Goal: Task Accomplishment & Management: Manage account settings

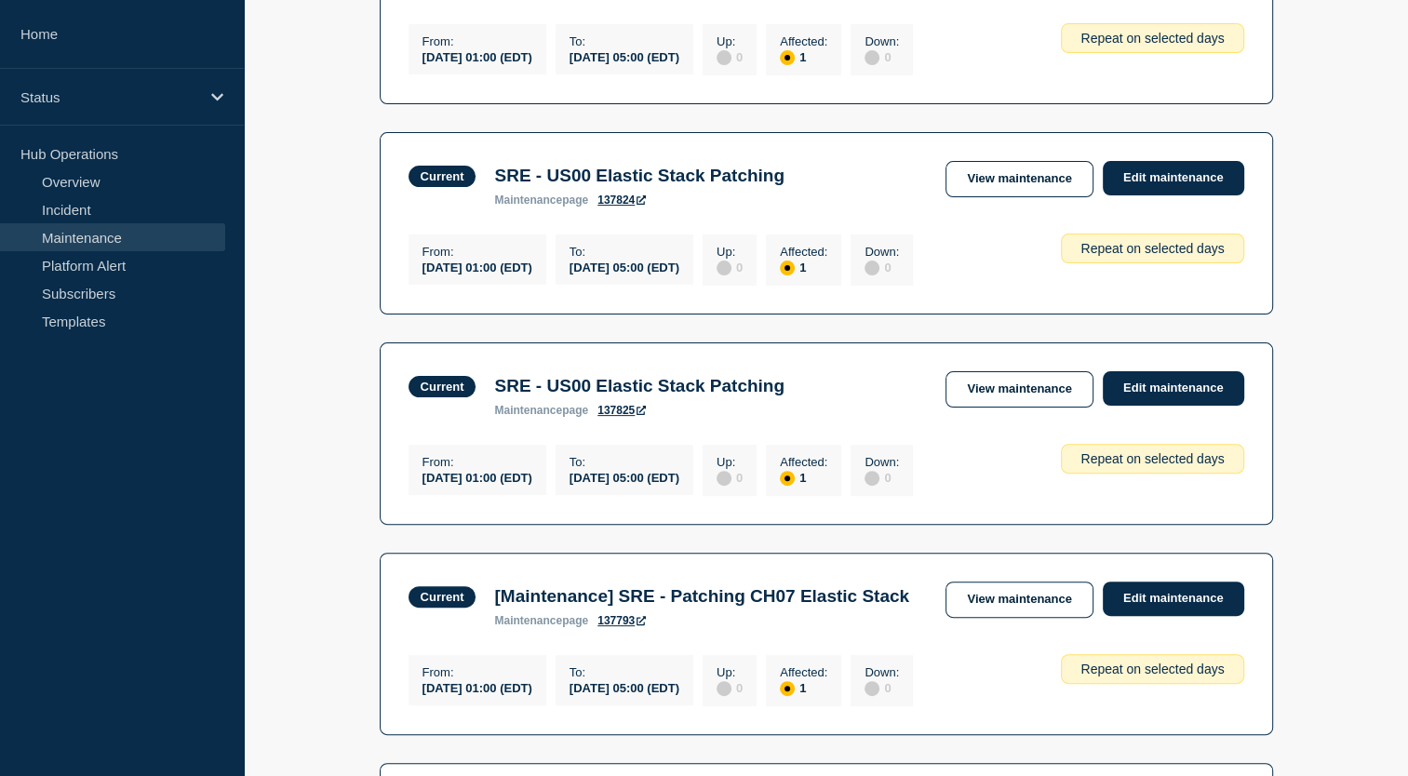
scroll to position [468, 0]
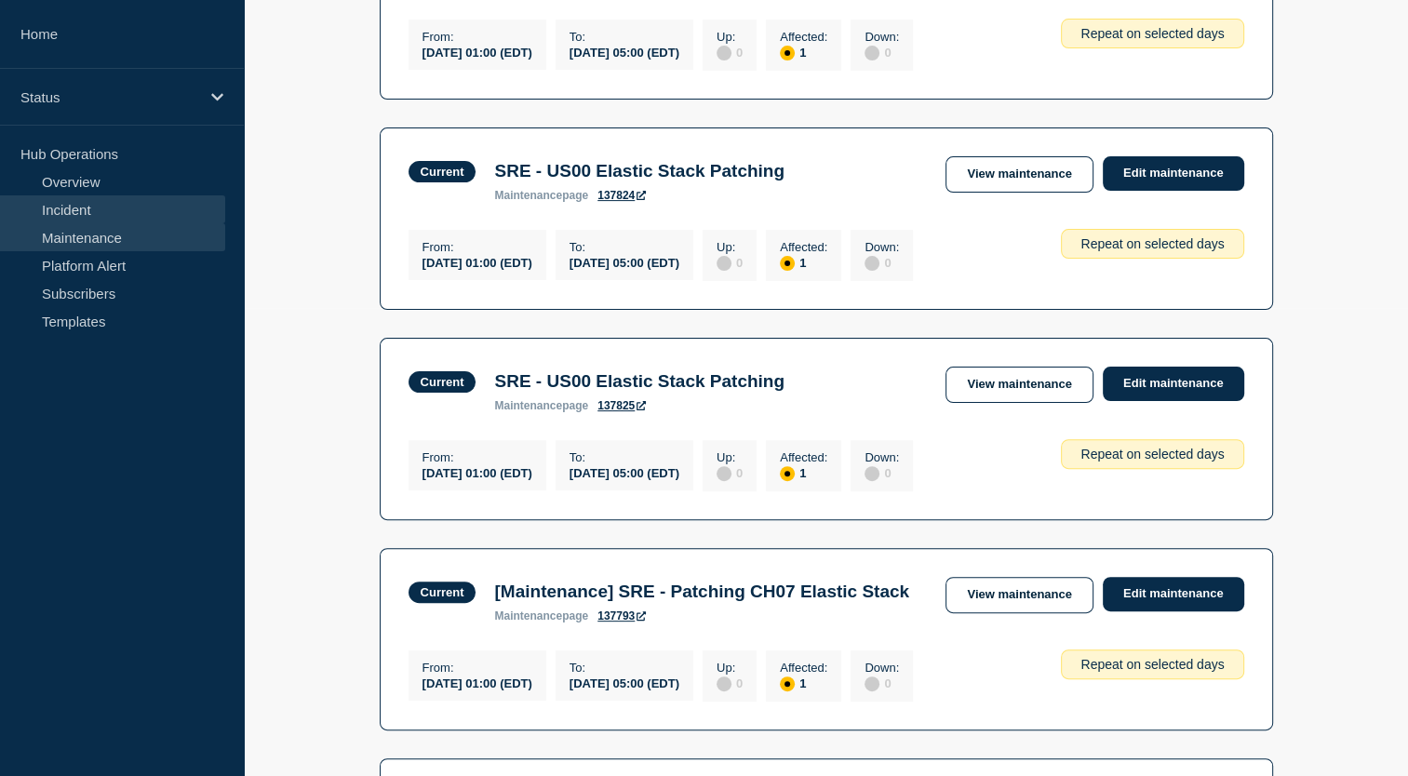
click at [141, 213] on link "Incident" at bounding box center [112, 209] width 225 height 28
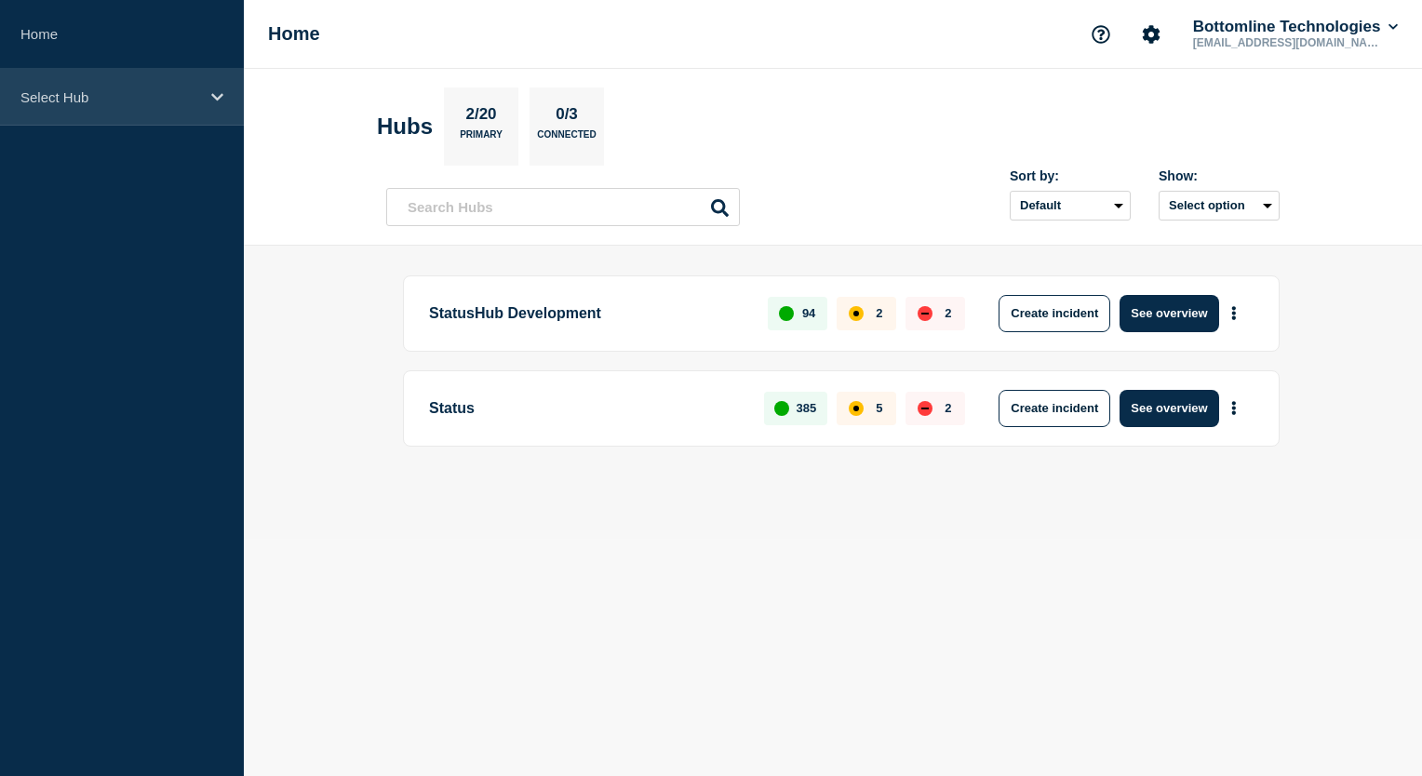
click at [216, 104] on div "Select Hub" at bounding box center [122, 97] width 244 height 57
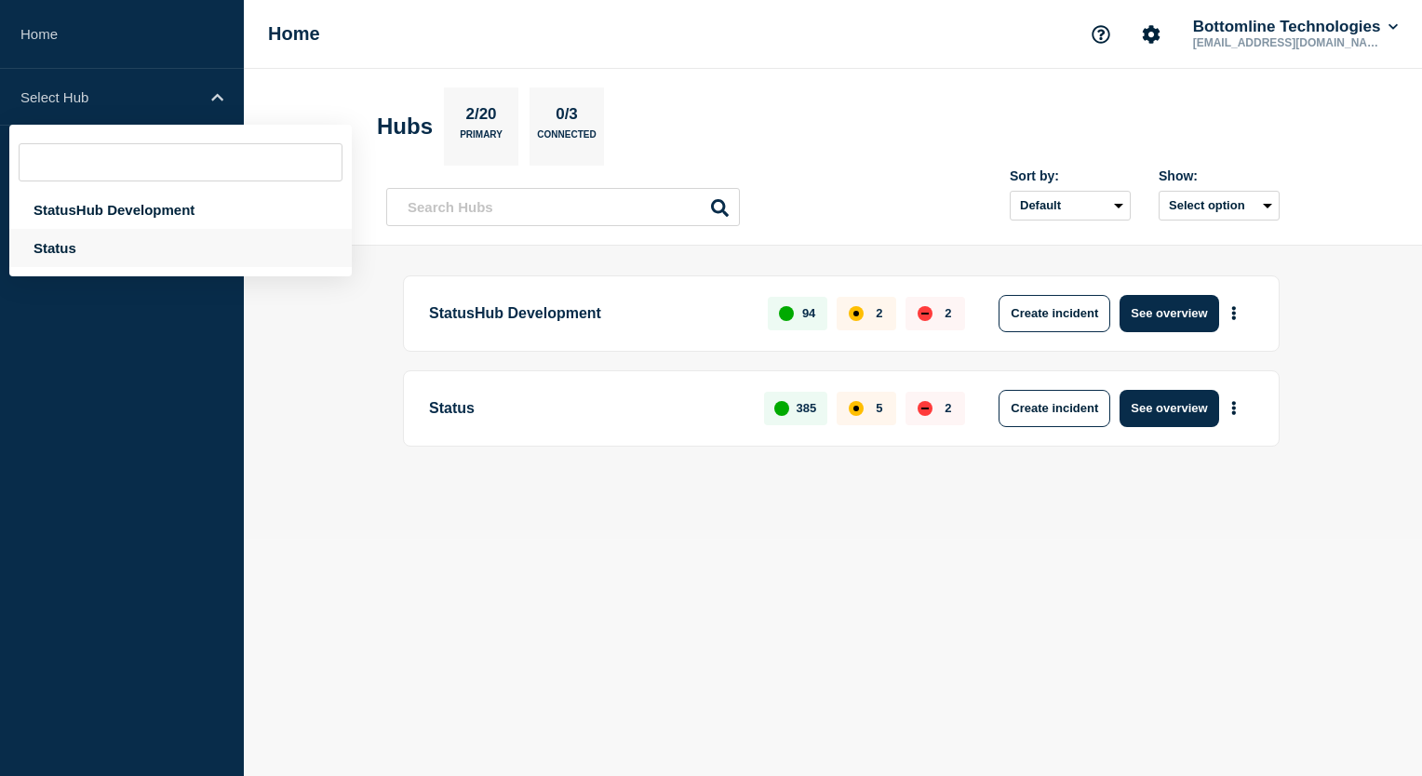
click at [107, 260] on div "Status" at bounding box center [180, 248] width 343 height 38
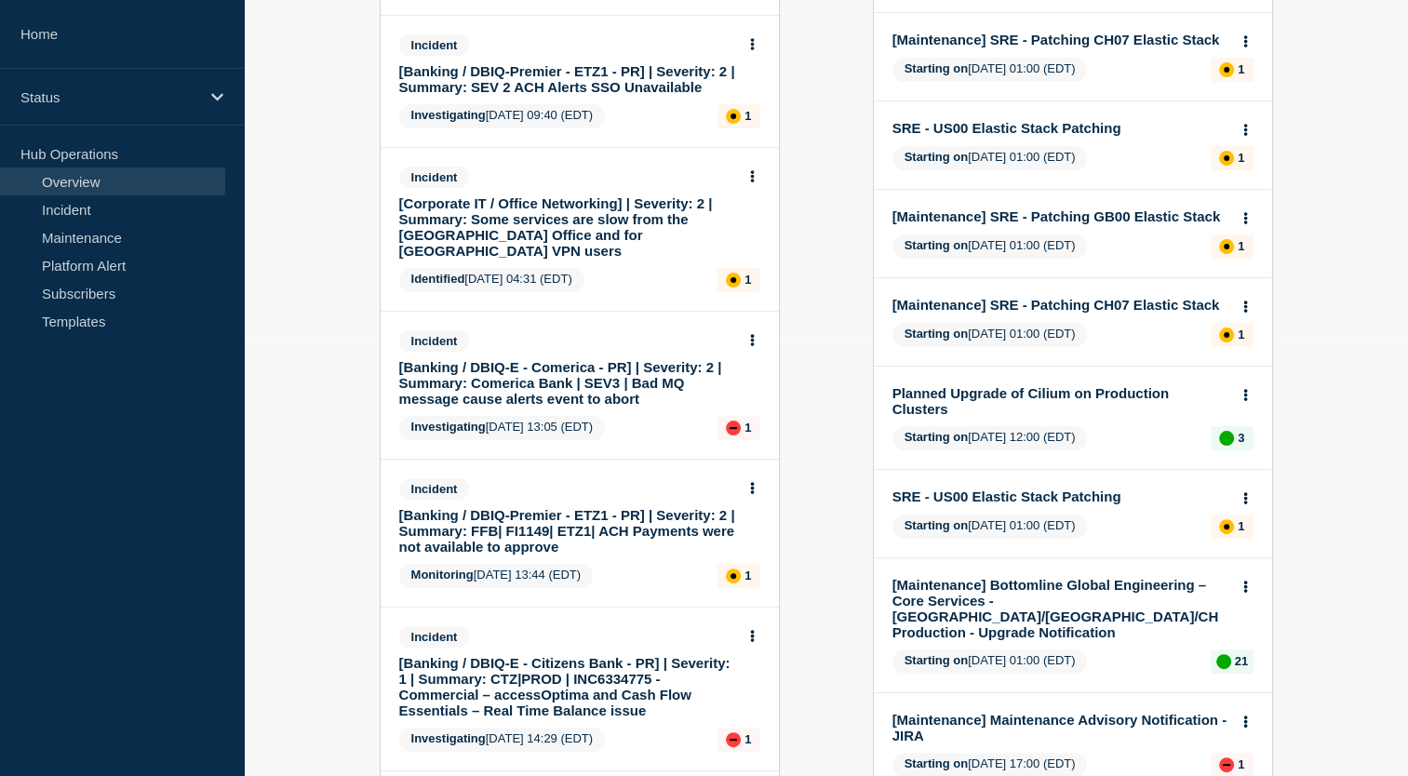
scroll to position [443, 0]
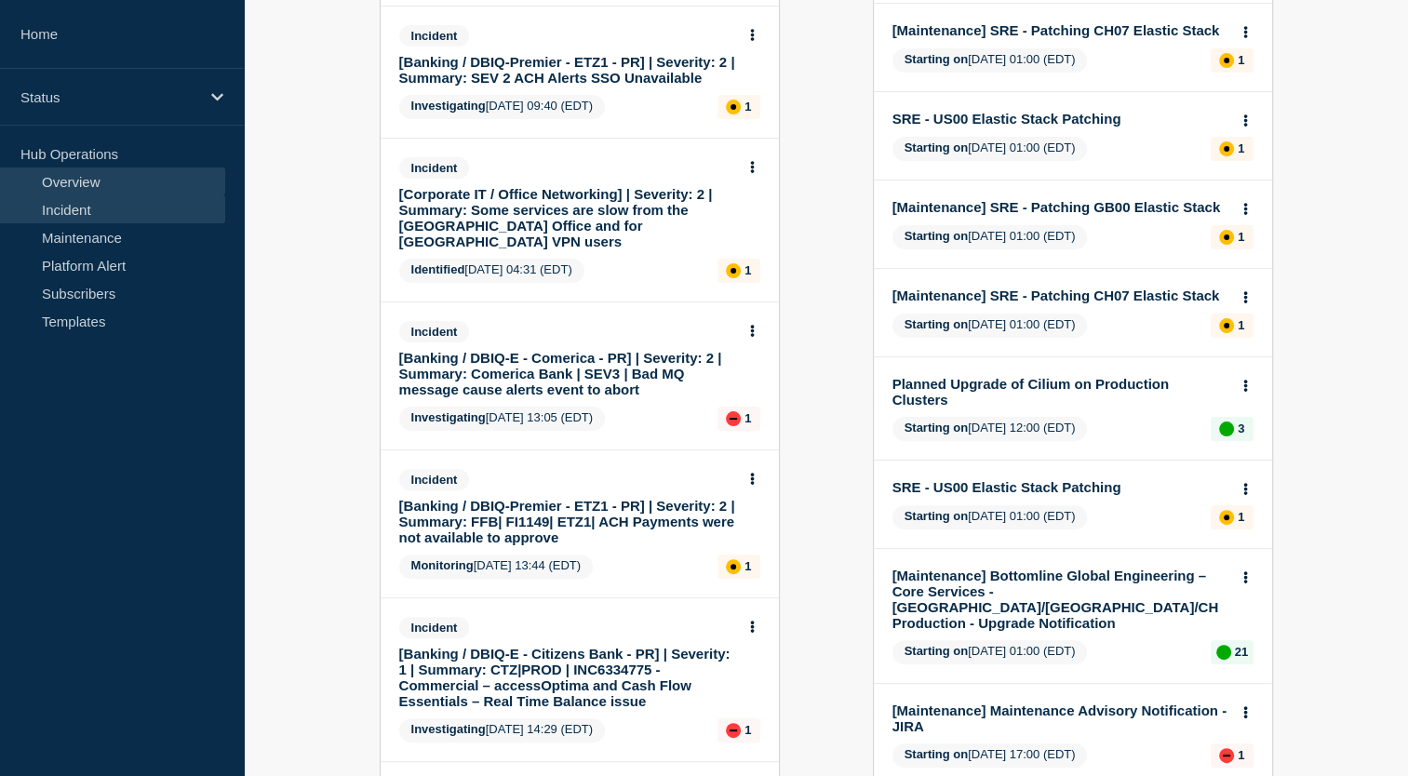
click at [170, 214] on link "Incident" at bounding box center [112, 209] width 225 height 28
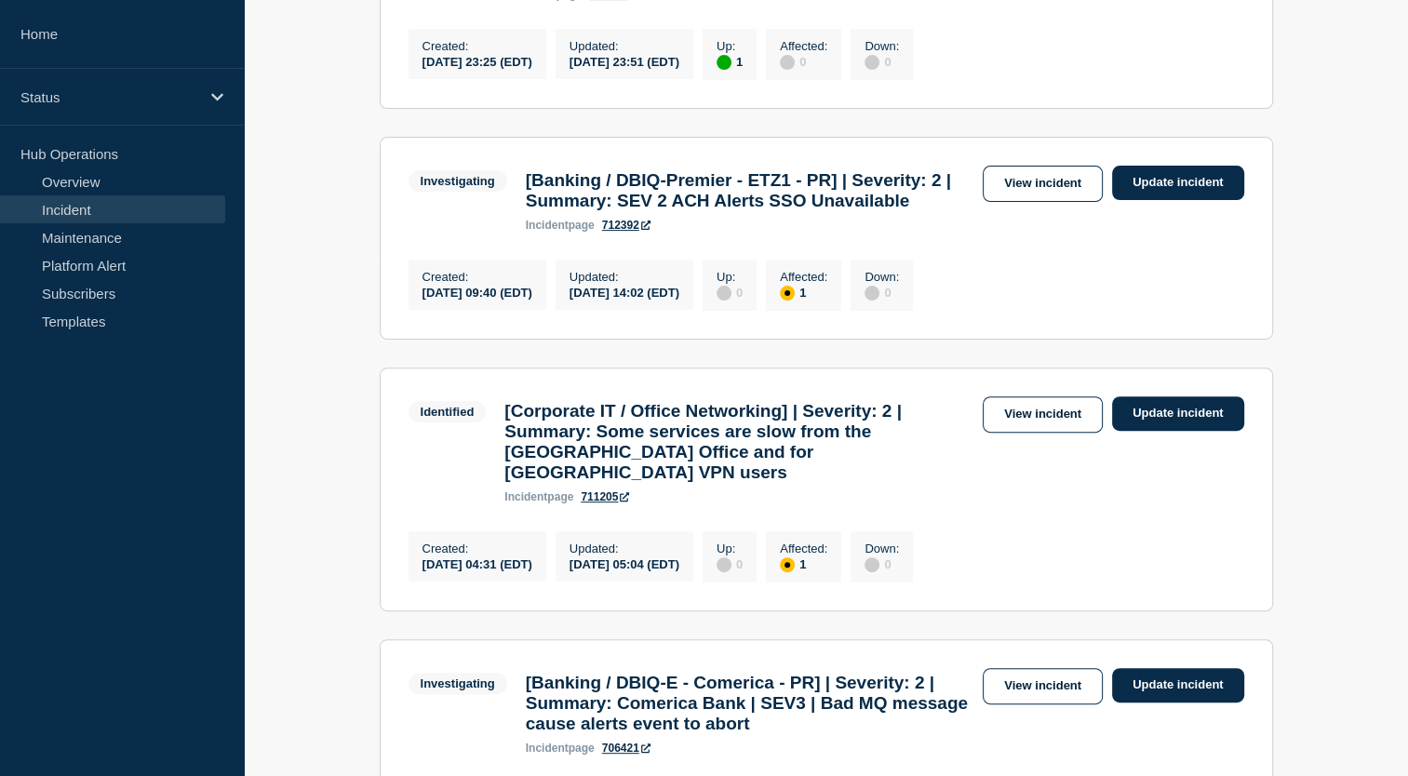
scroll to position [551, 0]
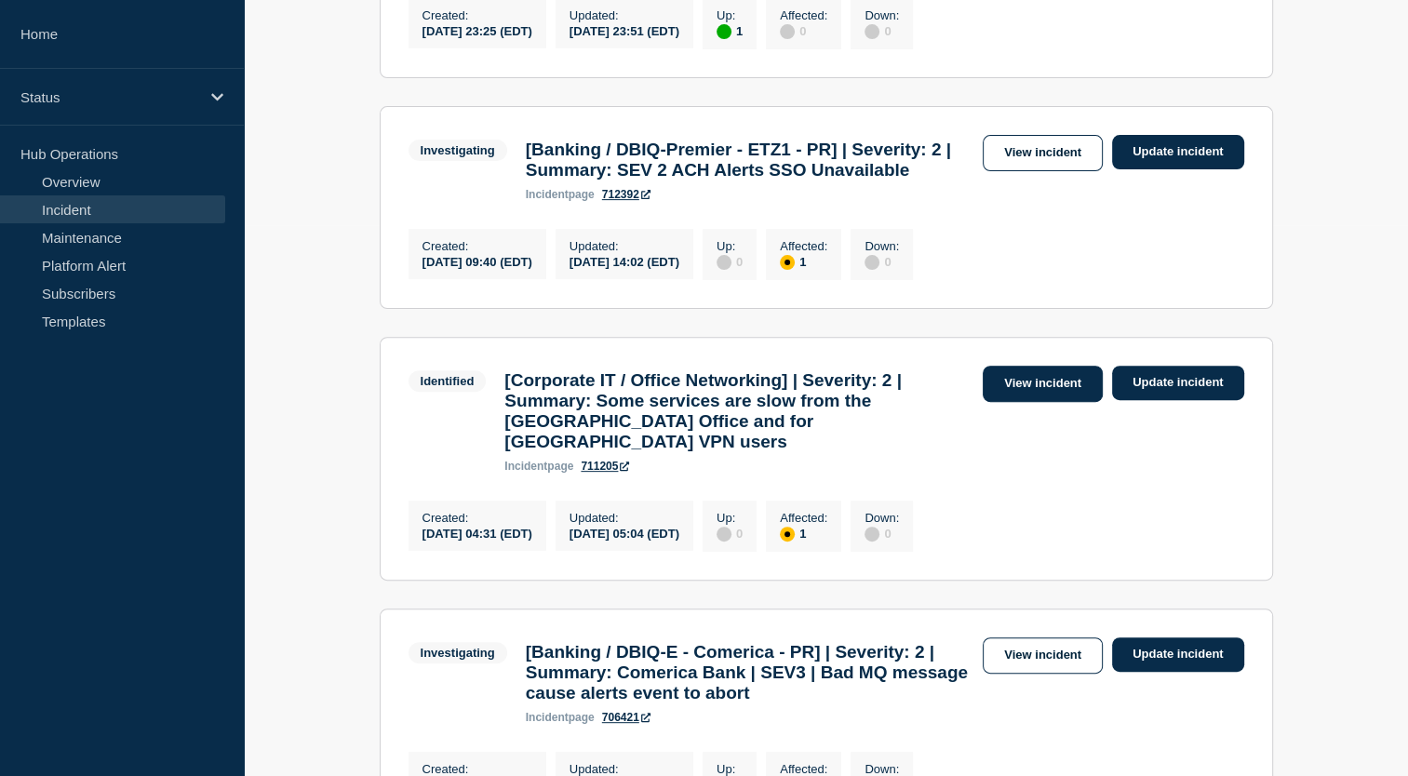
click at [1031, 402] on link "View incident" at bounding box center [1043, 384] width 120 height 36
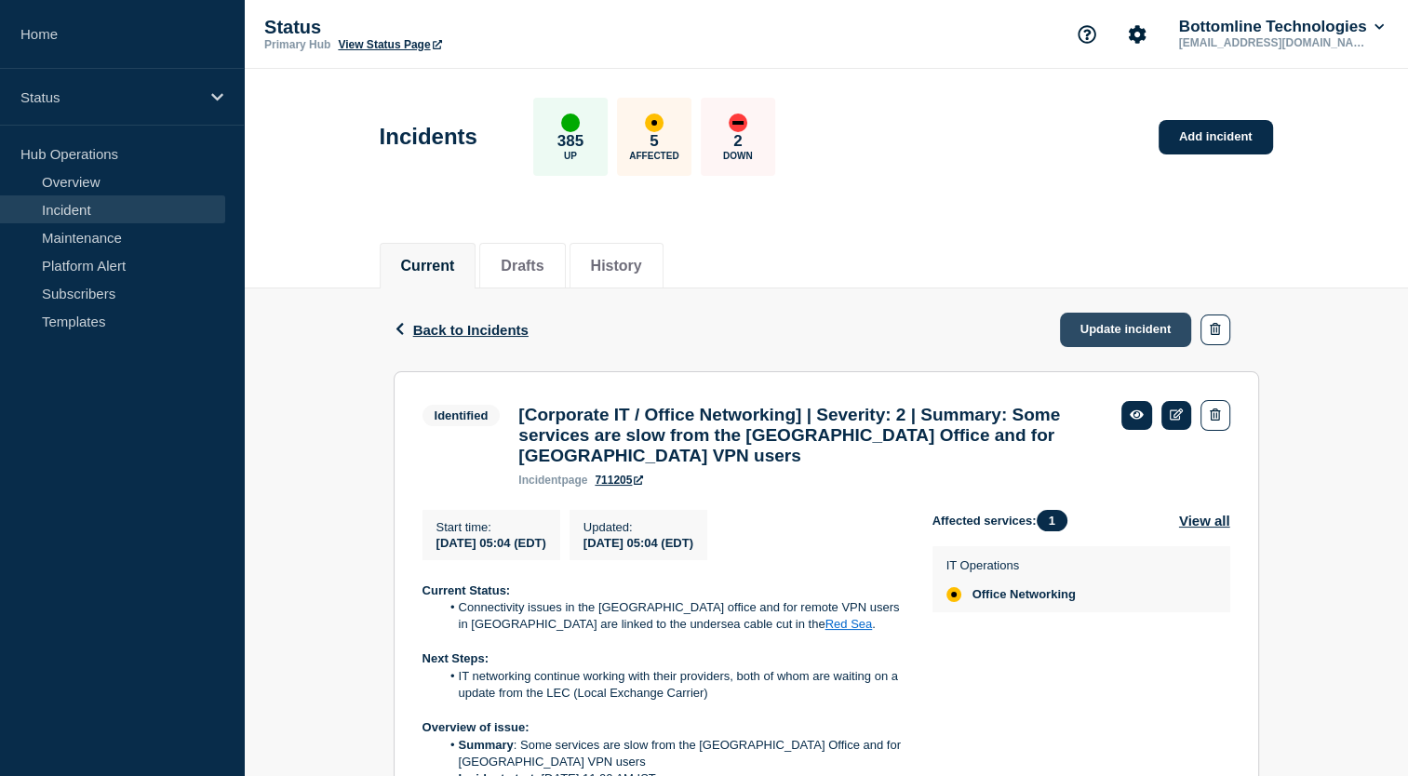
click at [1118, 330] on link "Update incident" at bounding box center [1126, 330] width 132 height 34
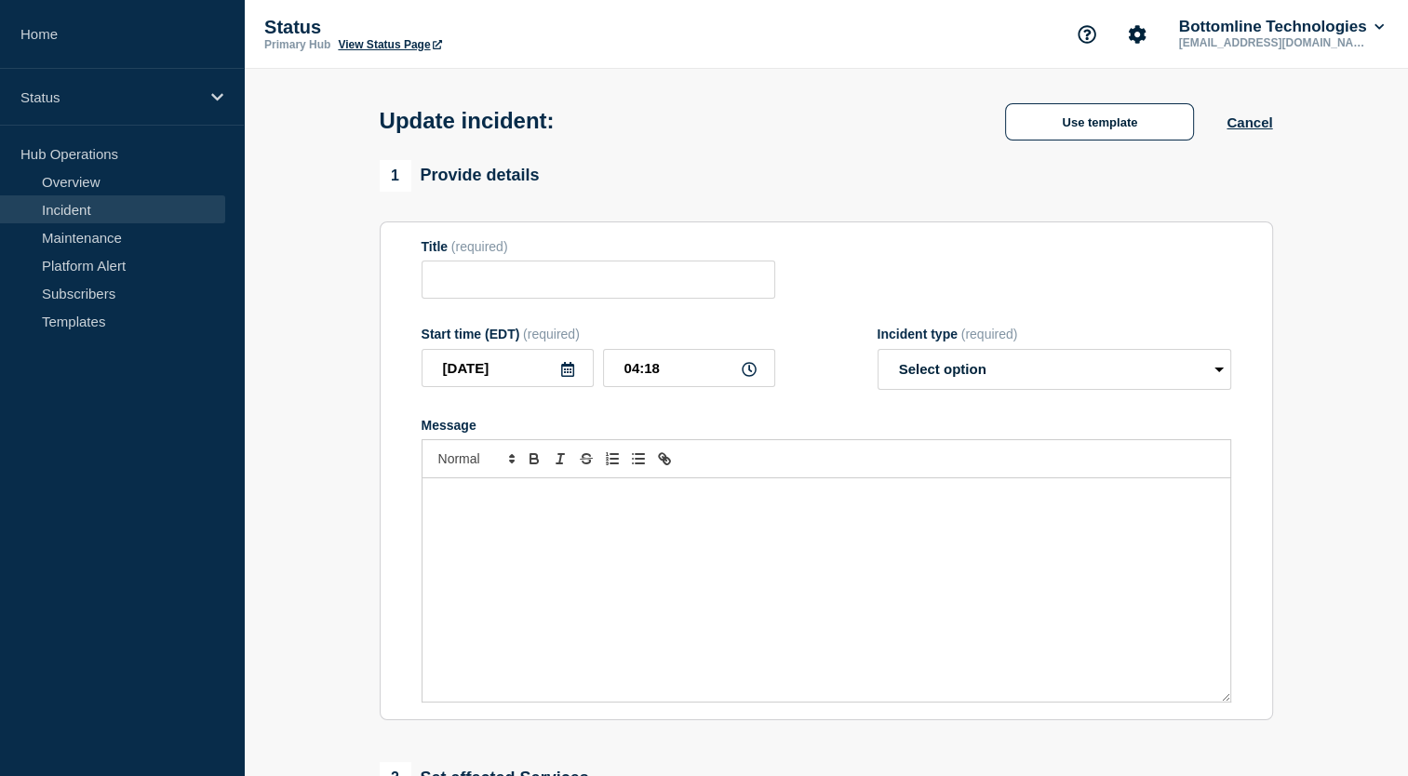
type input "[Corporate IT / Office Networking] | Severity: 2 | Summary: Some services are s…"
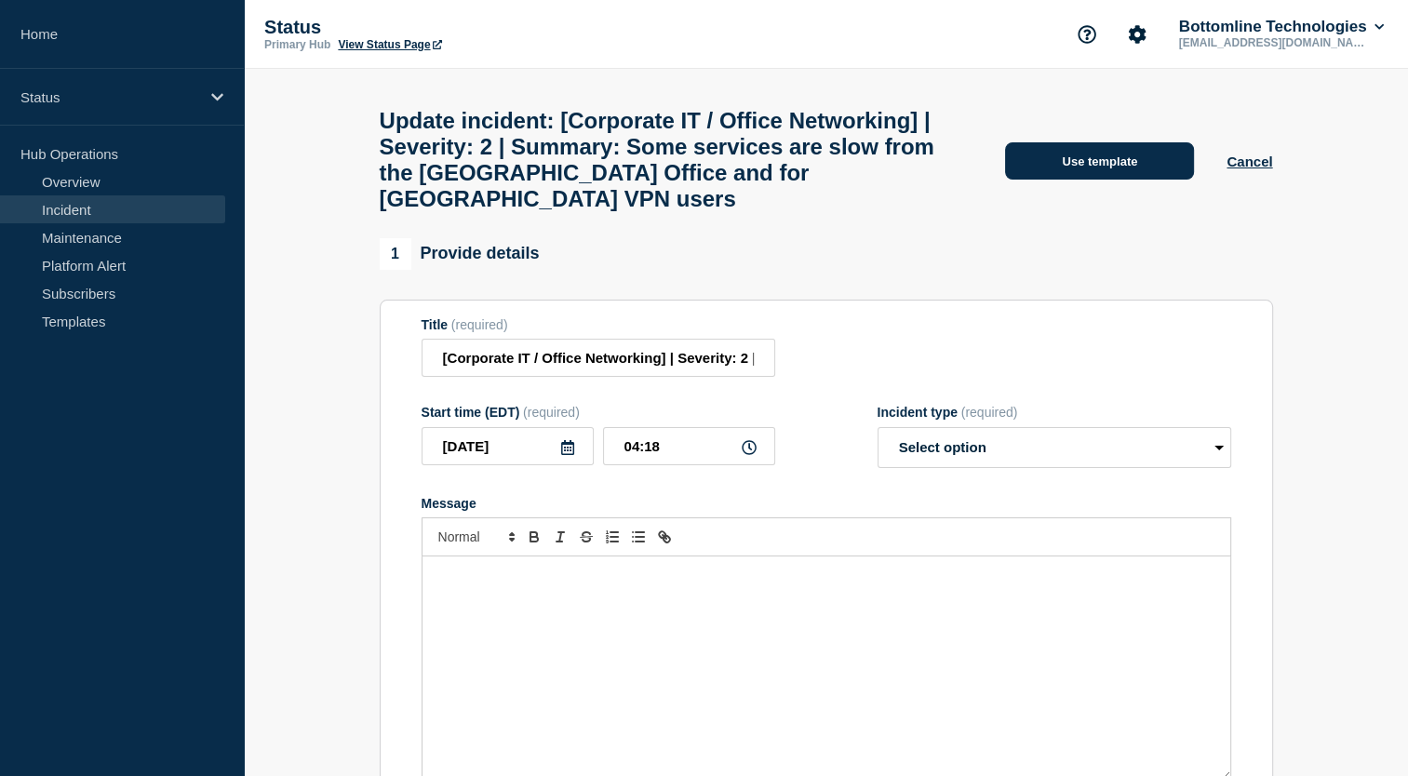
click at [1097, 180] on button "Use template" at bounding box center [1099, 160] width 189 height 37
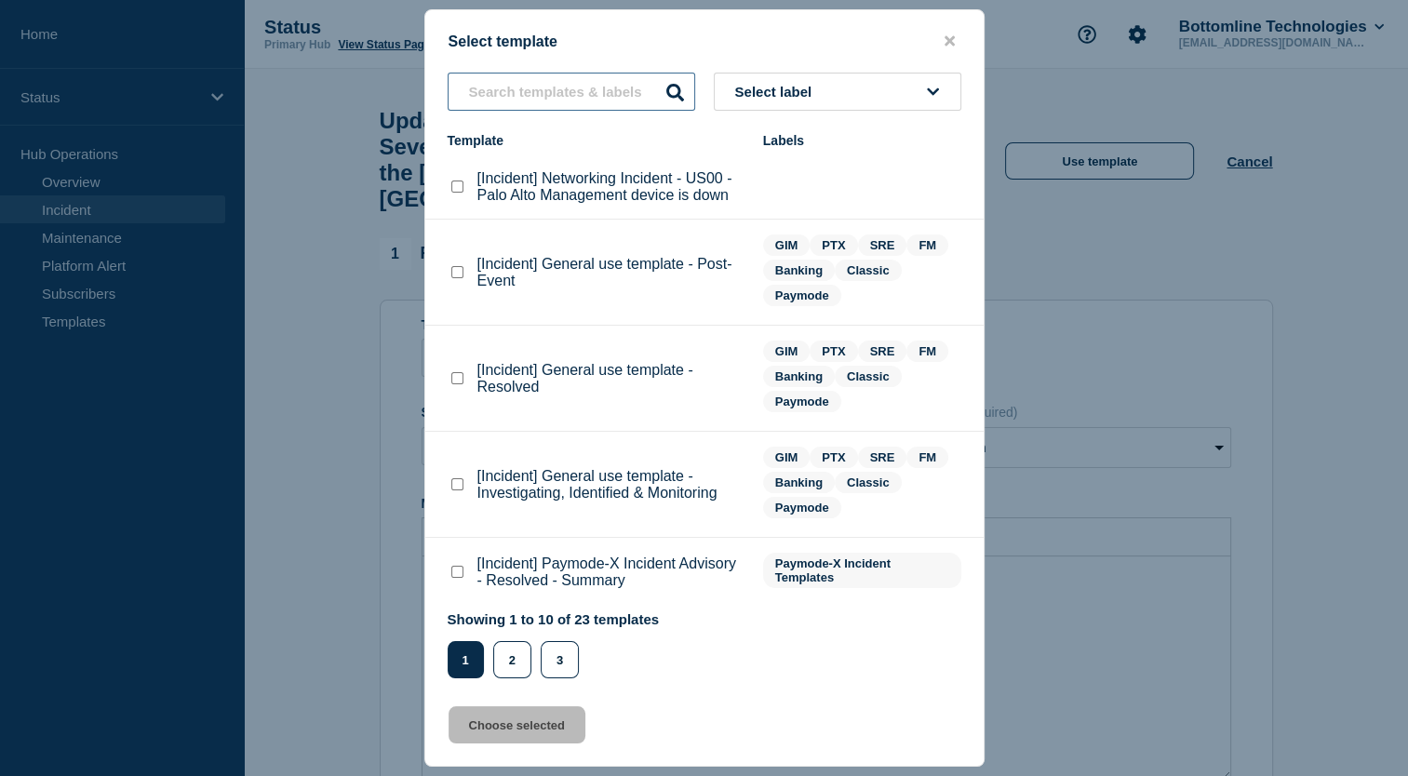
click at [589, 91] on input "text" at bounding box center [572, 92] width 248 height 38
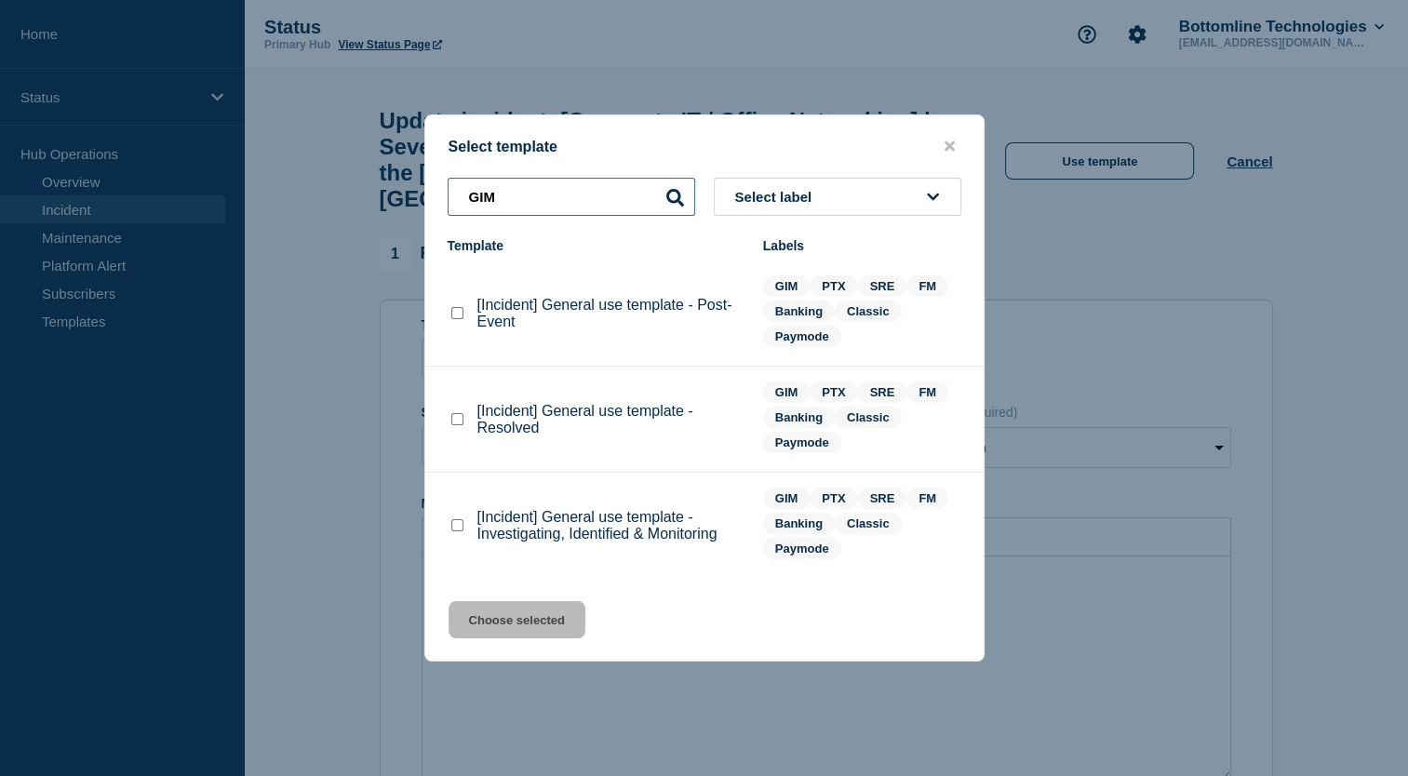
type input "GIM"
click at [457, 531] on checkbox"] "[Incident] General use template - Investigating, Identified & Monitoring checkb…" at bounding box center [457, 525] width 12 height 12
checkbox checkbox"] "true"
click at [532, 616] on button "Choose selected" at bounding box center [517, 619] width 137 height 37
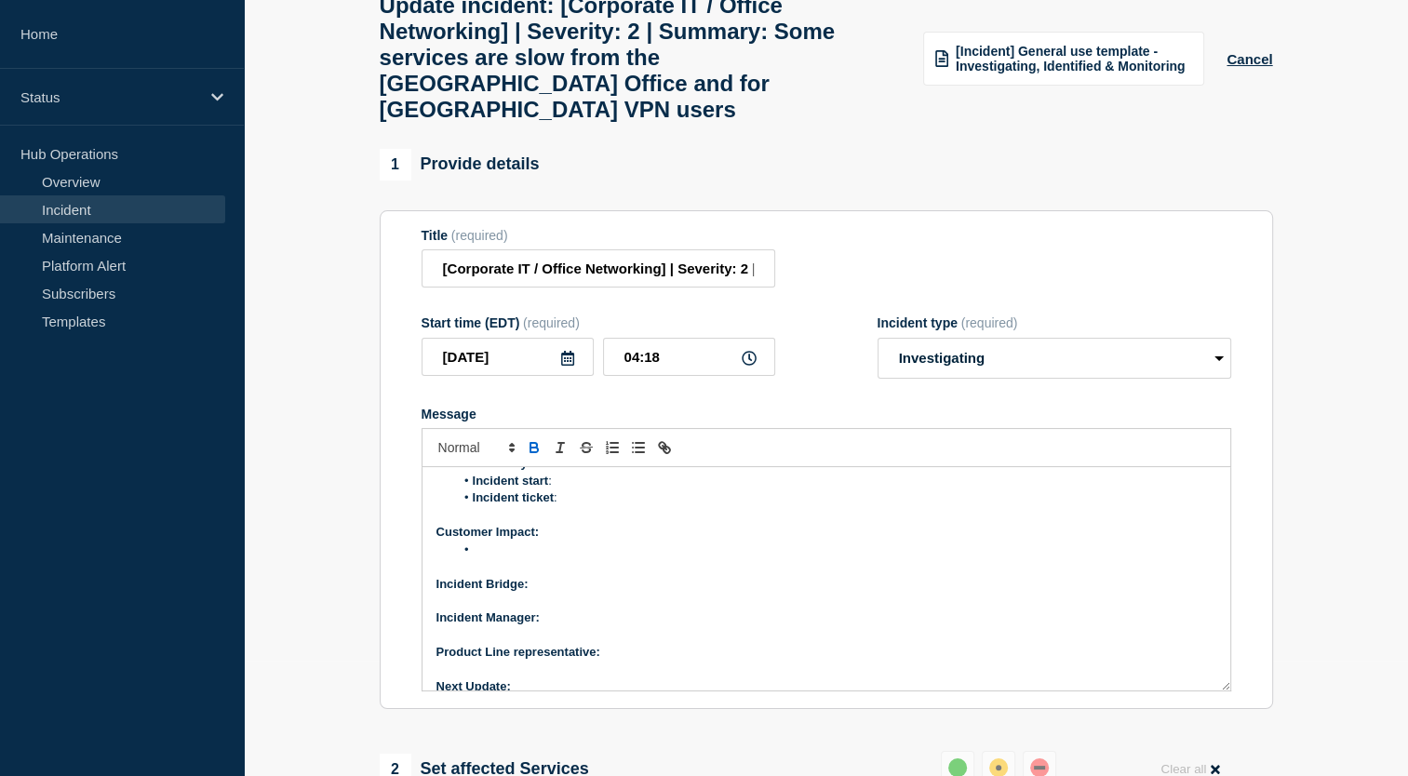
scroll to position [106, 0]
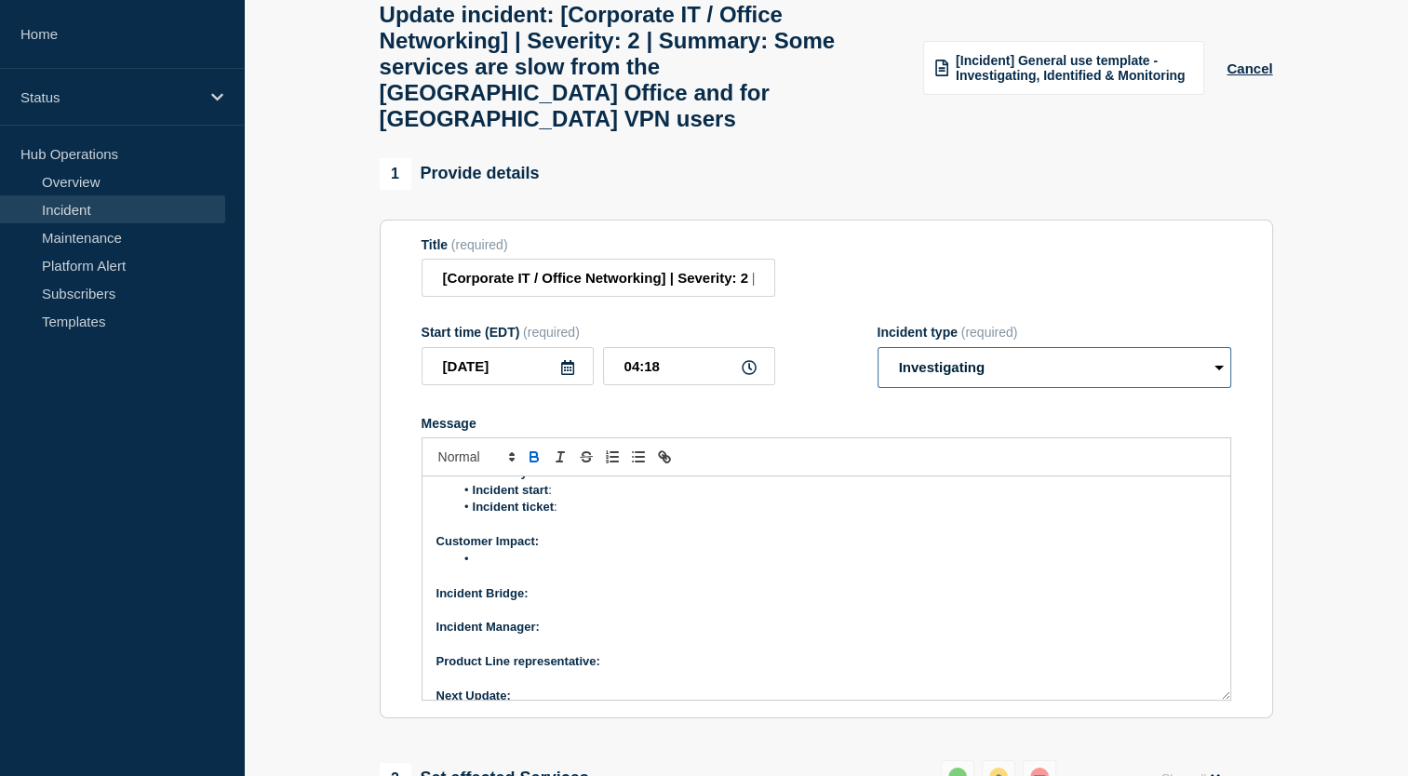
click at [1213, 369] on select "Select option Investigating Identified Monitoring Resolved" at bounding box center [1055, 367] width 354 height 41
select select "identified"
click at [878, 347] on select "Select option Investigating Identified Monitoring Resolved" at bounding box center [1055, 367] width 354 height 41
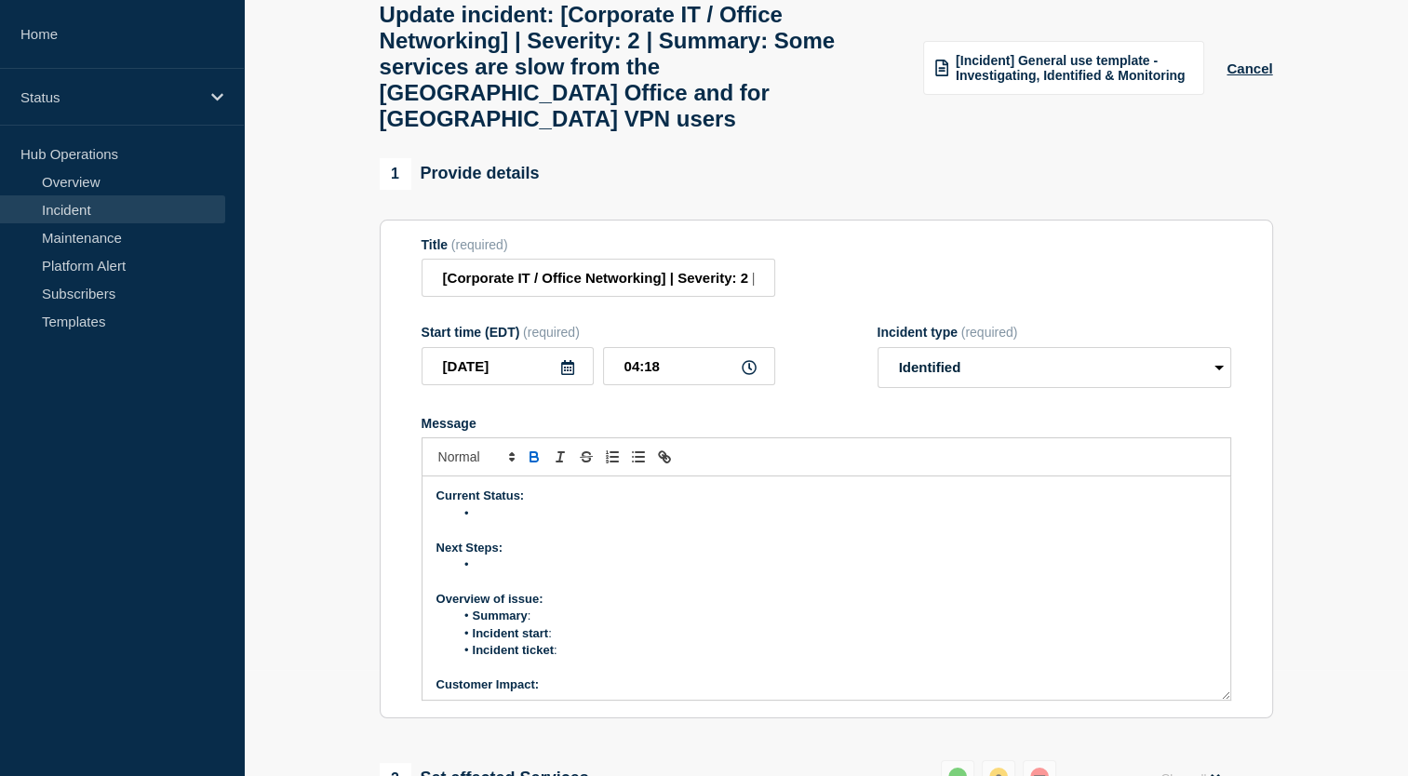
click at [658, 505] on li "Message" at bounding box center [835, 513] width 762 height 17
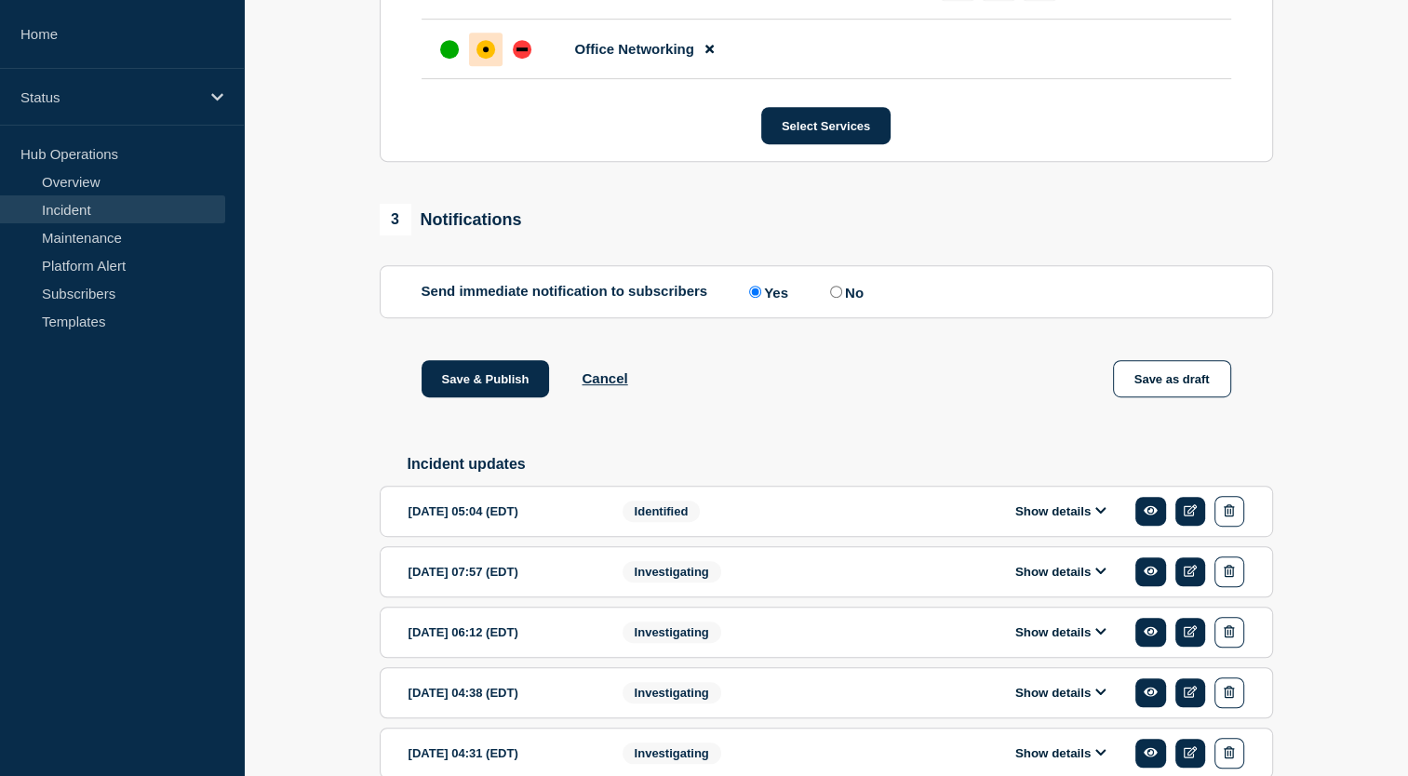
scroll to position [1071, 0]
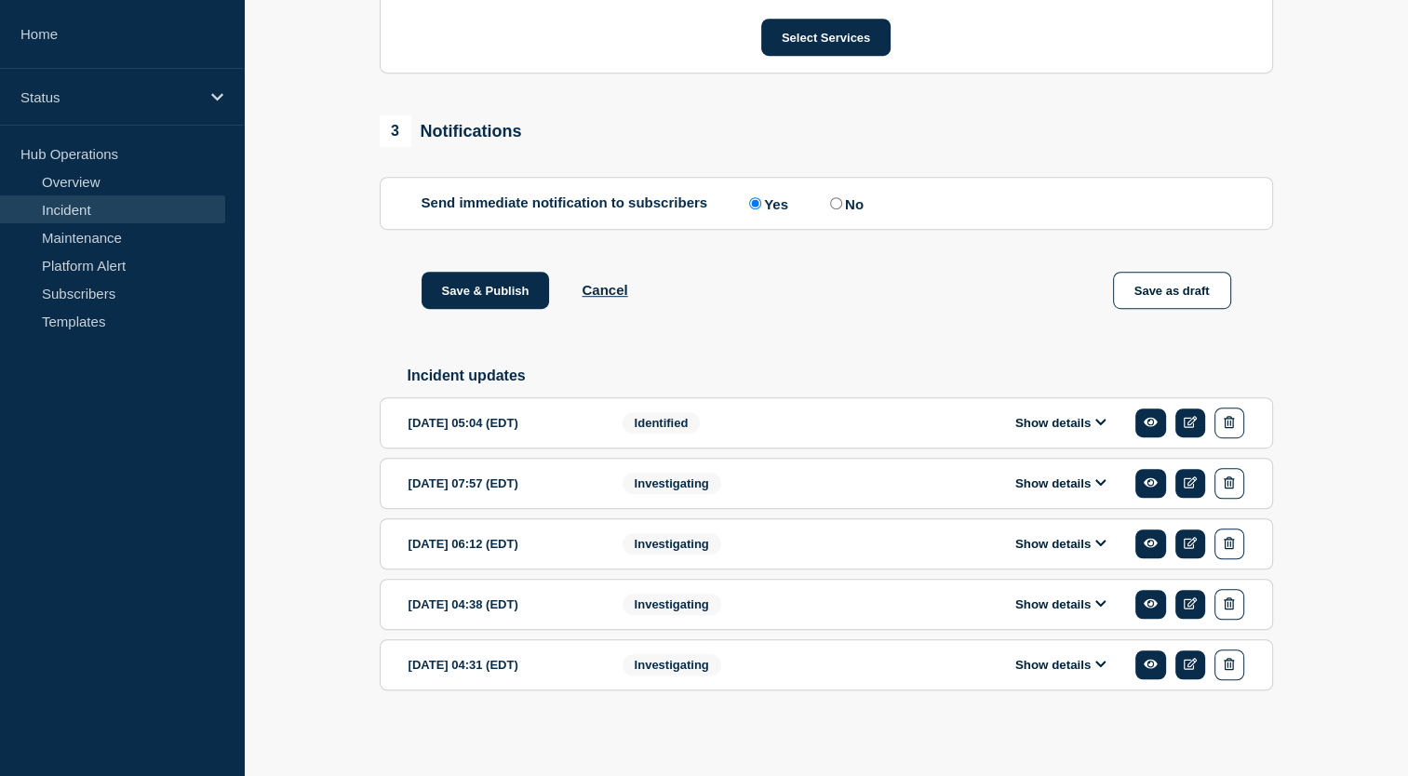
click at [975, 421] on div "Show details" at bounding box center [1066, 423] width 357 height 31
click at [1055, 424] on button "Show details" at bounding box center [1061, 423] width 102 height 16
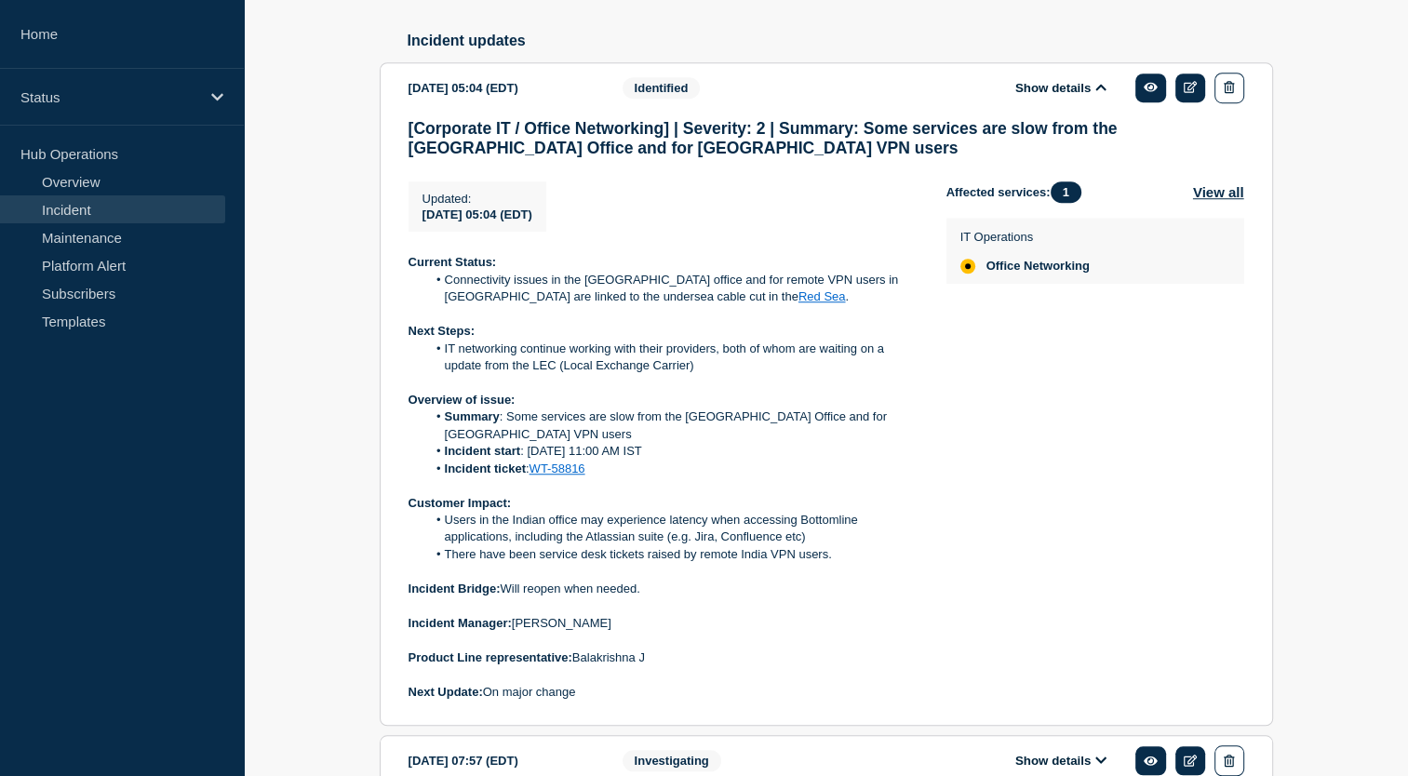
scroll to position [1519, 0]
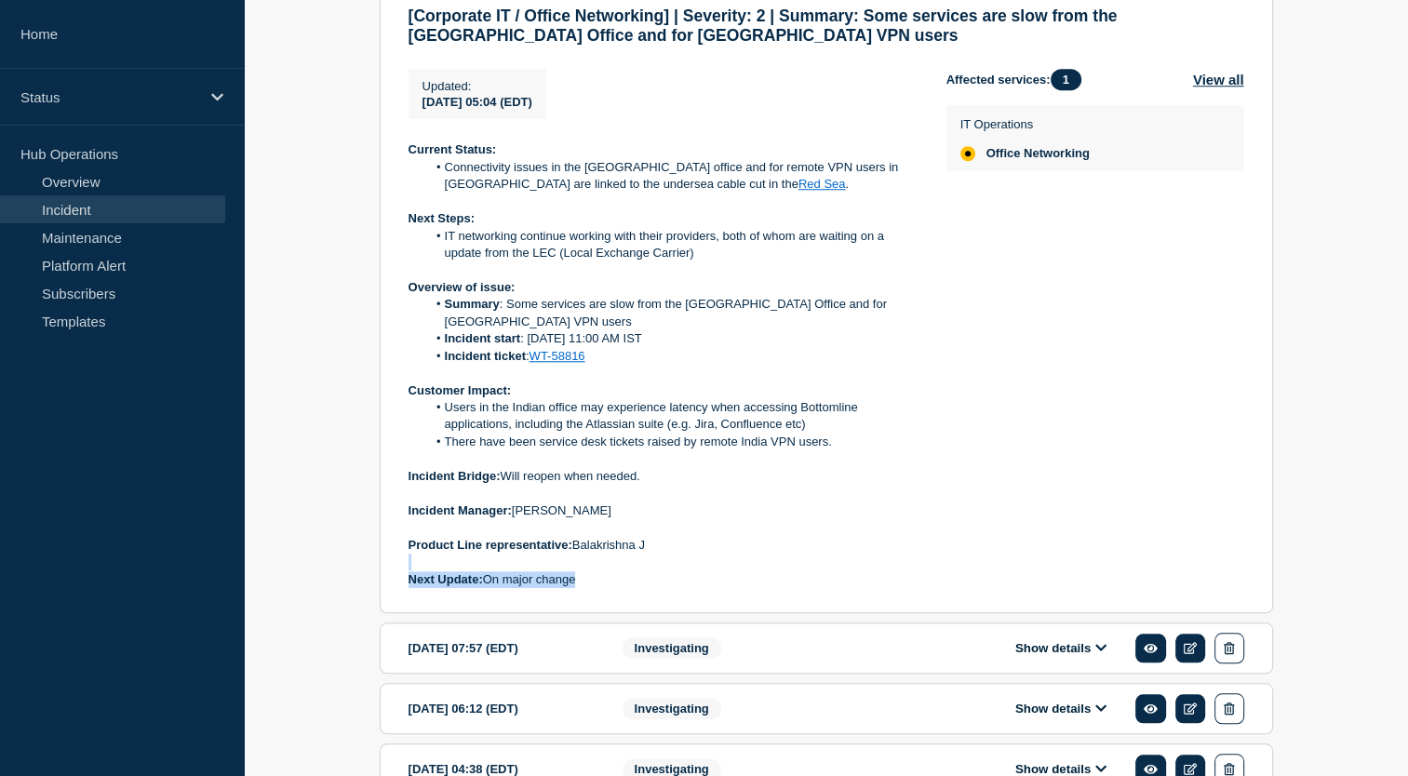
drag, startPoint x: 582, startPoint y: 564, endPoint x: 518, endPoint y: 559, distance: 63.5
click at [518, 572] on p "Next Update: On major change" at bounding box center [663, 580] width 508 height 17
drag, startPoint x: 518, startPoint y: 559, endPoint x: 611, endPoint y: 561, distance: 92.2
click at [611, 572] on p "Next Update: On major change" at bounding box center [663, 580] width 508 height 17
click at [650, 572] on p "Next Update: On major change" at bounding box center [663, 580] width 508 height 17
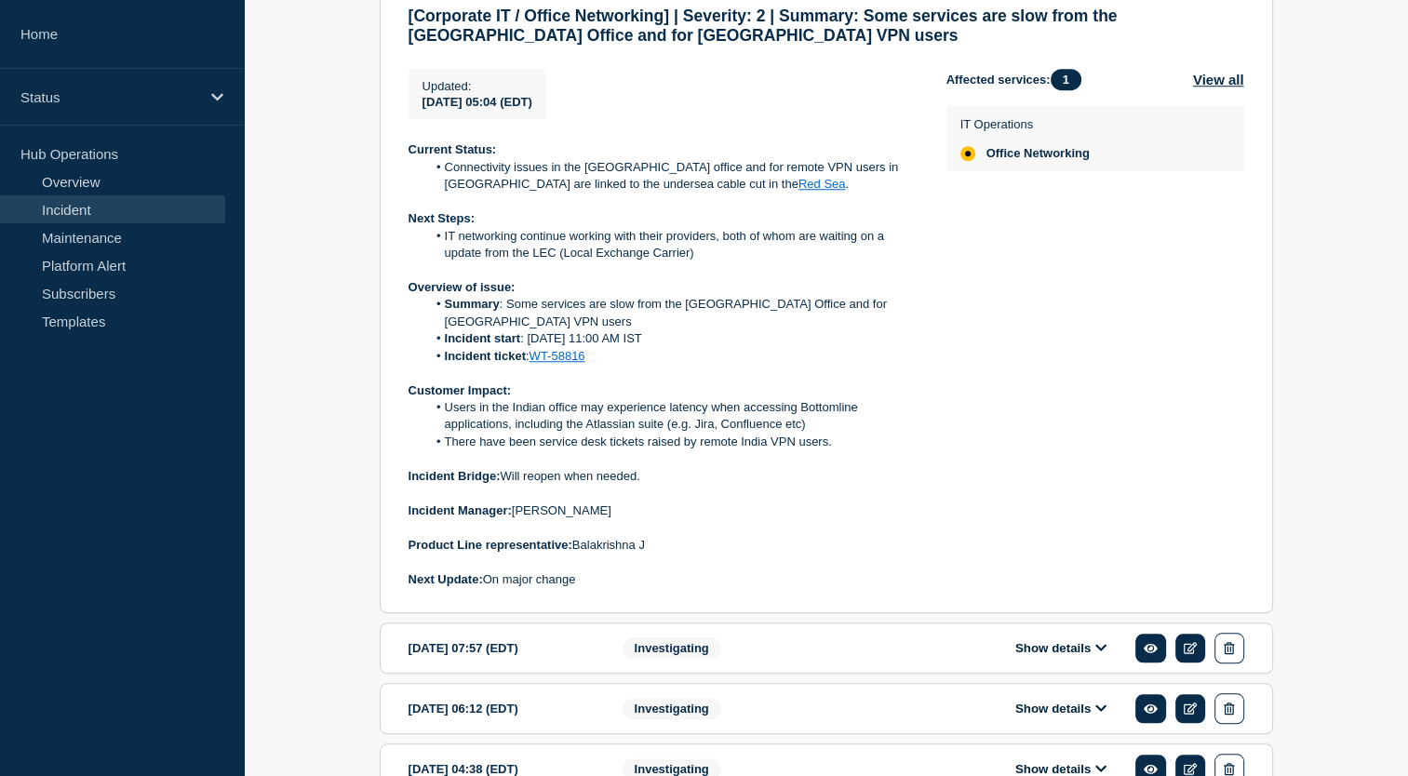
click at [770, 537] on p "Product Line representative: Balakrishna J" at bounding box center [663, 545] width 508 height 17
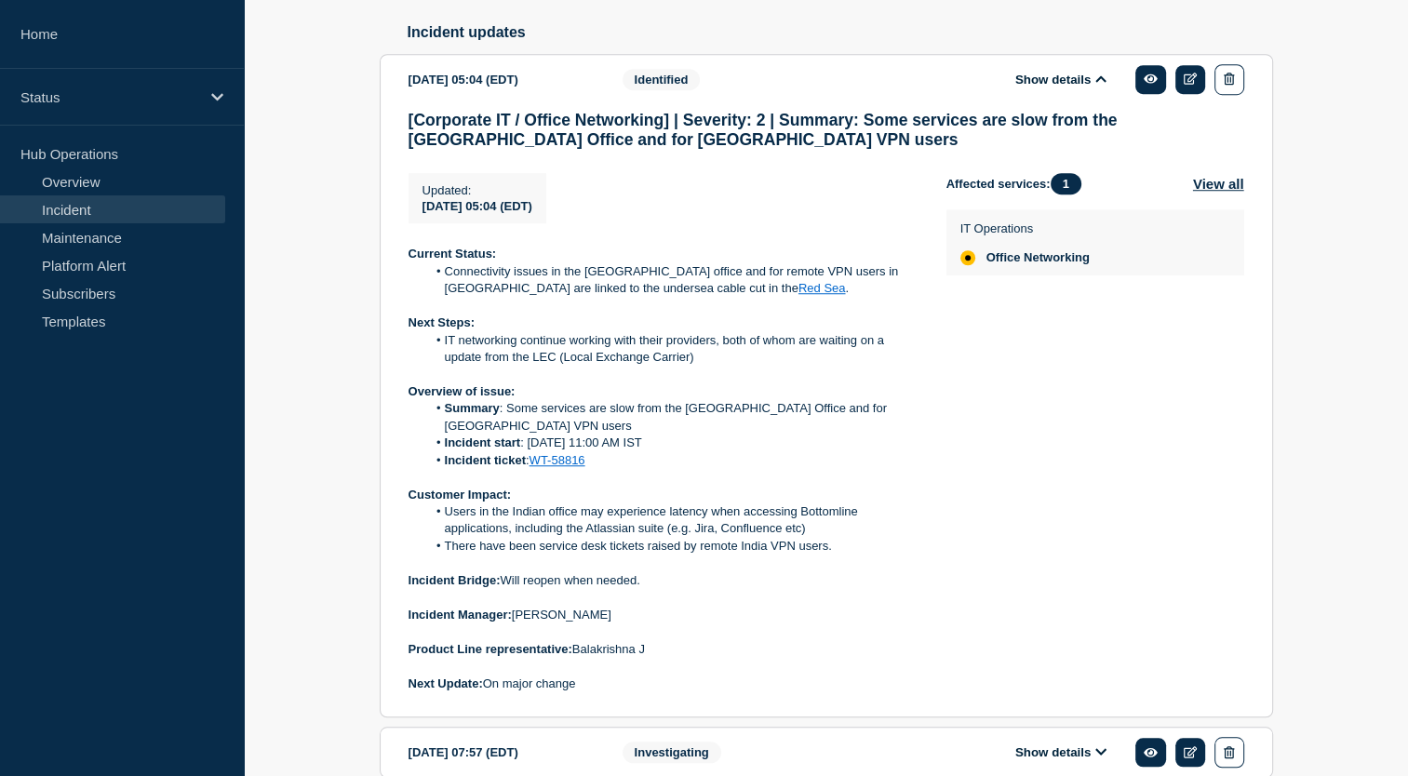
scroll to position [1411, 0]
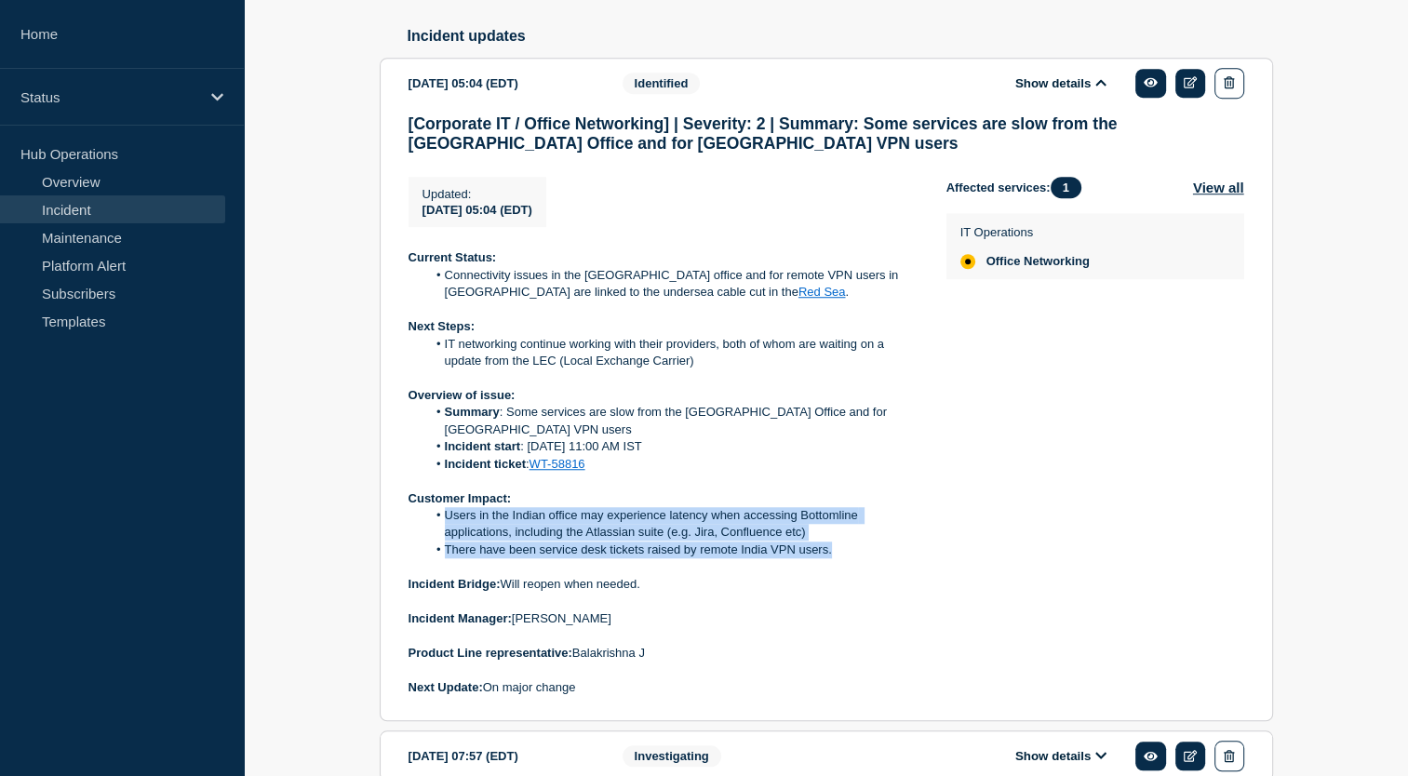
drag, startPoint x: 447, startPoint y: 505, endPoint x: 830, endPoint y: 545, distance: 385.7
click at [830, 545] on ol "Users in the Indian office may experience latency when accessing Bottomline app…" at bounding box center [663, 532] width 508 height 51
copy ol "Users in the Indian office may experience latency when accessing Bottomline app…"
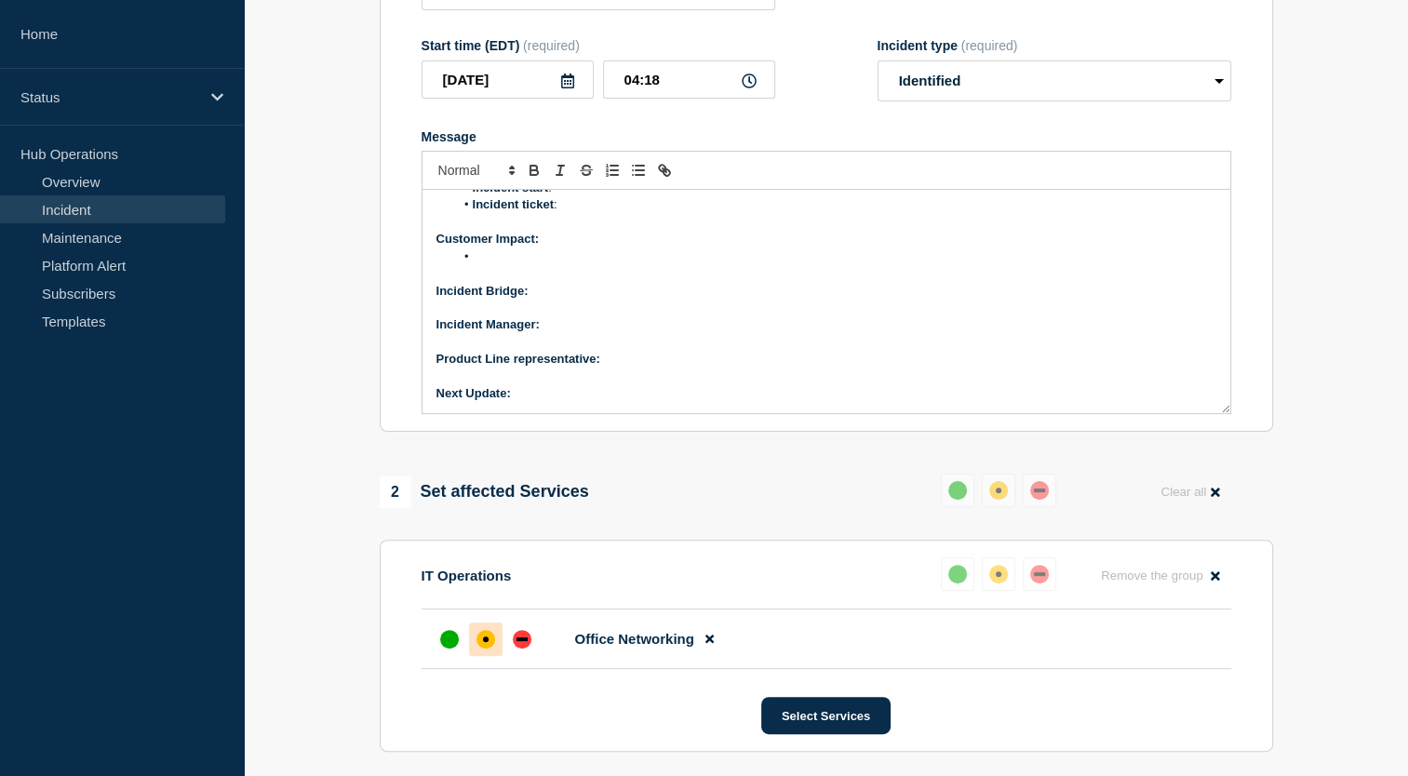
scroll to position [384, 0]
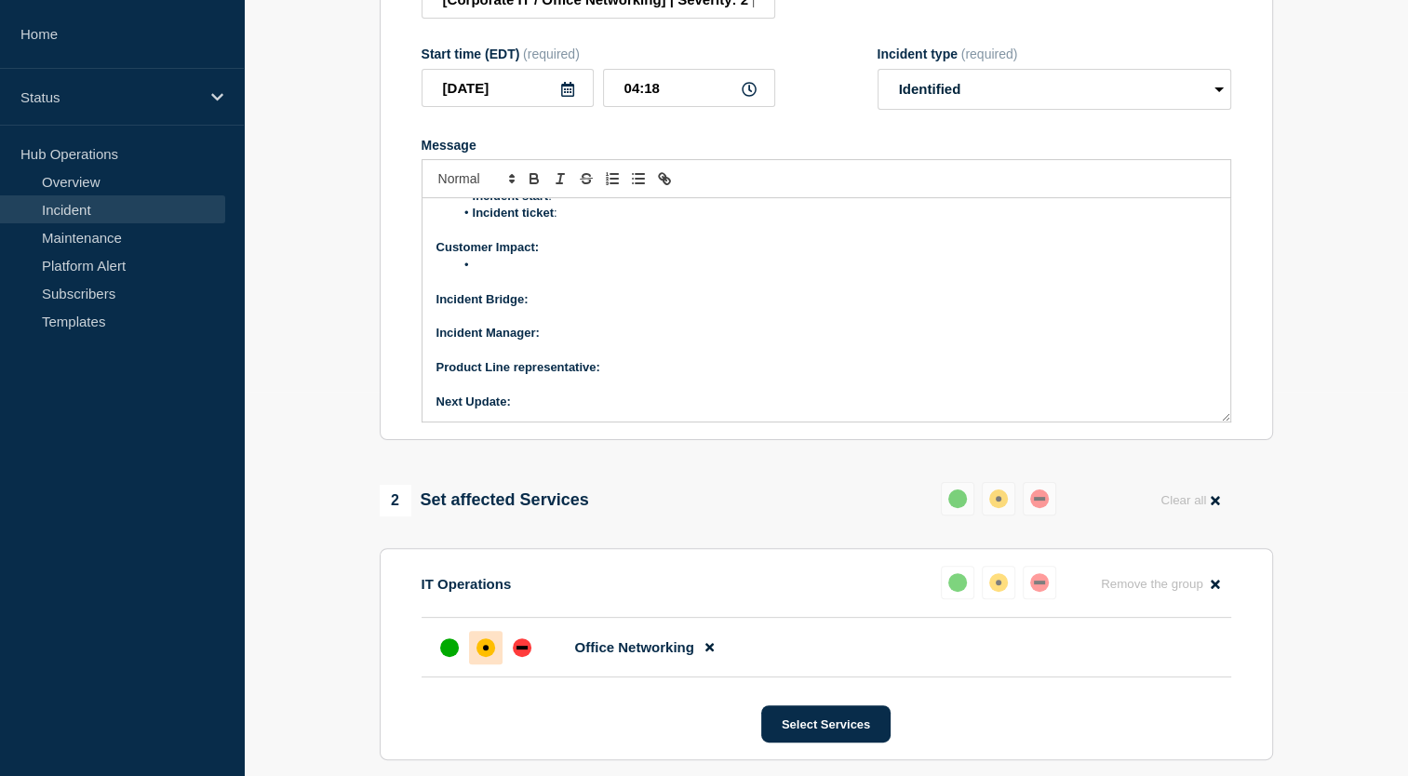
click at [529, 268] on li "Message" at bounding box center [835, 265] width 762 height 17
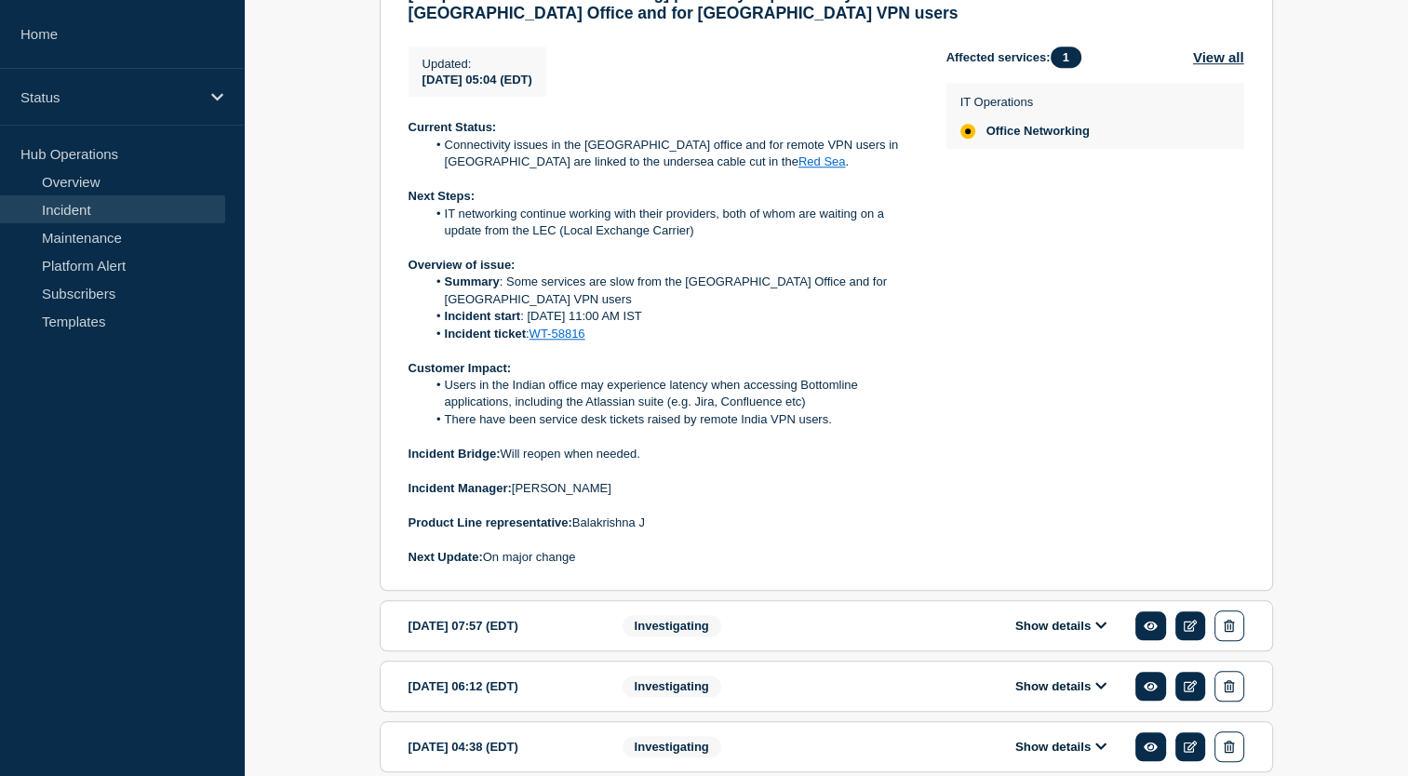
scroll to position [1542, 0]
drag, startPoint x: 505, startPoint y: 443, endPoint x: 638, endPoint y: 446, distance: 133.1
click at [638, 446] on p "Incident Bridge: Will reopen when needed." at bounding box center [663, 453] width 508 height 17
copy p "Will reopen when needed"
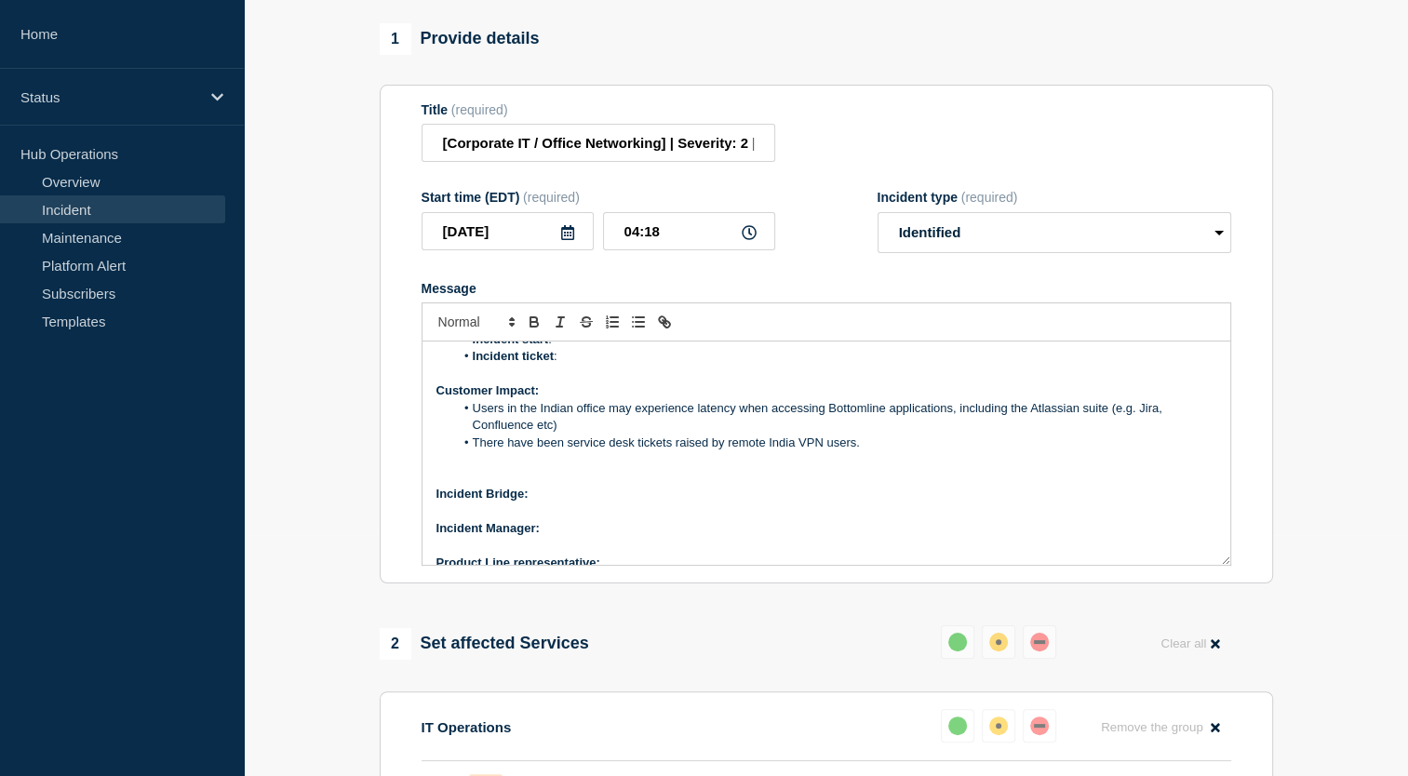
scroll to position [210, 0]
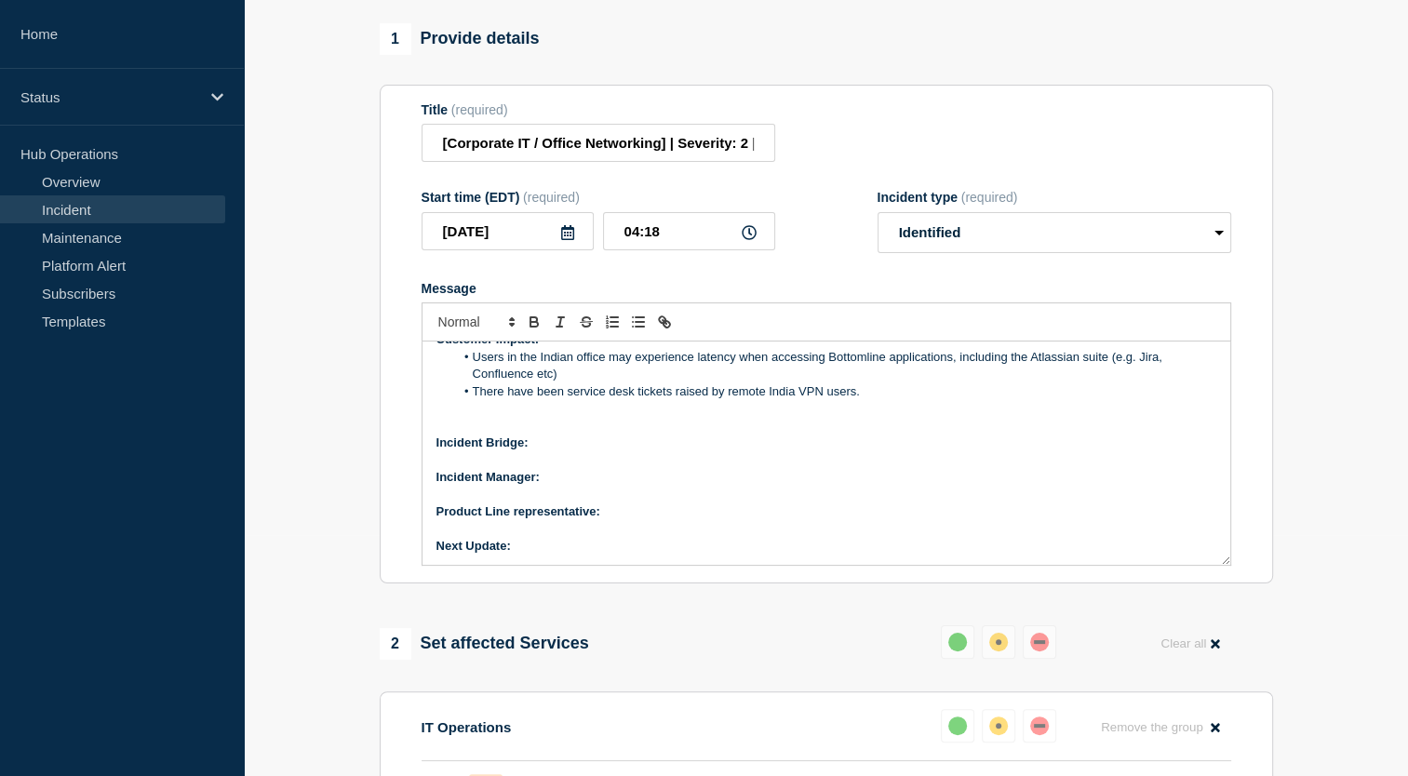
click at [582, 435] on p "Incident Bridge:" at bounding box center [827, 443] width 780 height 17
click at [576, 475] on p "Incident Manager:" at bounding box center [827, 477] width 780 height 17
click at [664, 504] on p "Product Line representative:" at bounding box center [827, 512] width 780 height 17
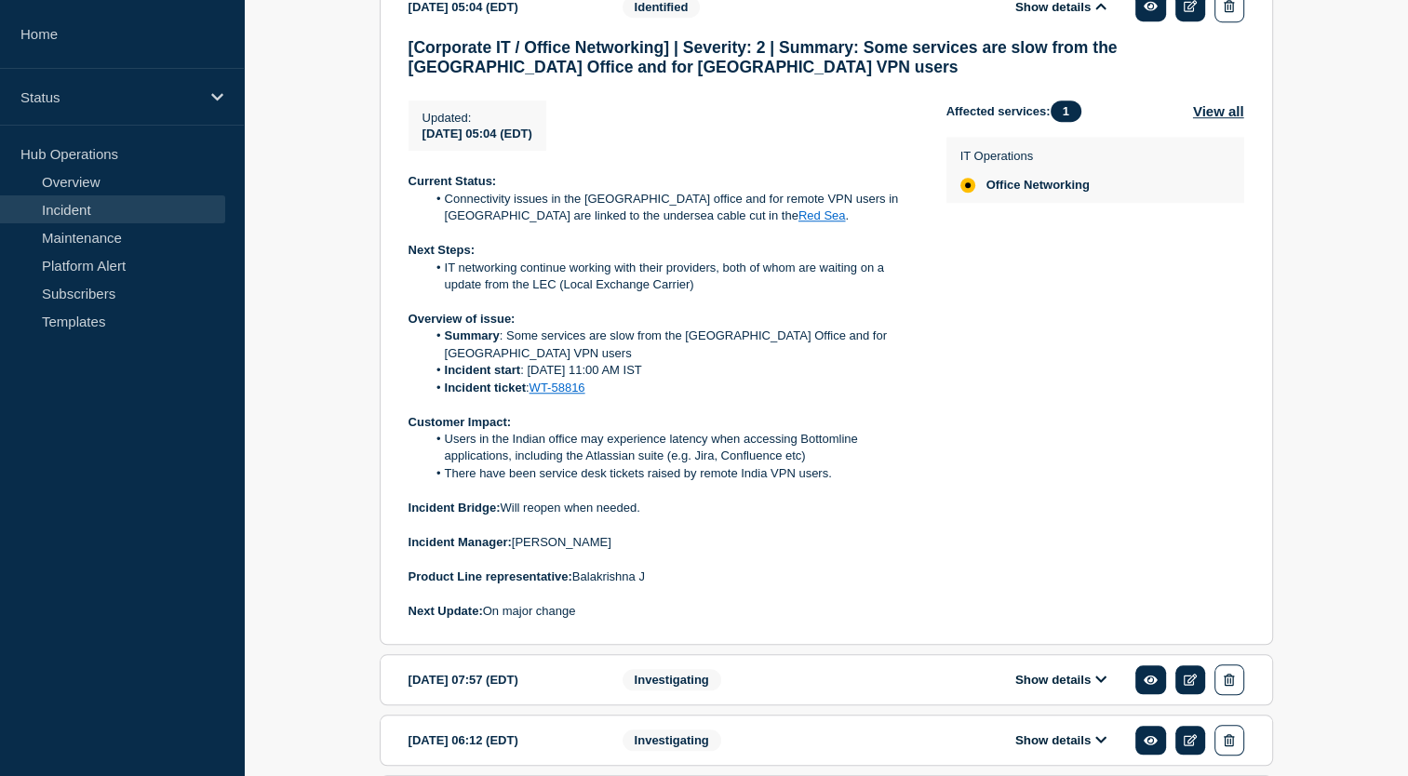
scroll to position [1490, 0]
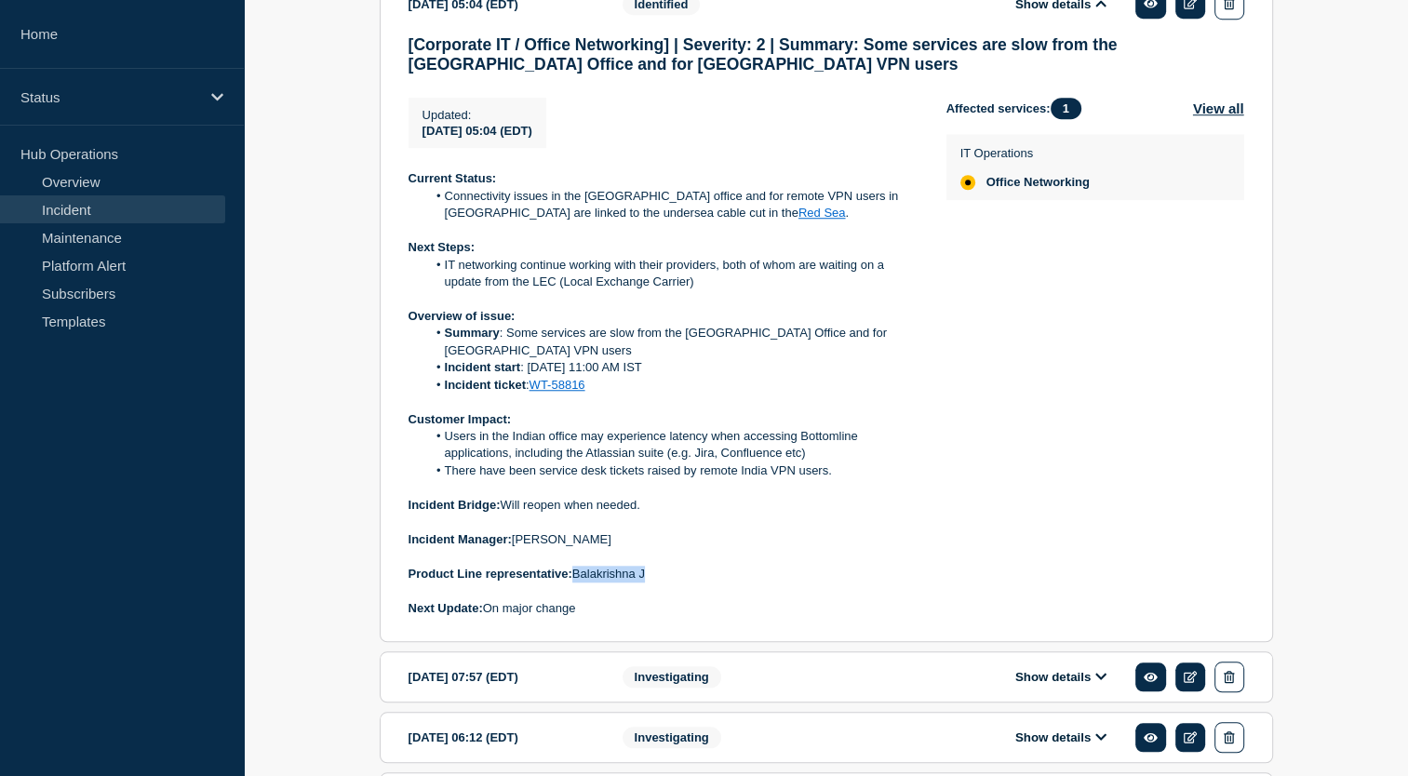
drag, startPoint x: 577, startPoint y: 560, endPoint x: 653, endPoint y: 564, distance: 76.4
click at [653, 566] on p "Product Line representative: Balakrishna J" at bounding box center [663, 574] width 508 height 17
copy p "Balakrishna J"
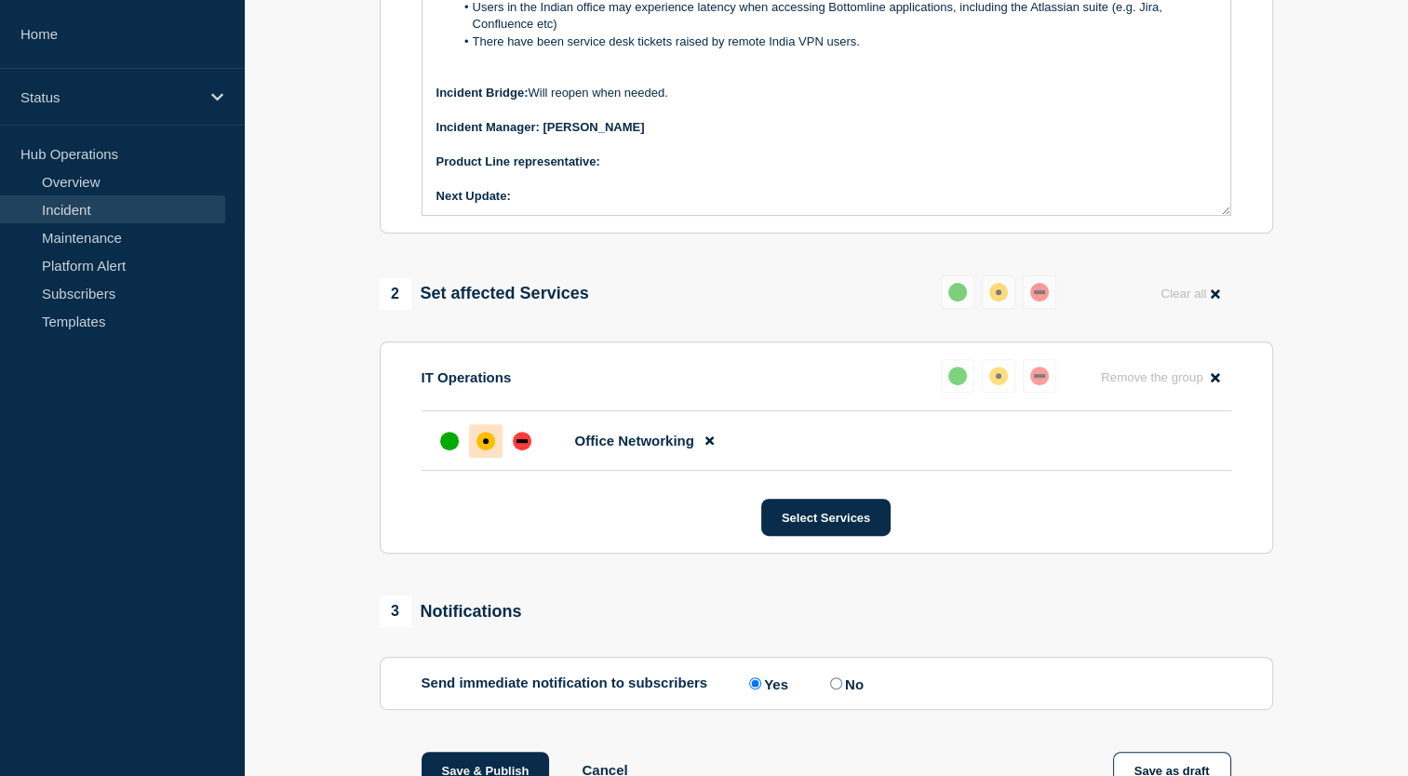
scroll to position [581, 0]
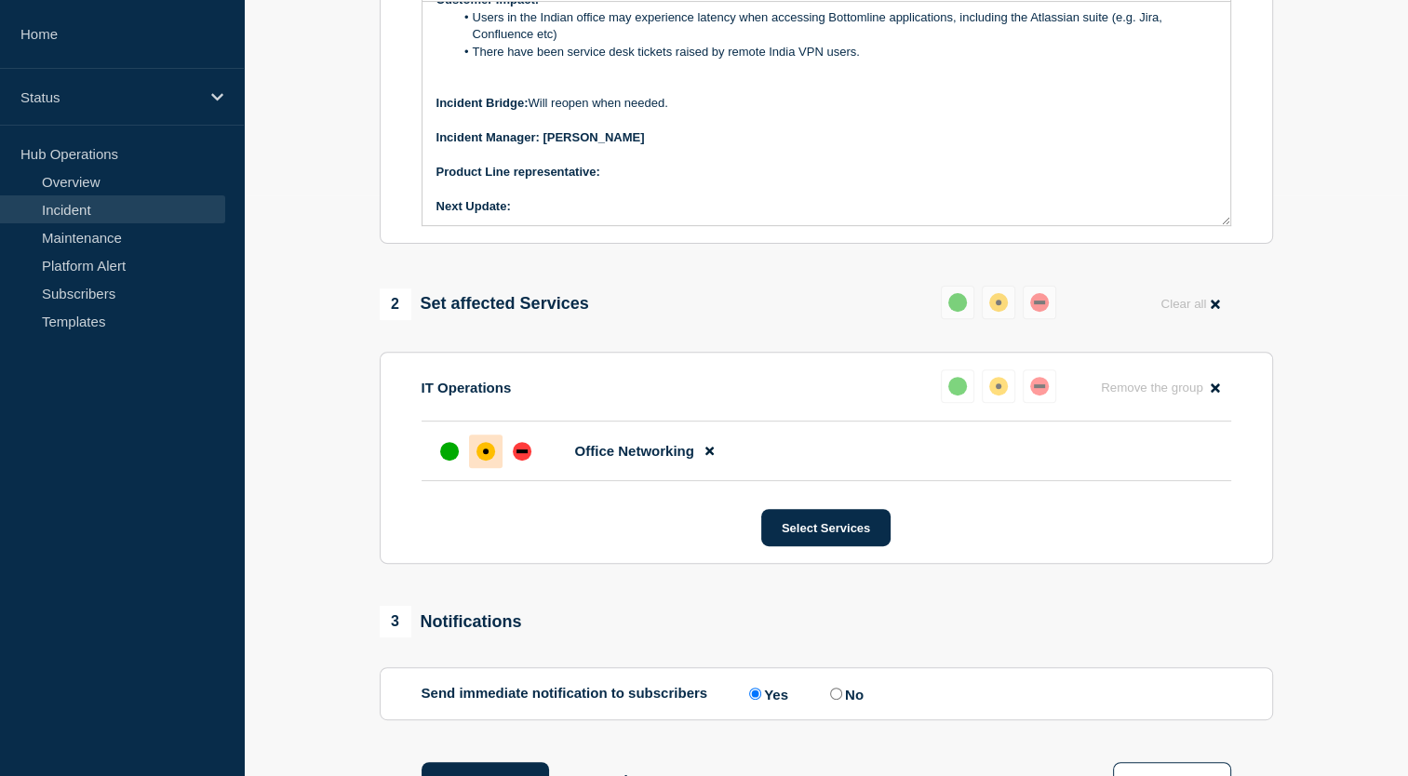
click at [624, 173] on p "Product Line representative:" at bounding box center [827, 172] width 780 height 17
click at [565, 205] on p "Next Update:" at bounding box center [827, 206] width 780 height 17
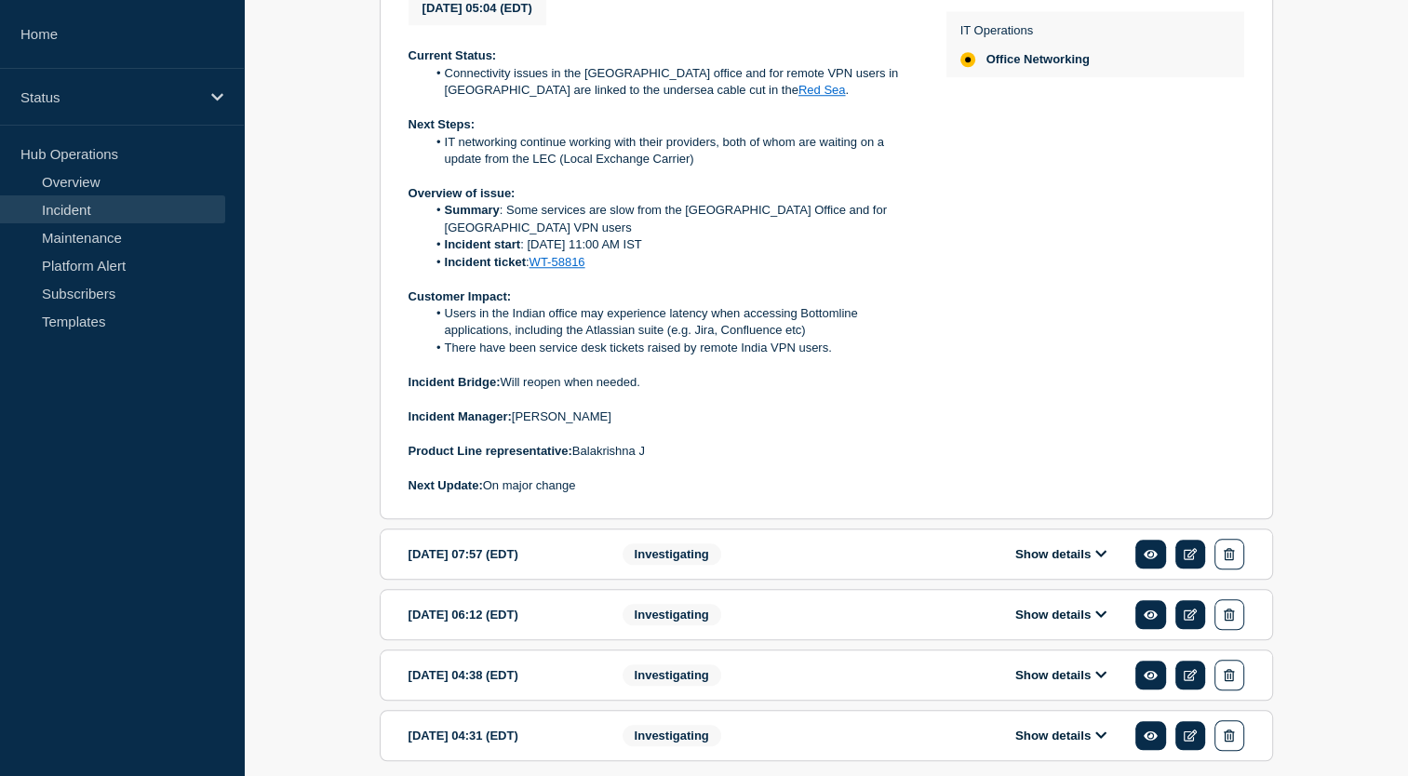
scroll to position [1670, 0]
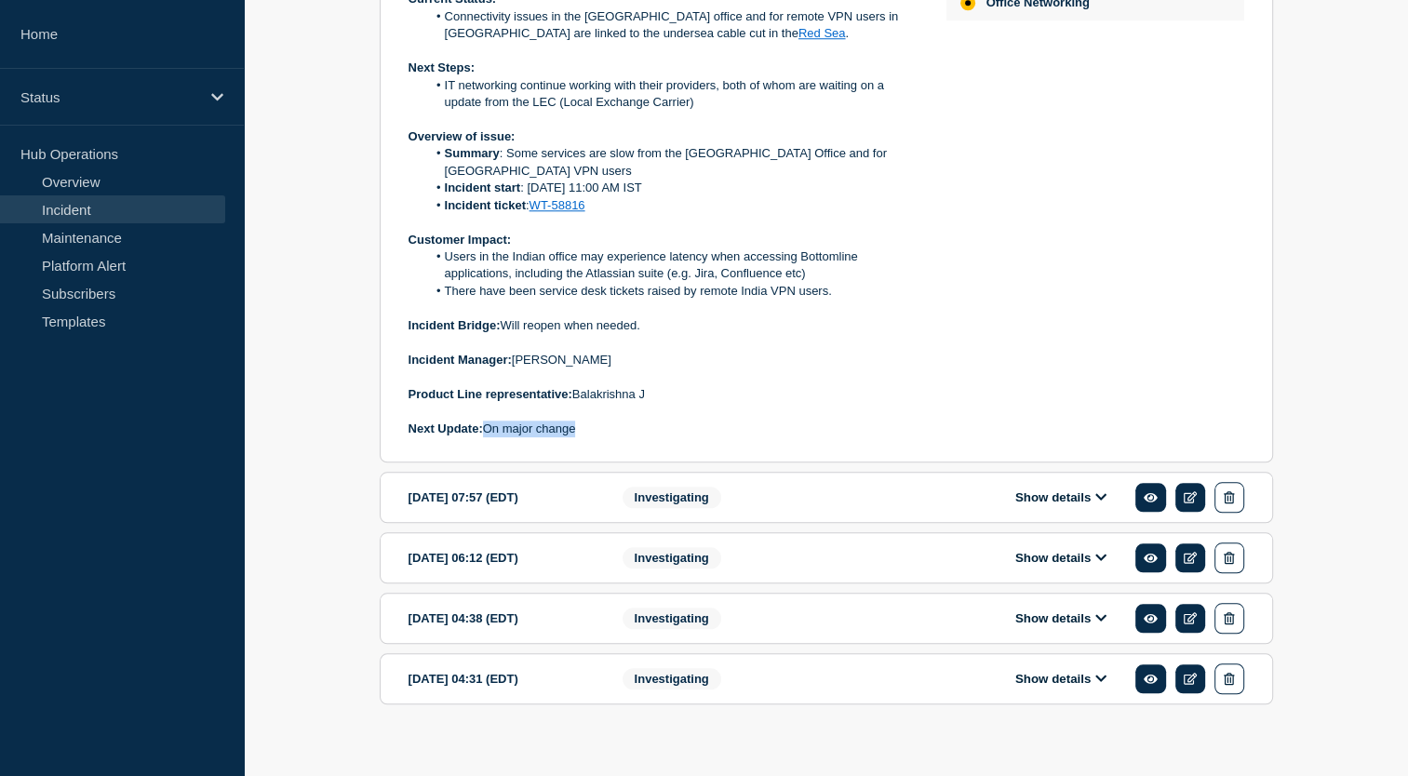
drag, startPoint x: 488, startPoint y: 411, endPoint x: 589, endPoint y: 415, distance: 101.5
click at [589, 421] on p "Next Update: On major change" at bounding box center [663, 429] width 508 height 17
copy p "On major change"
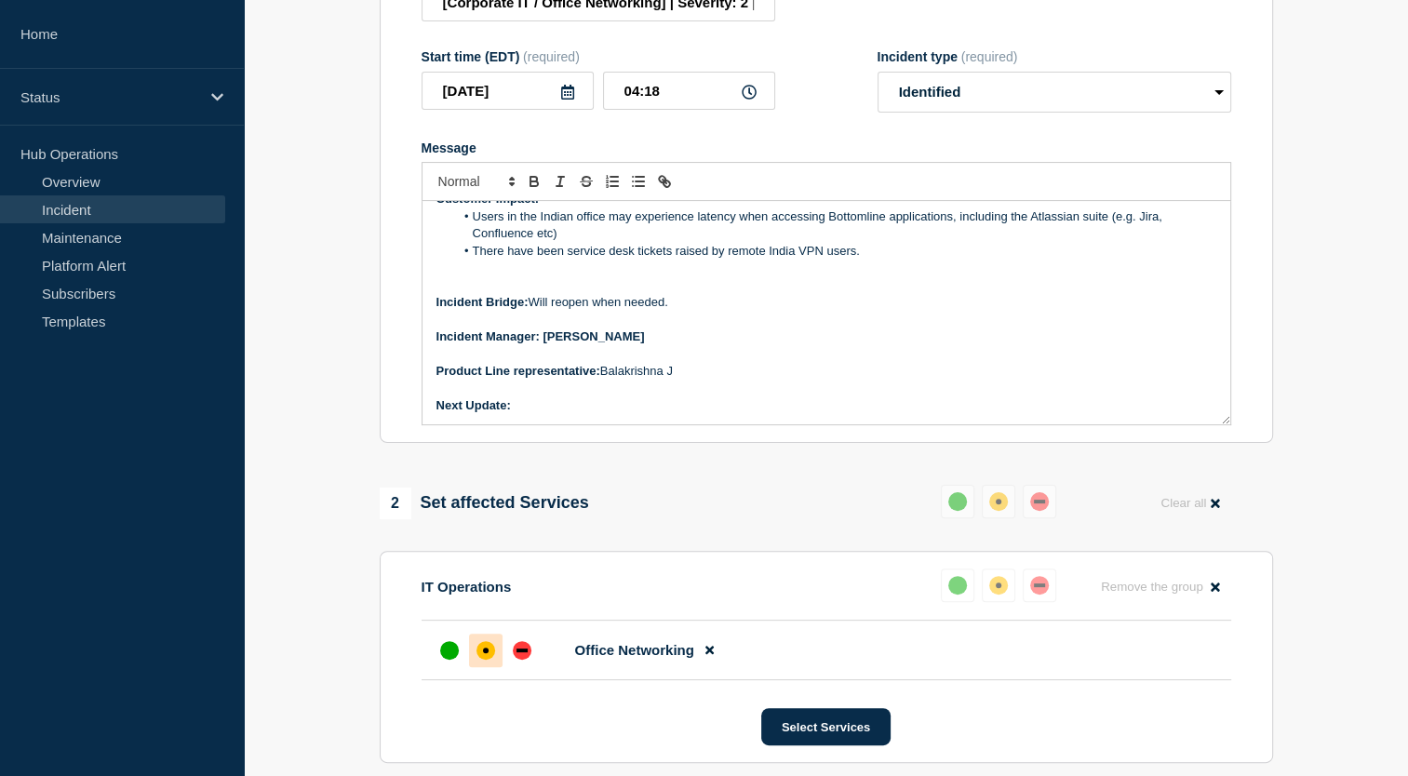
scroll to position [378, 0]
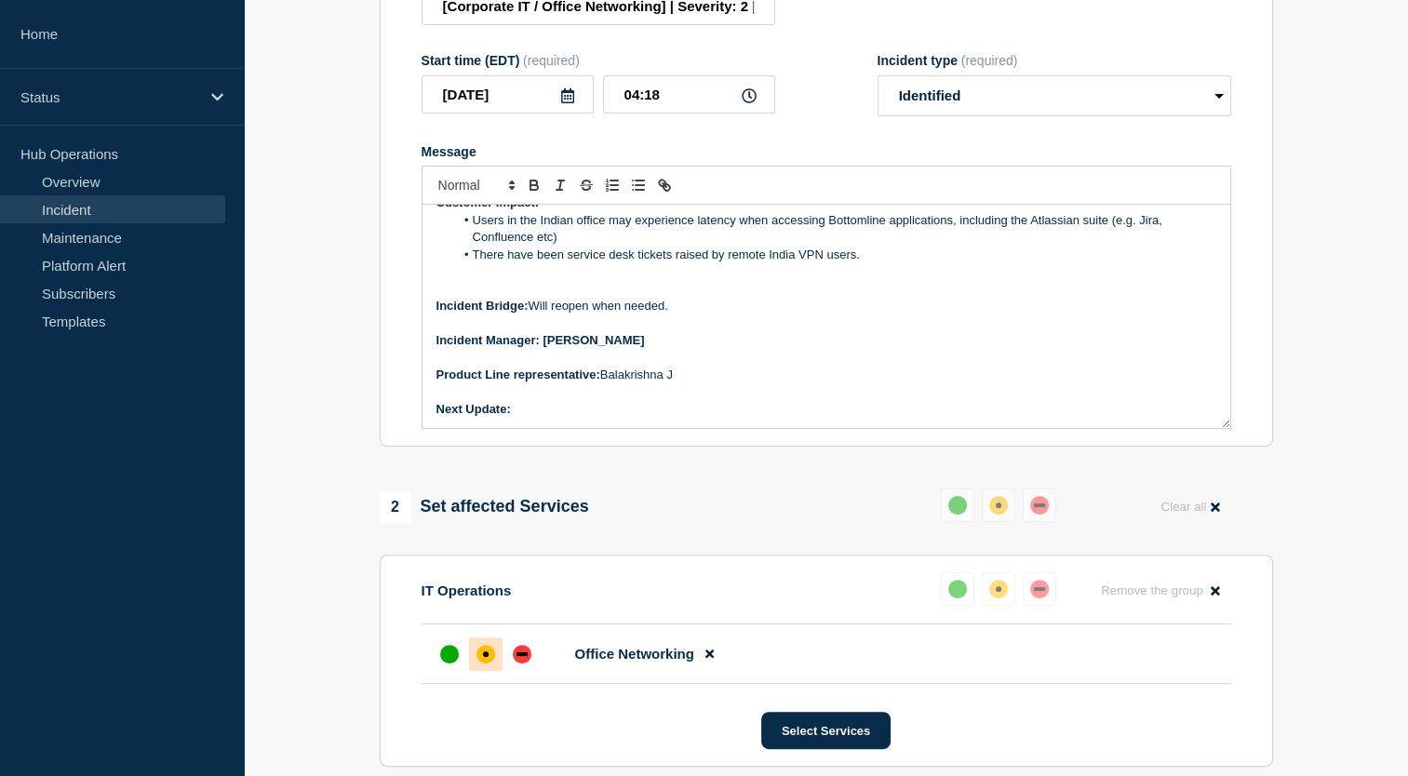
click at [560, 401] on p "Next Update:" at bounding box center [827, 409] width 780 height 17
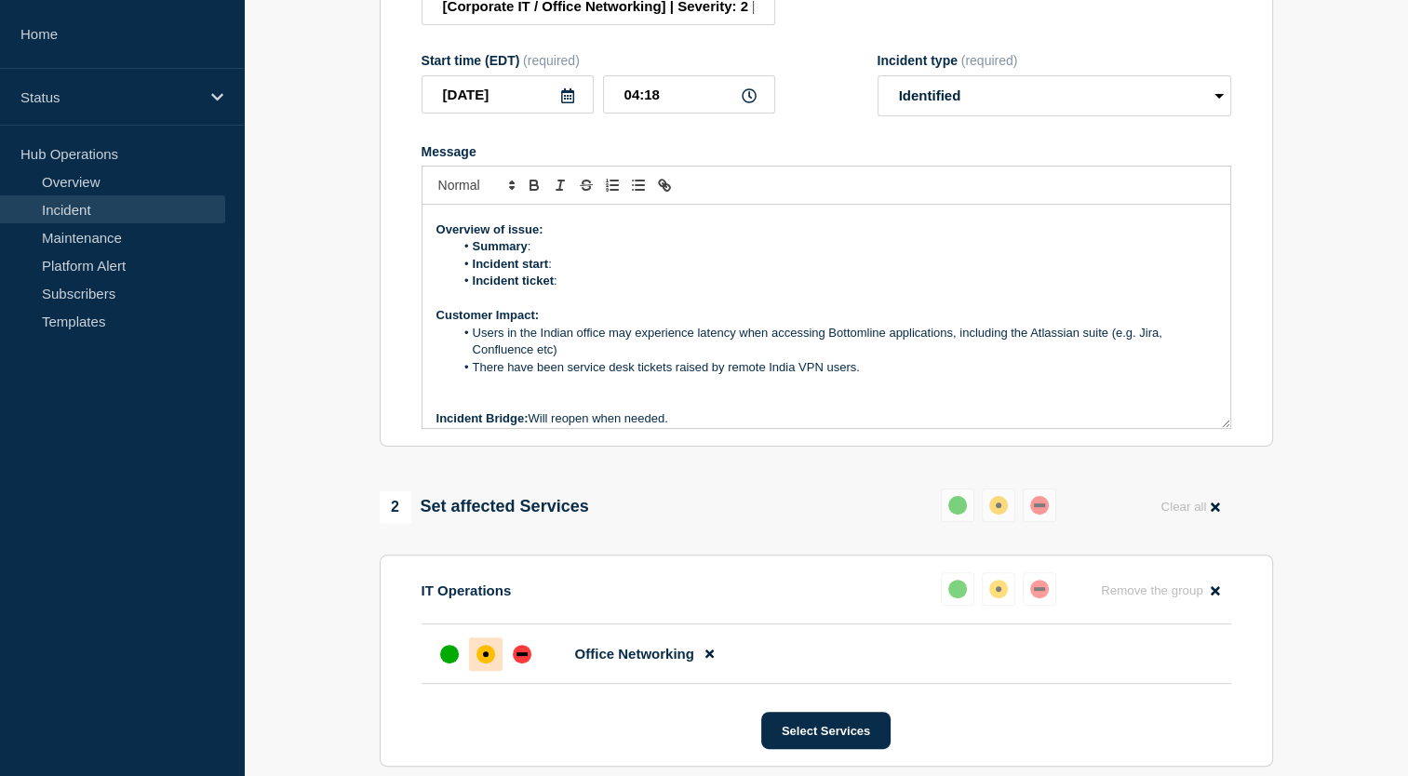
scroll to position [13, 0]
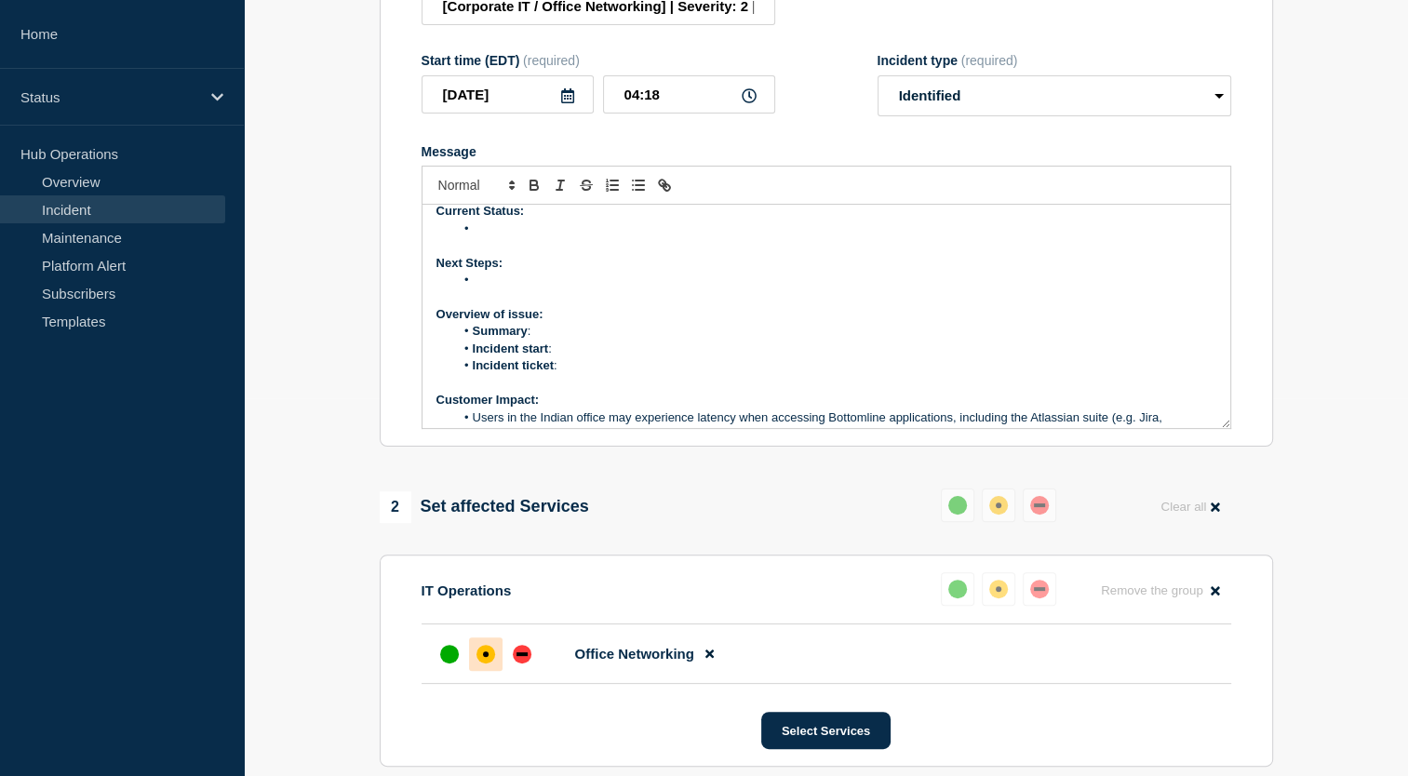
click at [640, 330] on li "Summary :" at bounding box center [835, 331] width 762 height 17
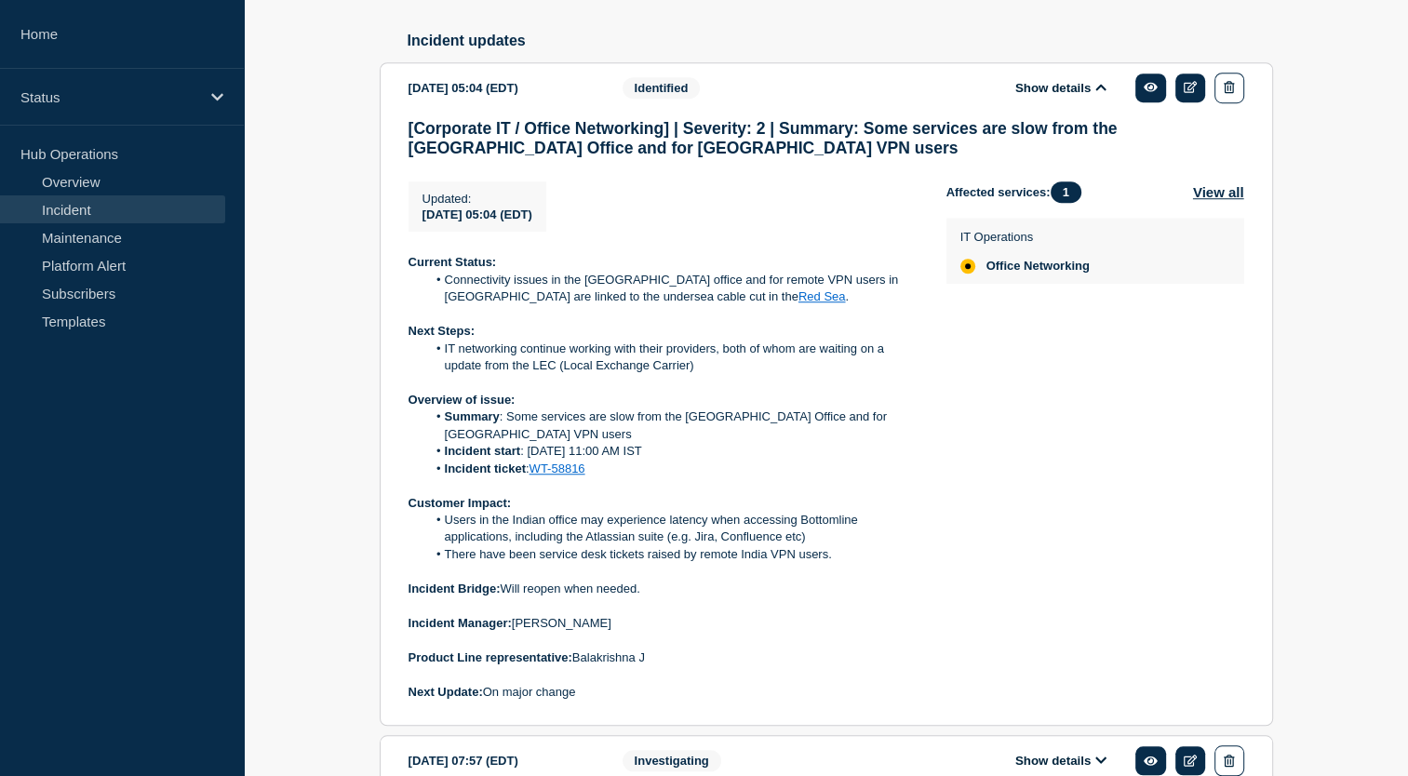
scroll to position [1407, 0]
drag, startPoint x: 506, startPoint y: 417, endPoint x: 879, endPoint y: 419, distance: 372.3
click at [879, 419] on li "Summary : Some services are slow from the India Office and for India VPN users" at bounding box center [671, 425] width 491 height 34
copy li "Some services are slow from the India Office and for India VPN users"
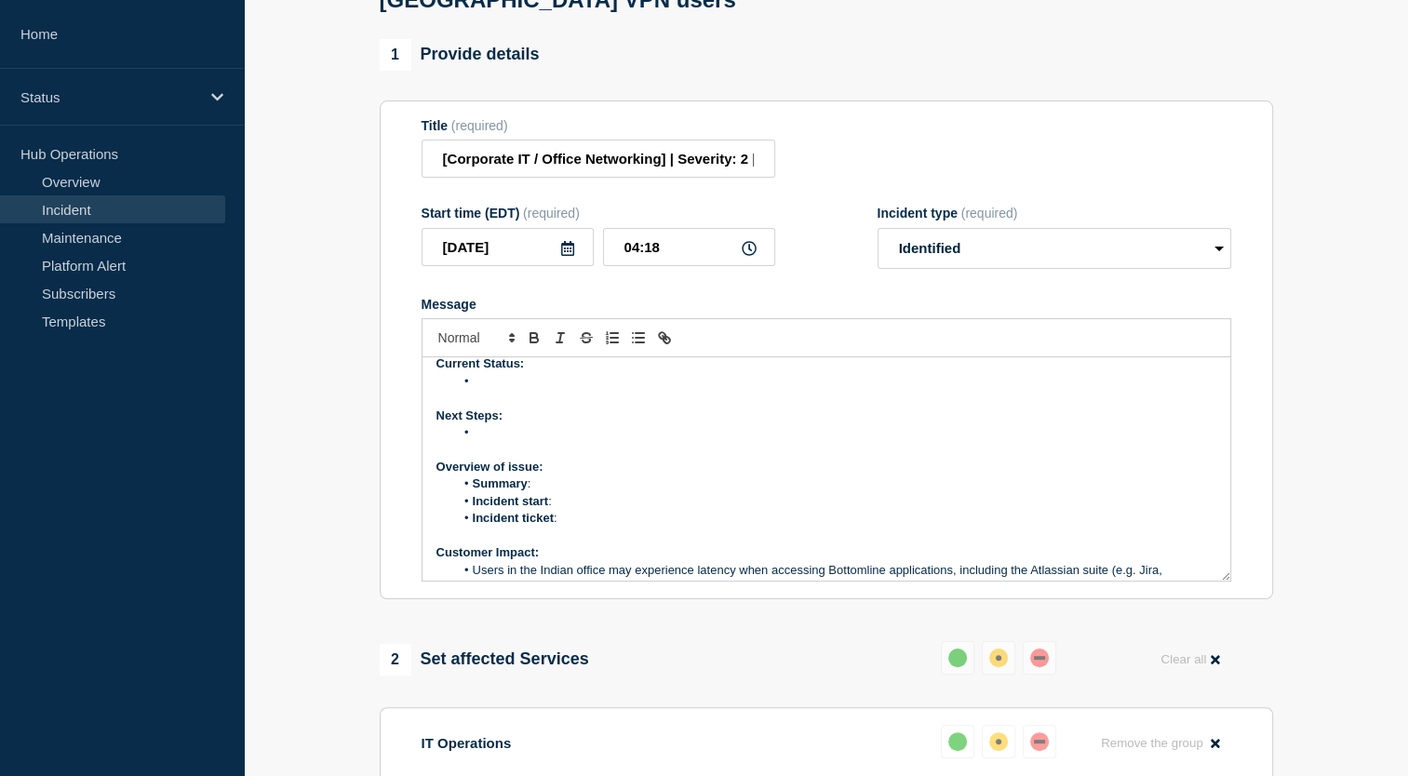
scroll to position [224, 0]
click at [506, 382] on li "Message" at bounding box center [835, 382] width 762 height 17
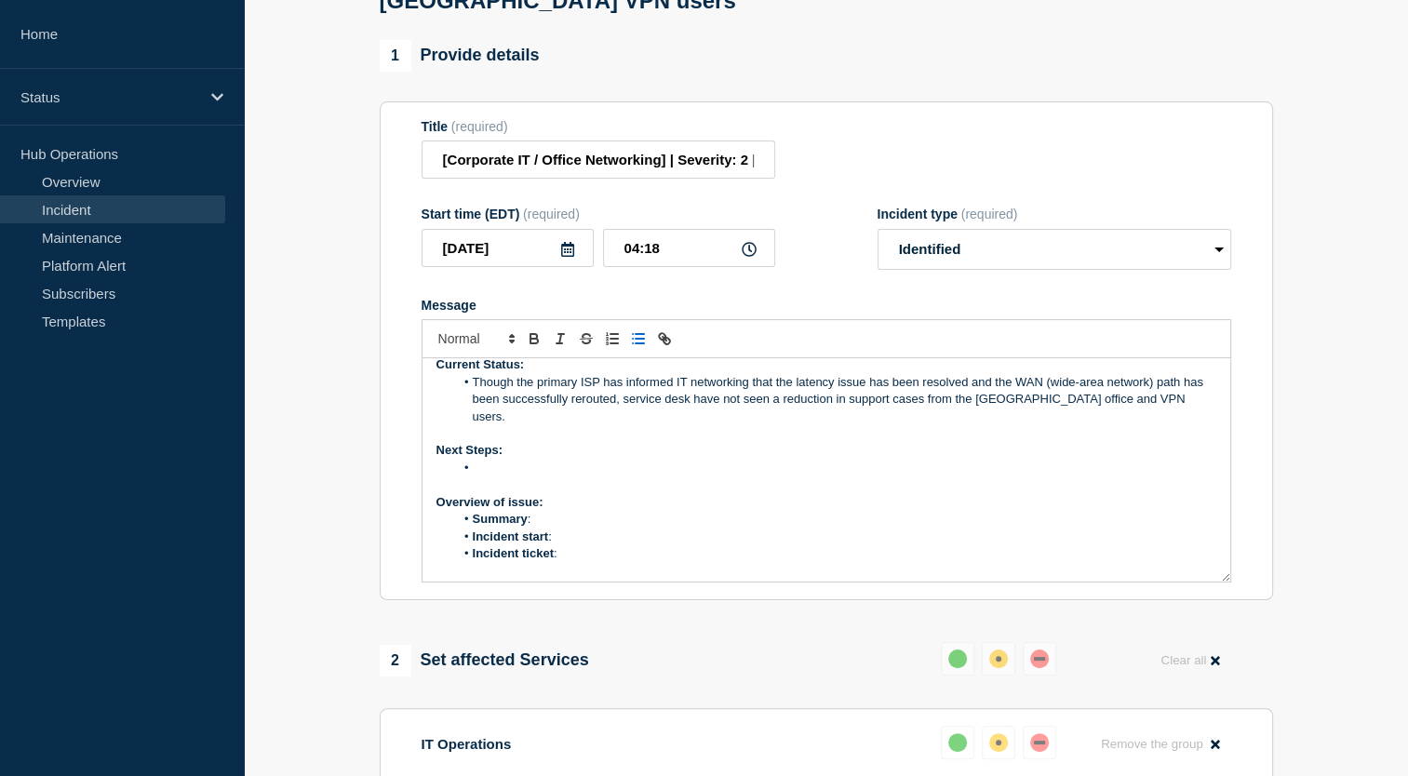
click at [506, 460] on li "Message" at bounding box center [835, 468] width 762 height 17
click at [604, 511] on li "Summary :" at bounding box center [835, 519] width 762 height 17
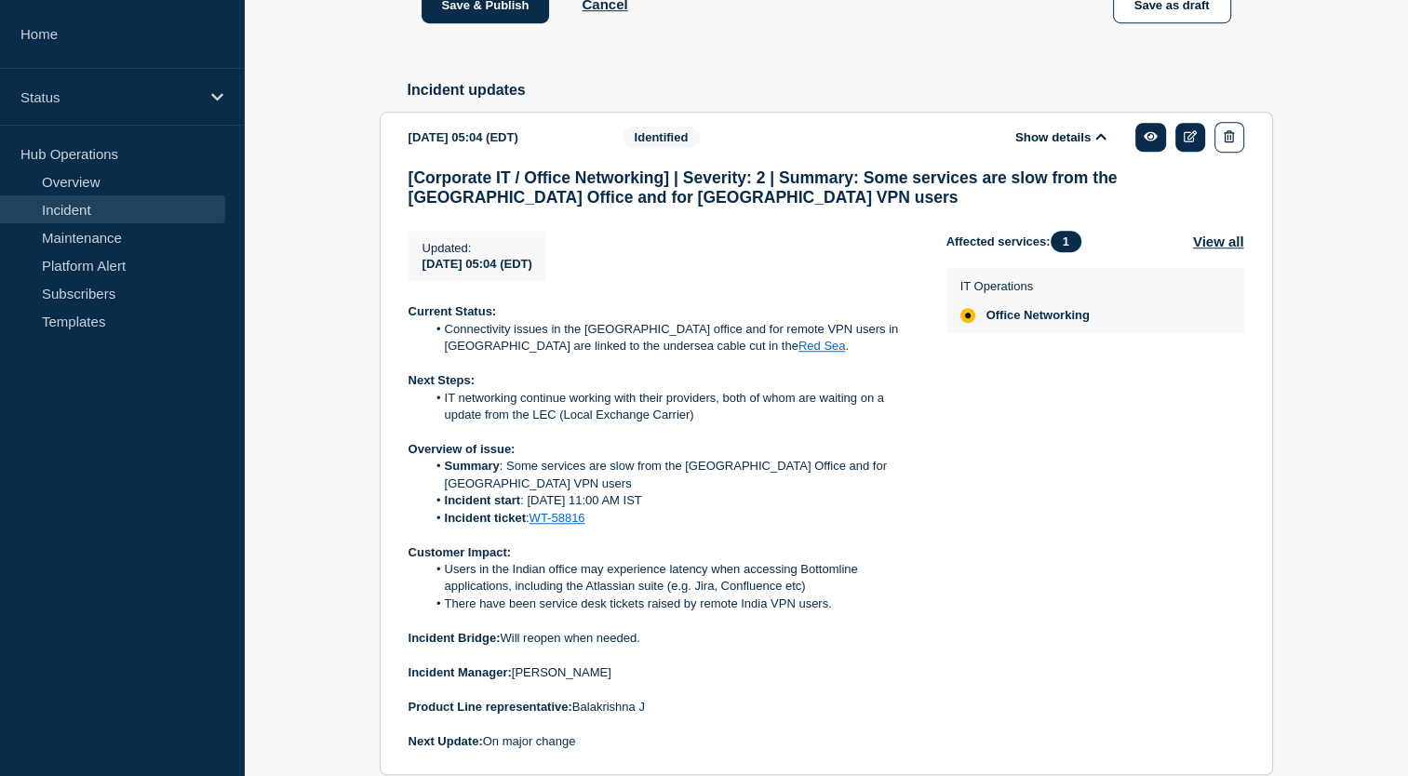
scroll to position [1358, 0]
drag, startPoint x: 507, startPoint y: 472, endPoint x: 879, endPoint y: 475, distance: 371.4
click at [879, 475] on li "Summary : Some services are slow from the India Office and for India VPN users" at bounding box center [671, 474] width 491 height 34
copy li "Some services are slow from the India Office and for India VPN users"
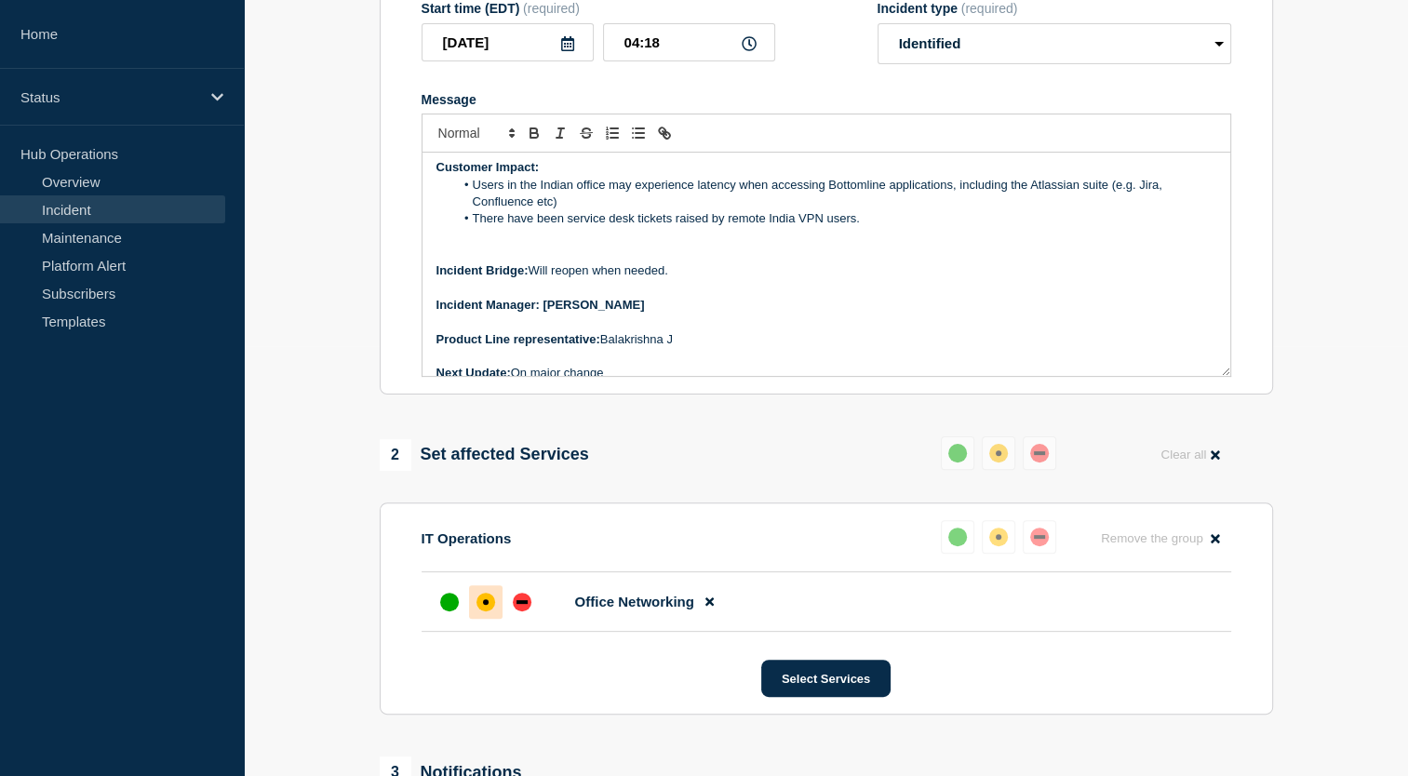
scroll to position [0, 0]
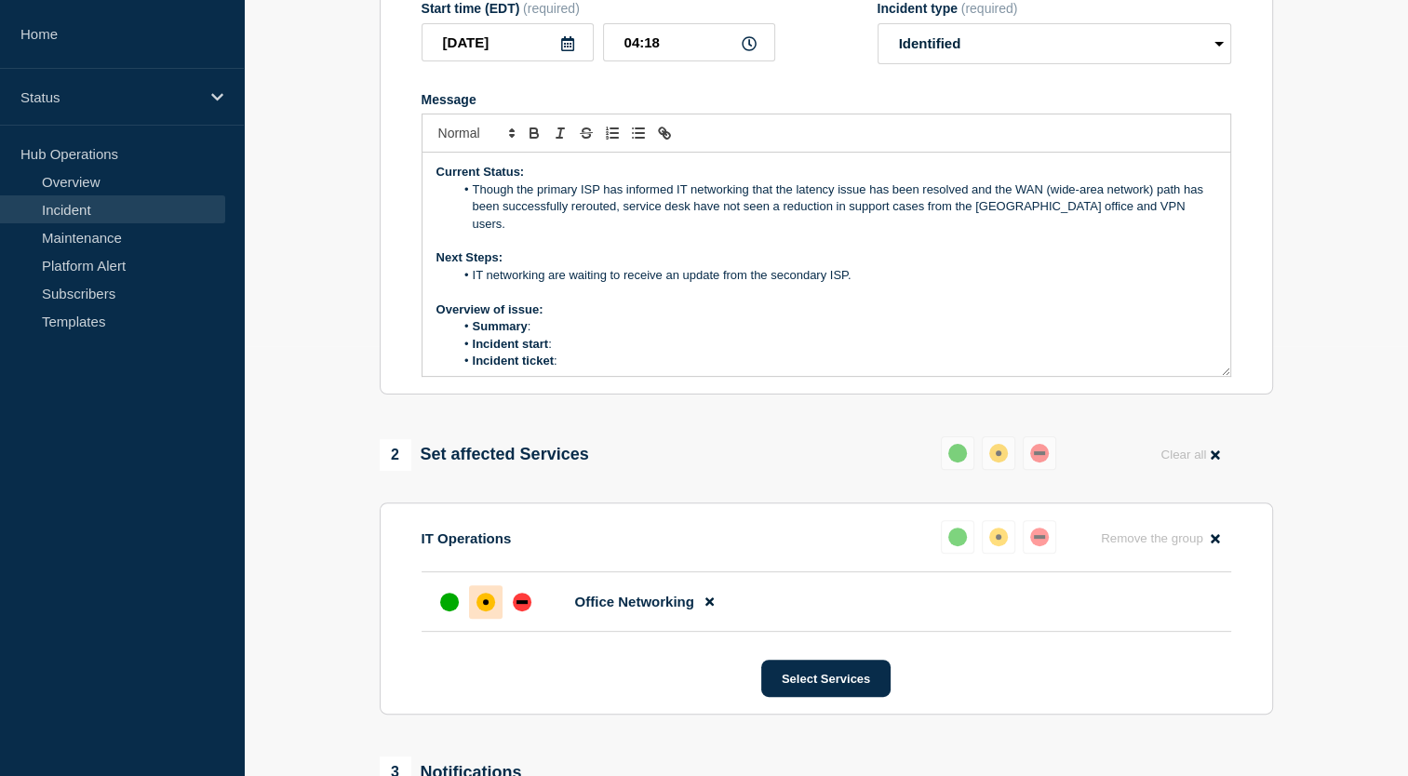
click at [618, 318] on li "Summary :" at bounding box center [835, 326] width 762 height 17
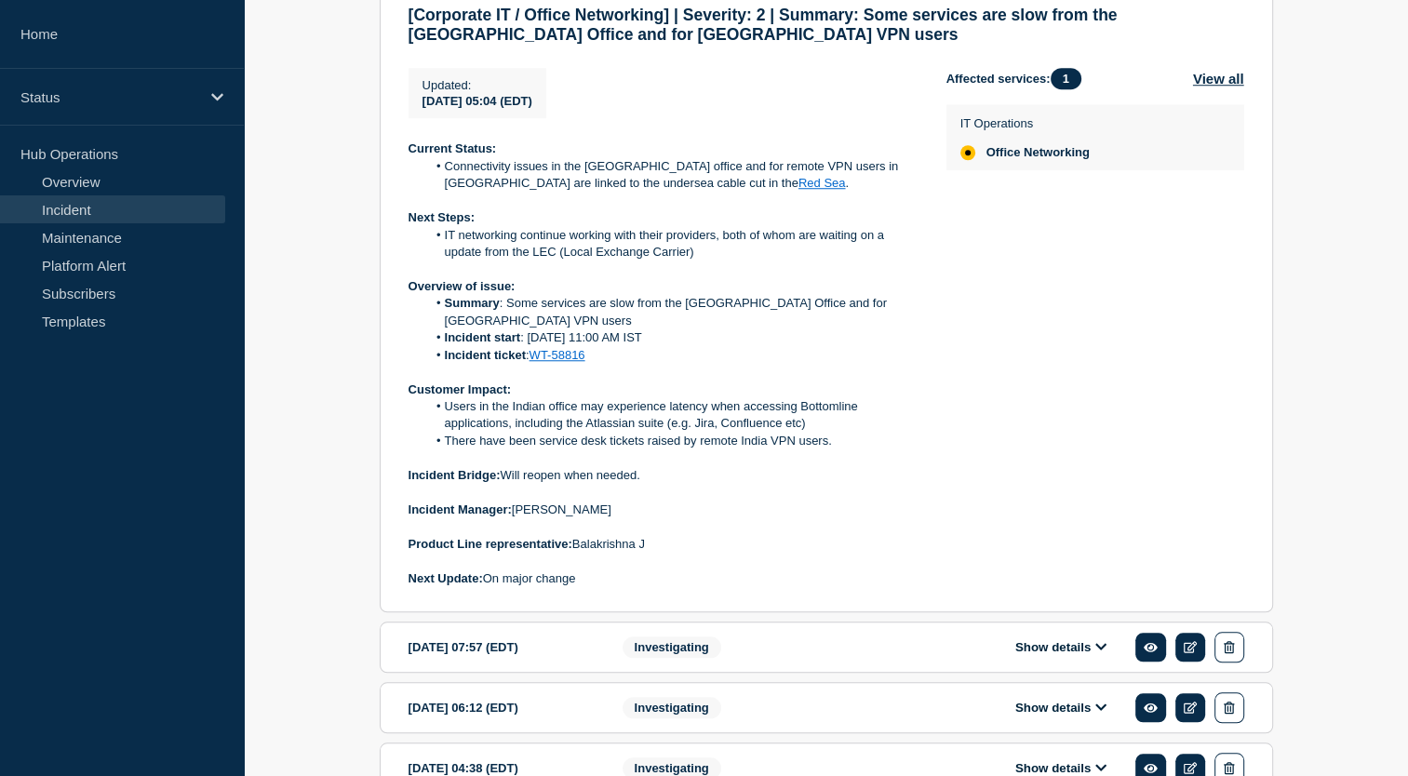
scroll to position [1525, 0]
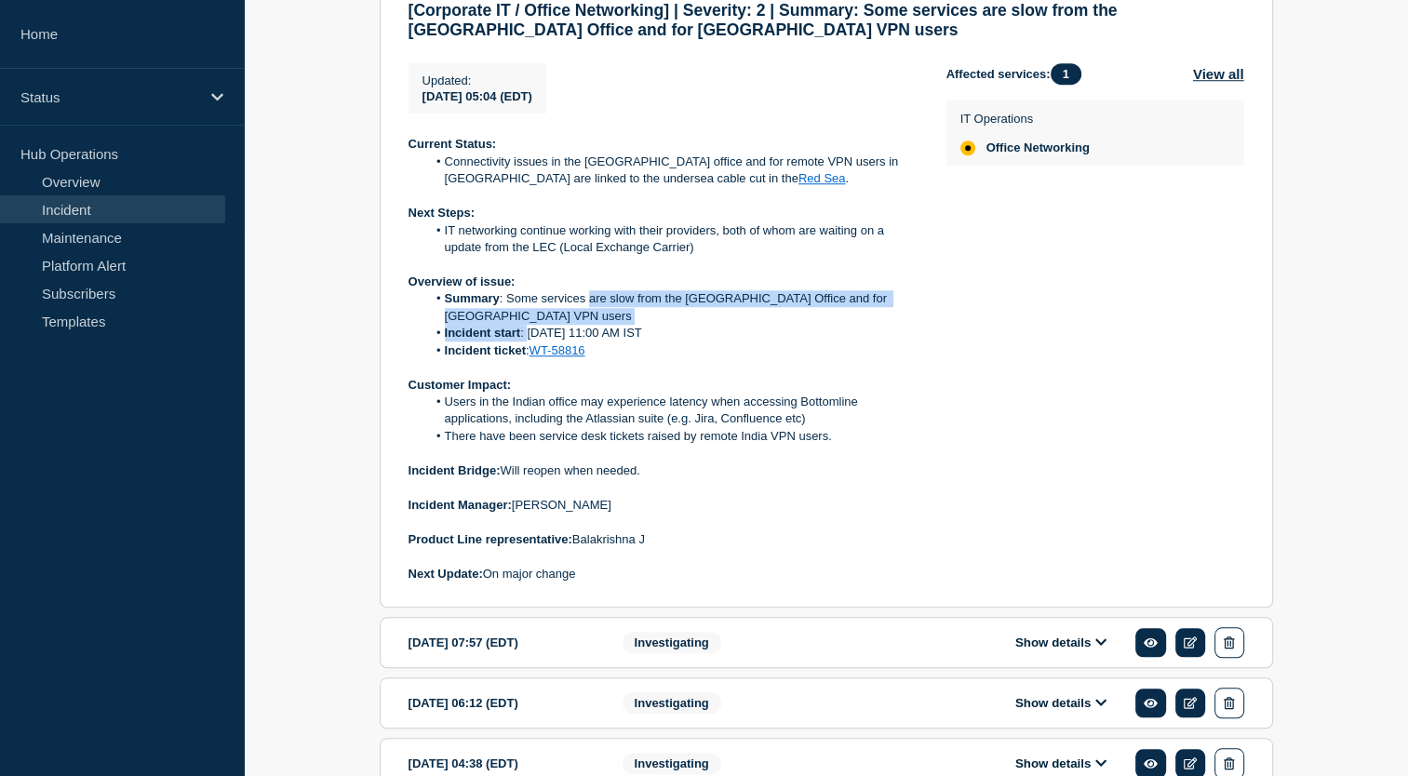
drag, startPoint x: 530, startPoint y: 318, endPoint x: 587, endPoint y: 308, distance: 58.6
click at [587, 308] on ol "Summary : Some services are slow from the India Office and for India VPN users …" at bounding box center [663, 324] width 508 height 69
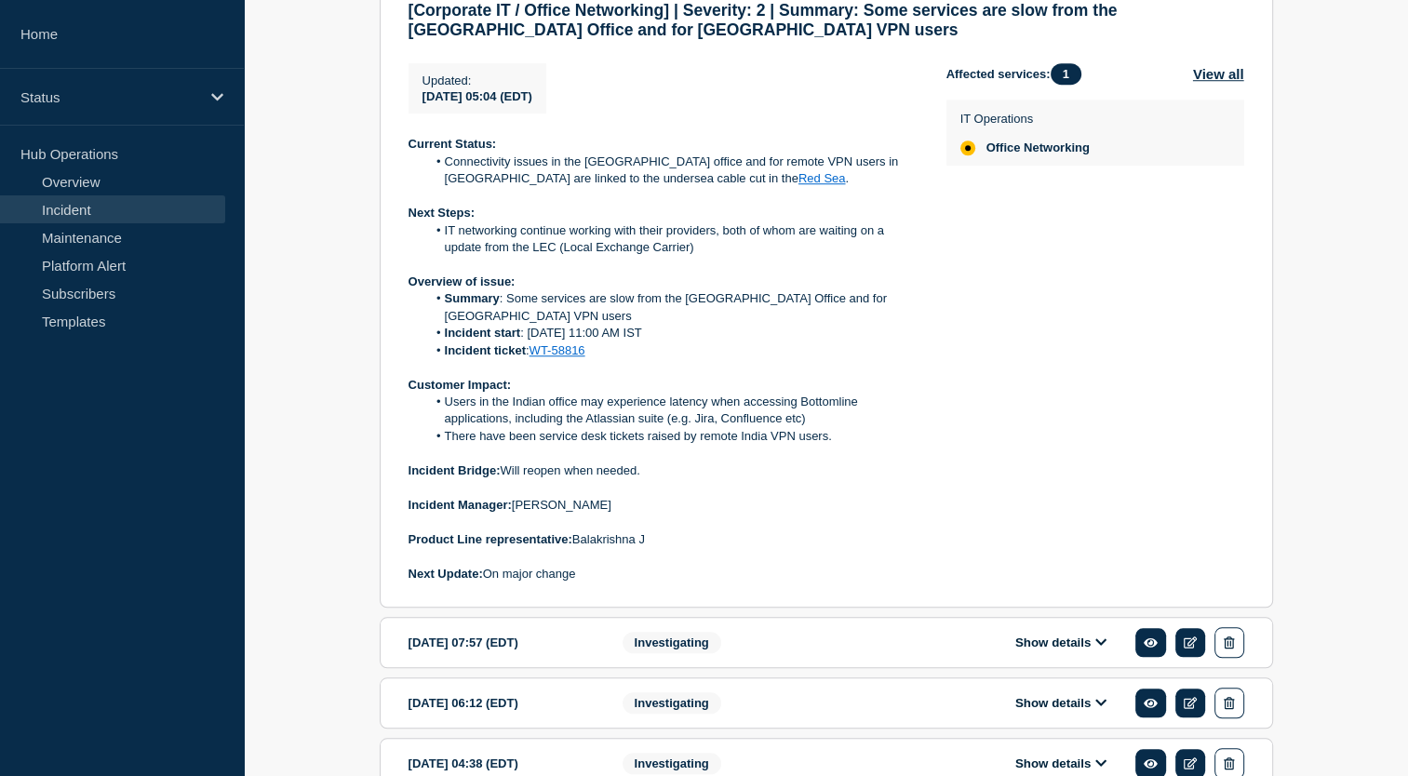
drag, startPoint x: 587, startPoint y: 308, endPoint x: 649, endPoint y: 317, distance: 62.1
click at [649, 325] on li "Incident start : 8th Sep, 11:00 AM IST" at bounding box center [671, 333] width 491 height 17
drag, startPoint x: 526, startPoint y: 319, endPoint x: 648, endPoint y: 316, distance: 122.0
click at [648, 325] on li "Incident start : 8th Sep, 11:00 AM IST" at bounding box center [671, 333] width 491 height 17
copy li "8th Sep, 11:00 AM IST"
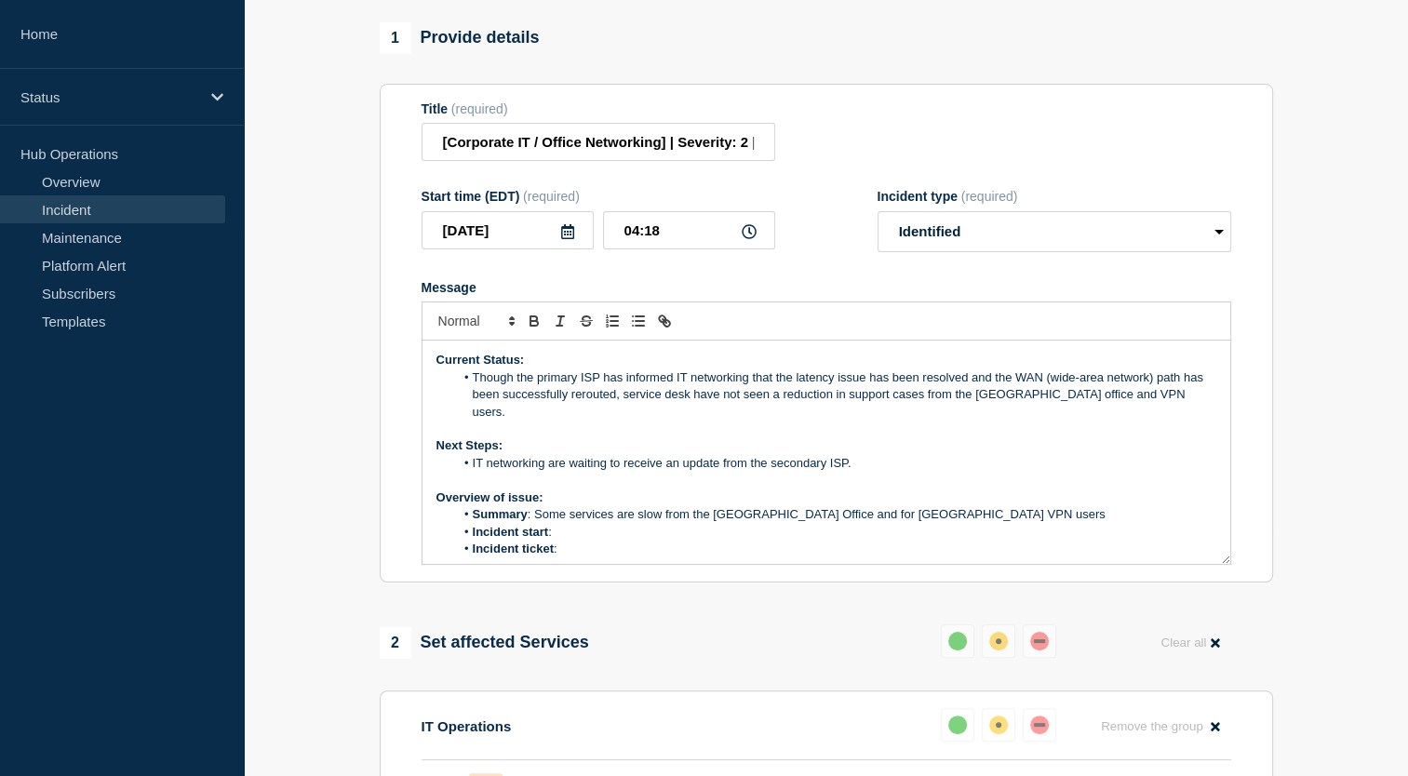
scroll to position [241, 0]
click at [581, 525] on li "Incident start :" at bounding box center [835, 533] width 762 height 17
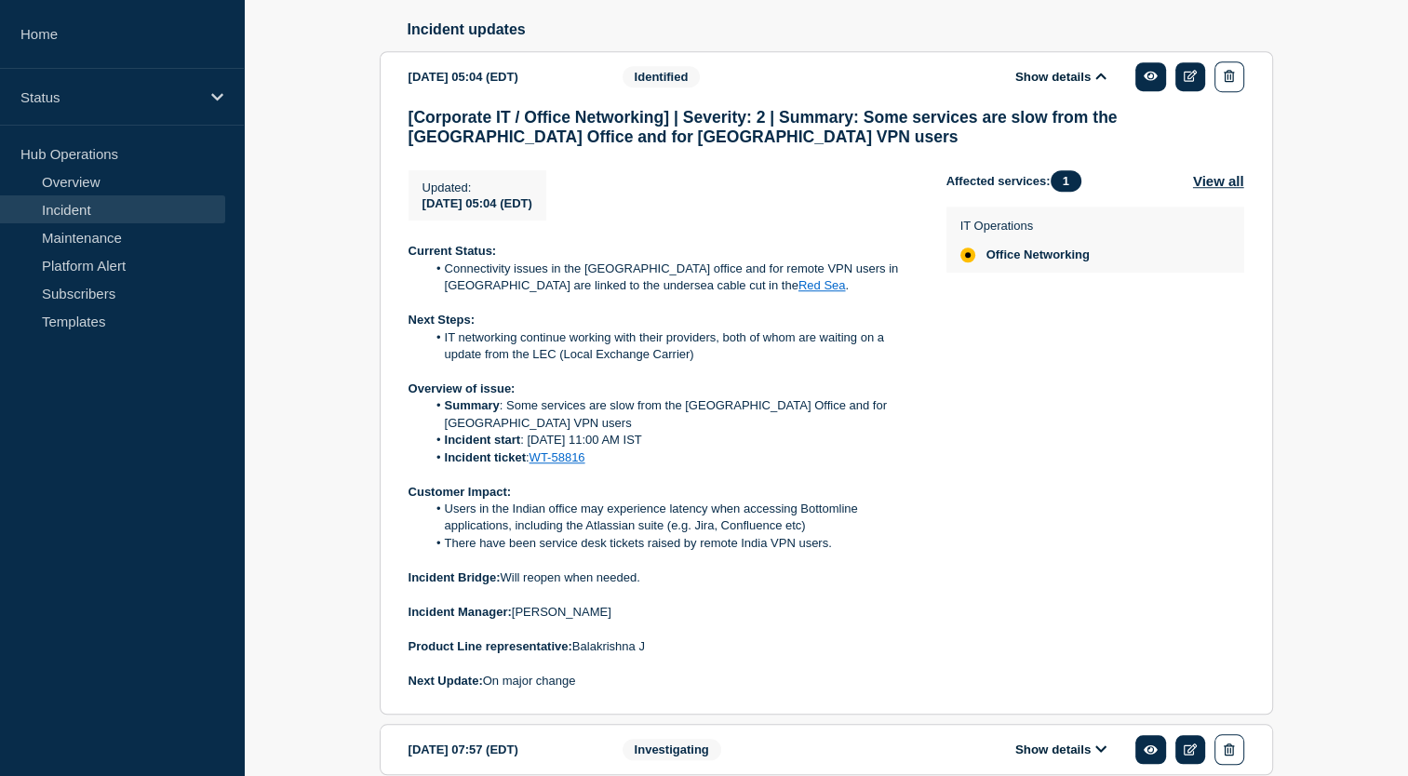
scroll to position [1426, 0]
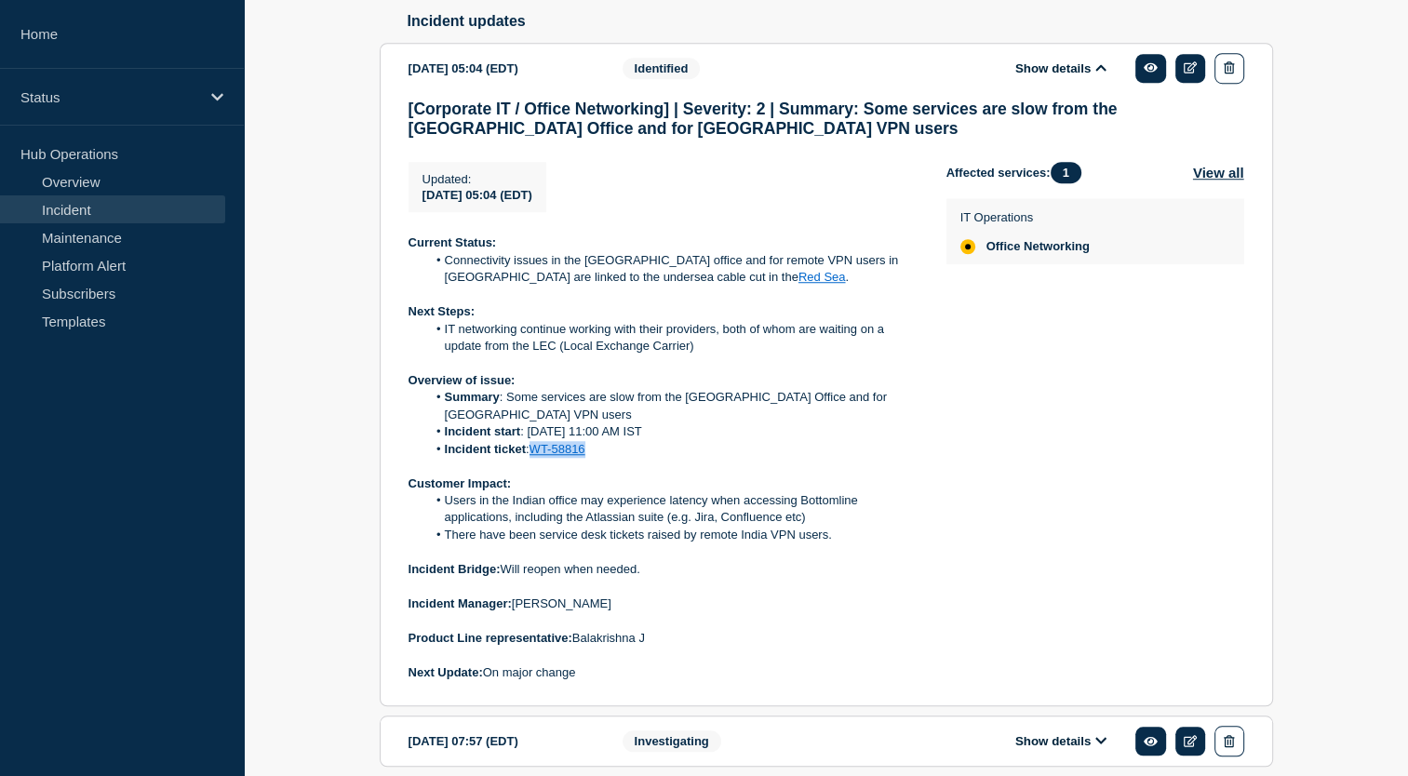
drag, startPoint x: 592, startPoint y: 441, endPoint x: 532, endPoint y: 441, distance: 59.6
click at [532, 441] on li "Incident ticket : WT-58816" at bounding box center [671, 449] width 491 height 17
copy link "WT-58816"
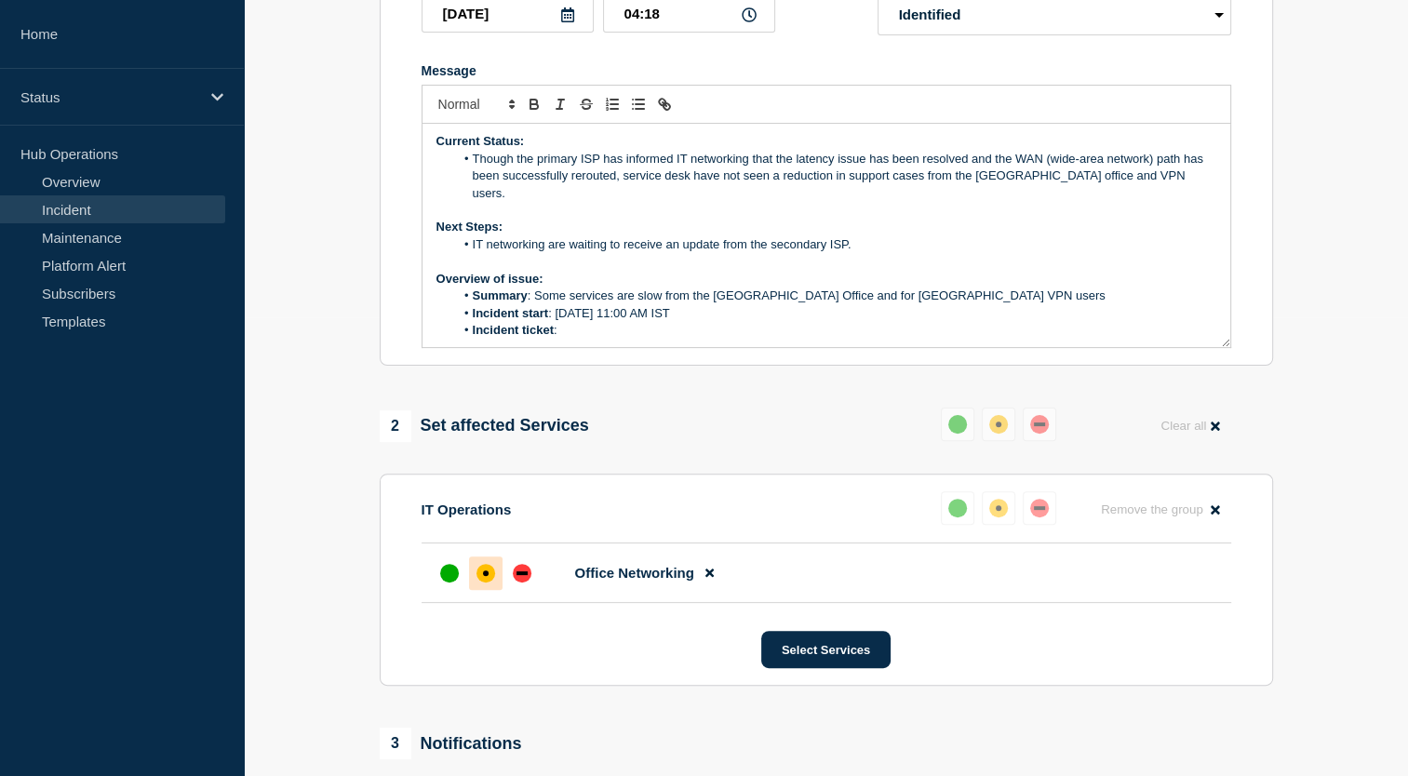
scroll to position [1, 0]
click at [626, 323] on li "Incident ticket :" at bounding box center [835, 331] width 762 height 17
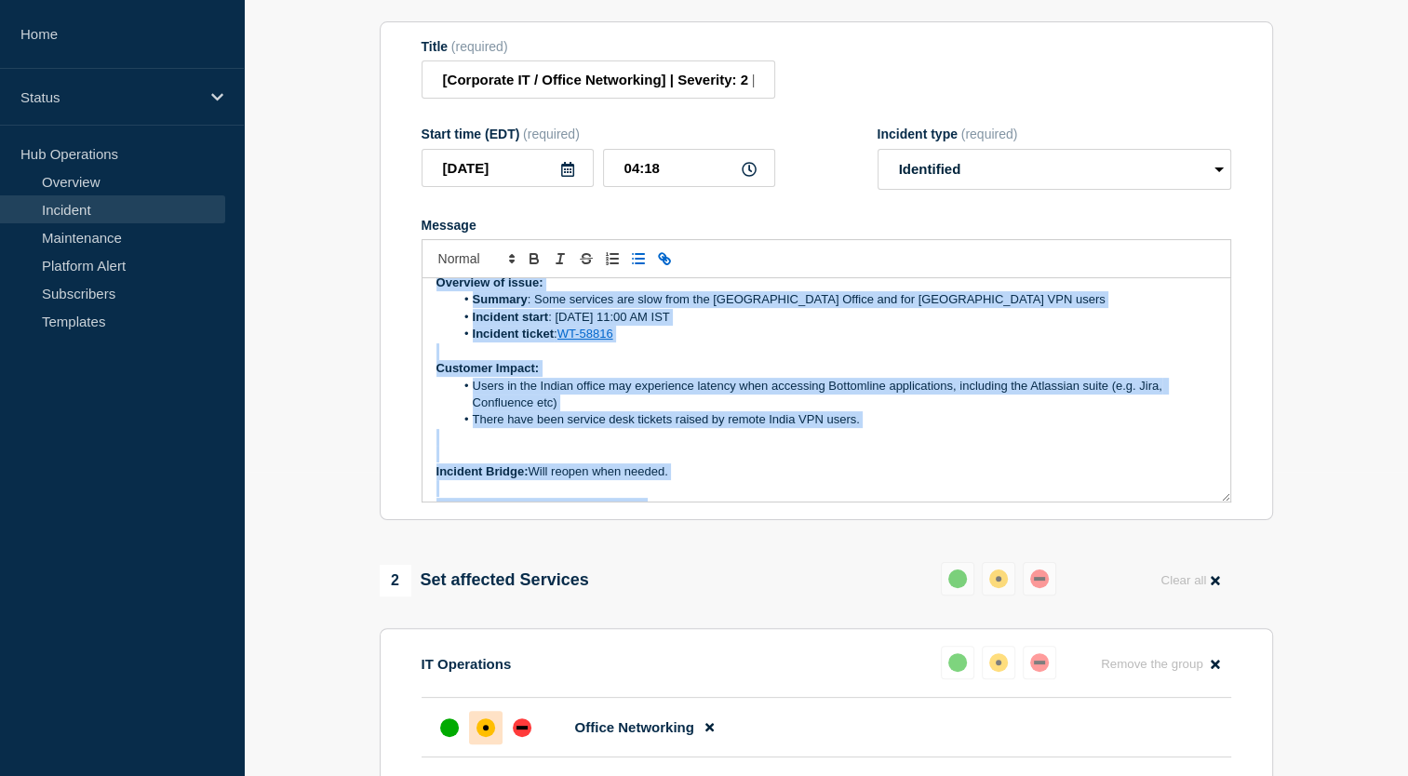
scroll to position [228, 0]
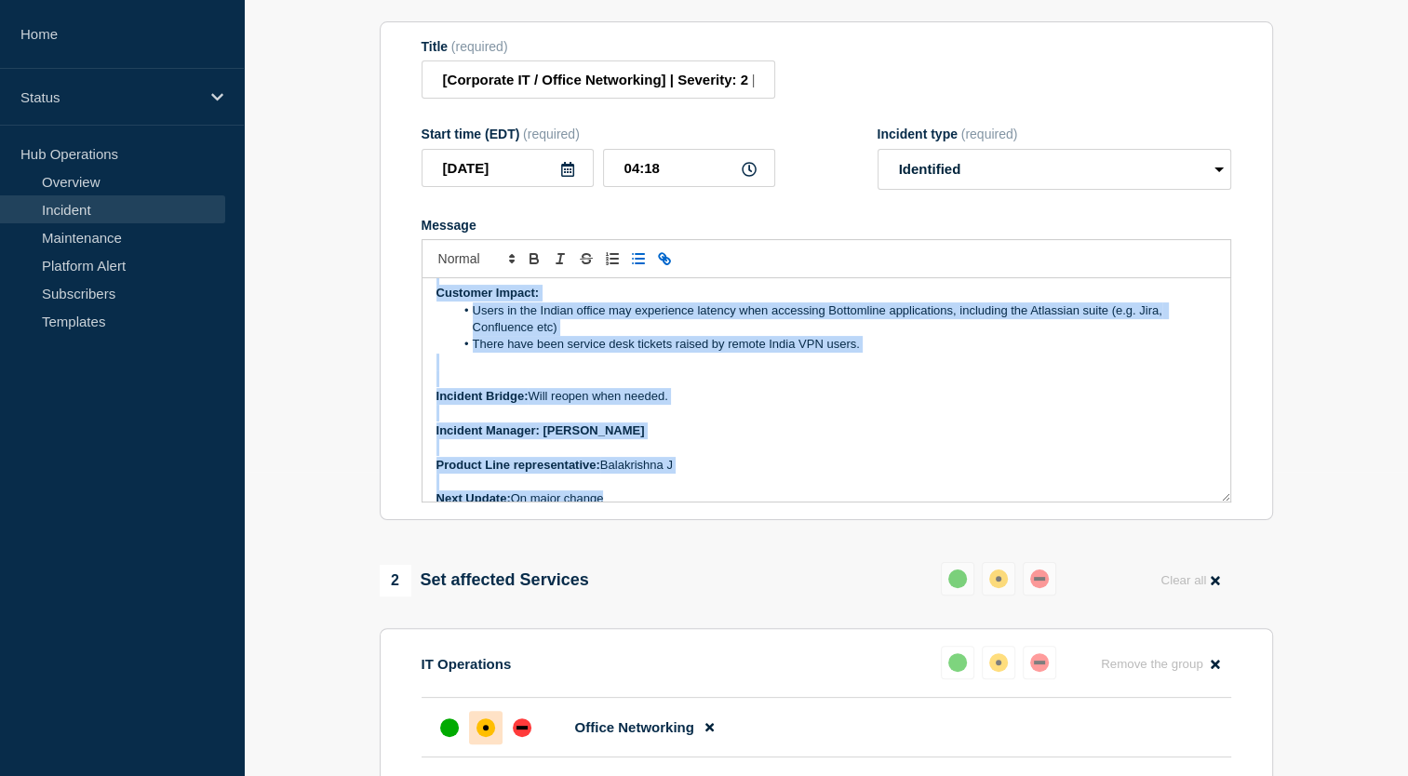
drag, startPoint x: 429, startPoint y: 293, endPoint x: 969, endPoint y: 478, distance: 570.8
click at [969, 478] on div "Current Status: Though the primary ISP has informed IT networking that the late…" at bounding box center [827, 389] width 808 height 223
copy div "Current Status: Though the primary ISP has informed IT networking that the late…"
click at [778, 423] on p "Incident Manager: Tusara Dash" at bounding box center [827, 431] width 780 height 17
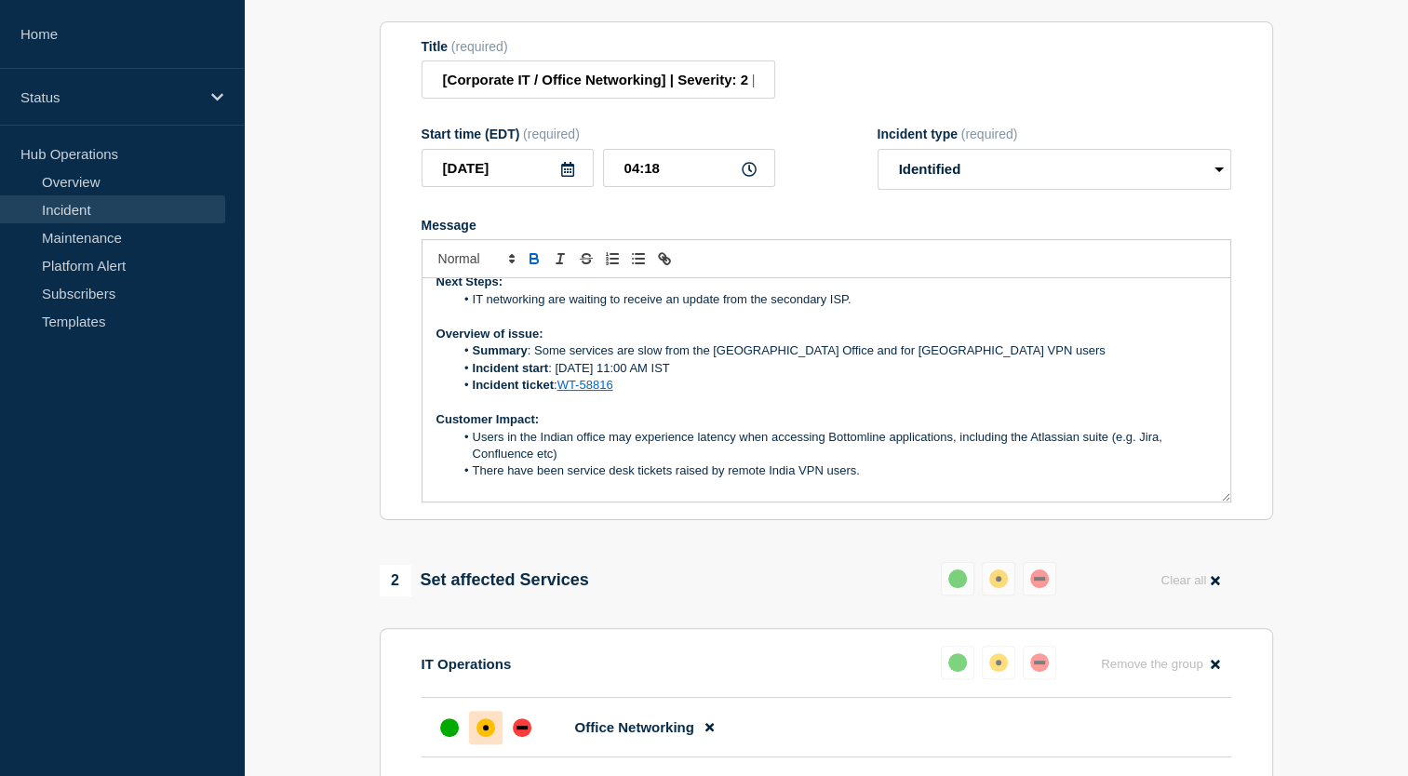
scroll to position [0, 0]
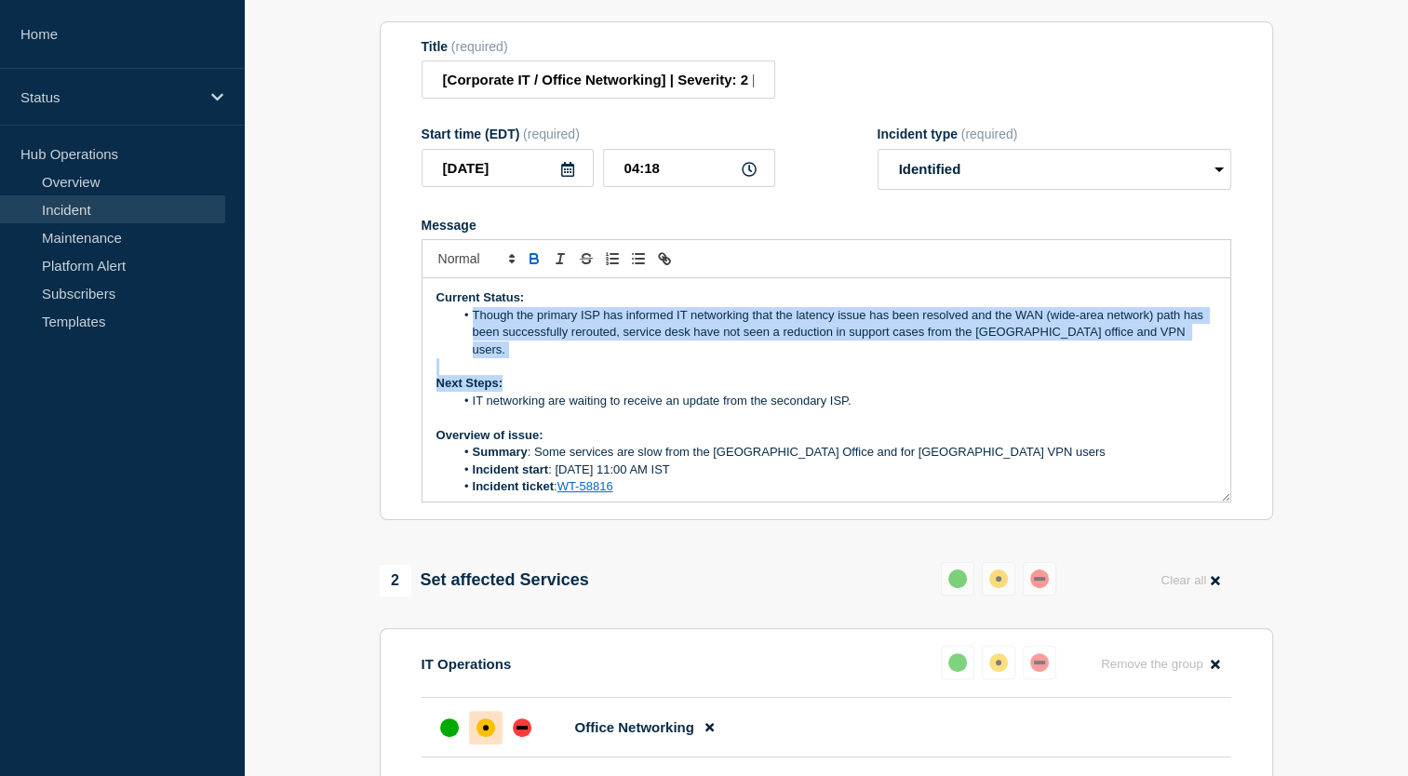
drag, startPoint x: 472, startPoint y: 310, endPoint x: 1076, endPoint y: 370, distance: 607.0
click at [1076, 370] on div "Current Status: Though the primary ISP has informed IT networking that the late…" at bounding box center [827, 389] width 808 height 223
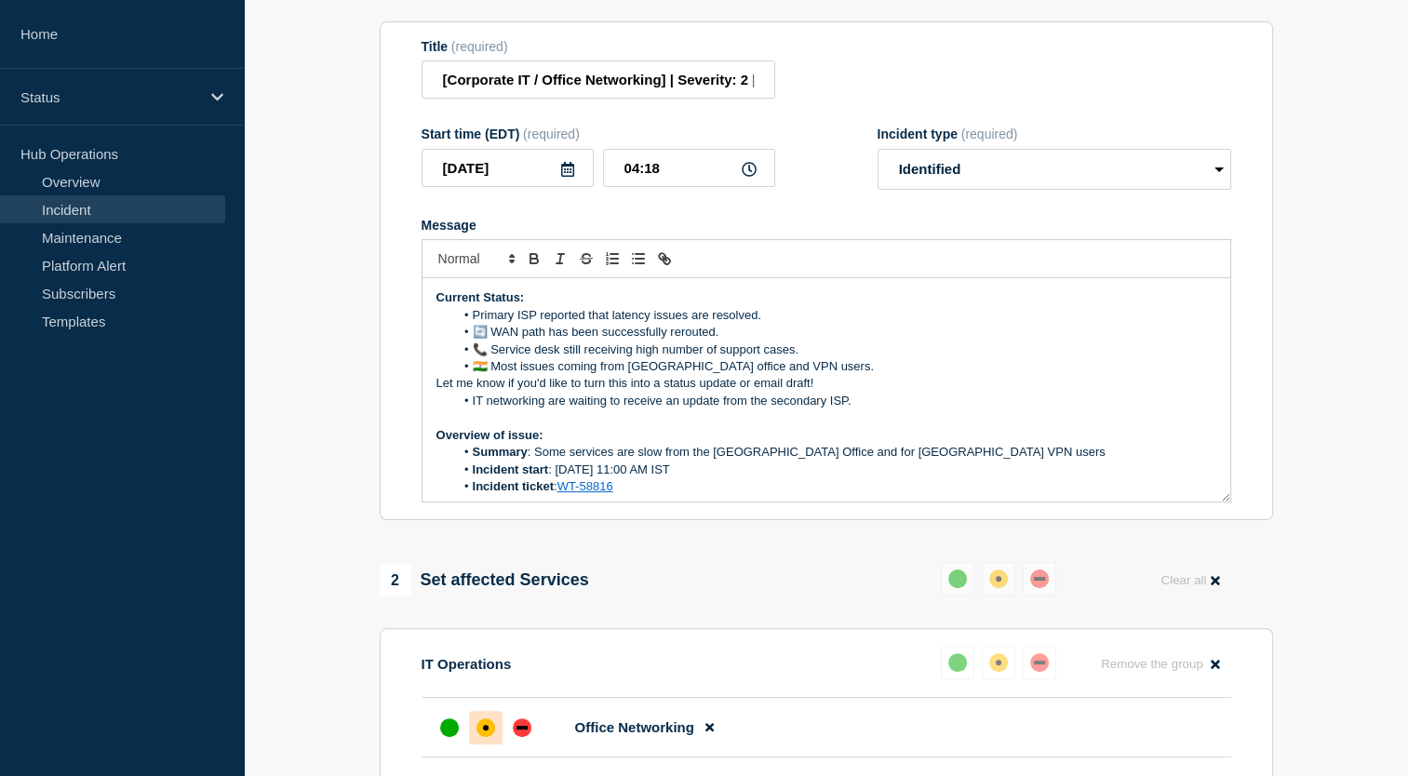
click at [491, 335] on li "🔄 WAN path has been successfully rerouted." at bounding box center [835, 332] width 762 height 17
click at [499, 329] on li "WAN path has been successfully rerouted." at bounding box center [835, 332] width 762 height 17
click at [486, 342] on li "📞 Service desk still receiving high number of support cases." at bounding box center [835, 350] width 762 height 17
click at [556, 343] on li "Service deskis still receivinga high number of support cases." at bounding box center [835, 350] width 762 height 17
click at [648, 346] on li "Service desks is still receivinga high number of support cases." at bounding box center [835, 350] width 762 height 17
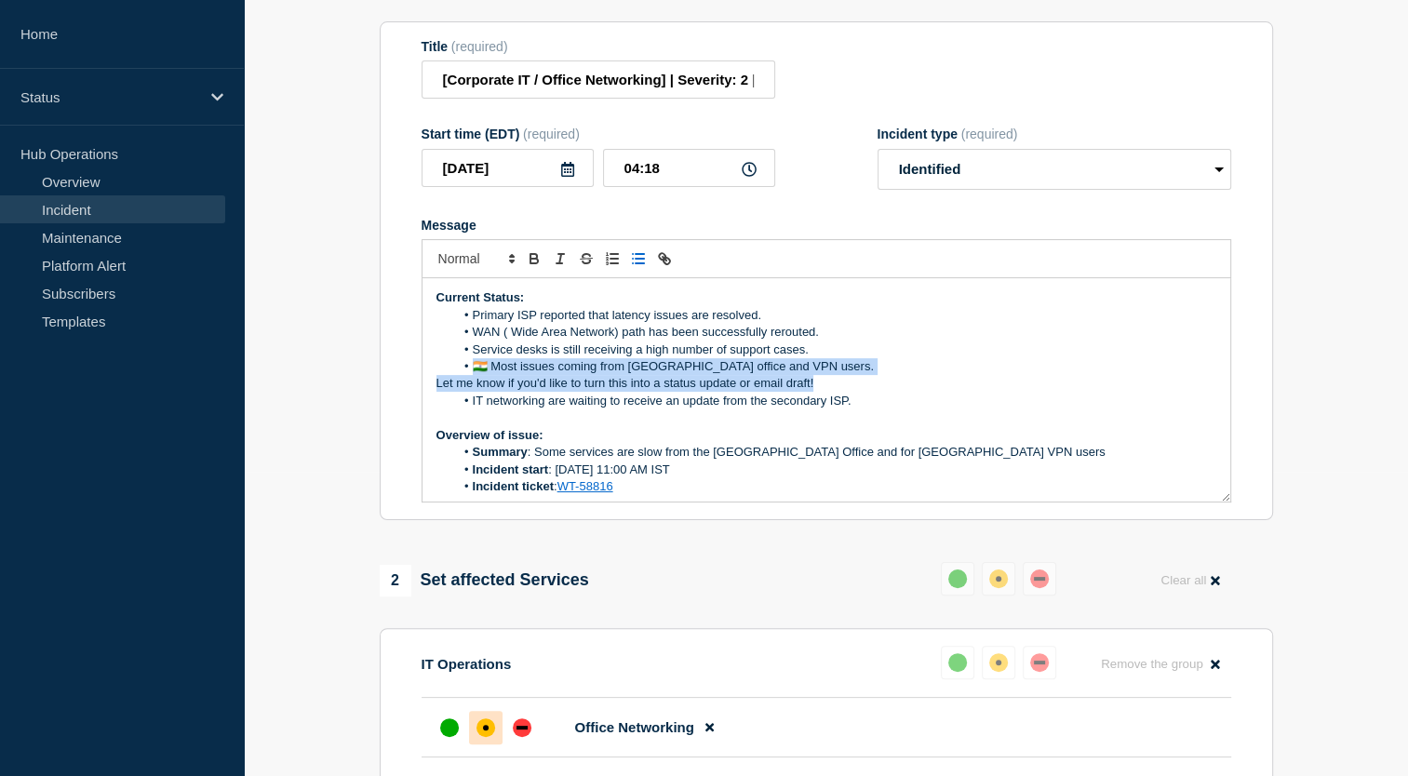
drag, startPoint x: 817, startPoint y: 375, endPoint x: 462, endPoint y: 370, distance: 355.6
click at [462, 370] on div "Current Status: Primary ISP reported that latency issues are resolved. WAN ( Wi…" at bounding box center [827, 389] width 808 height 223
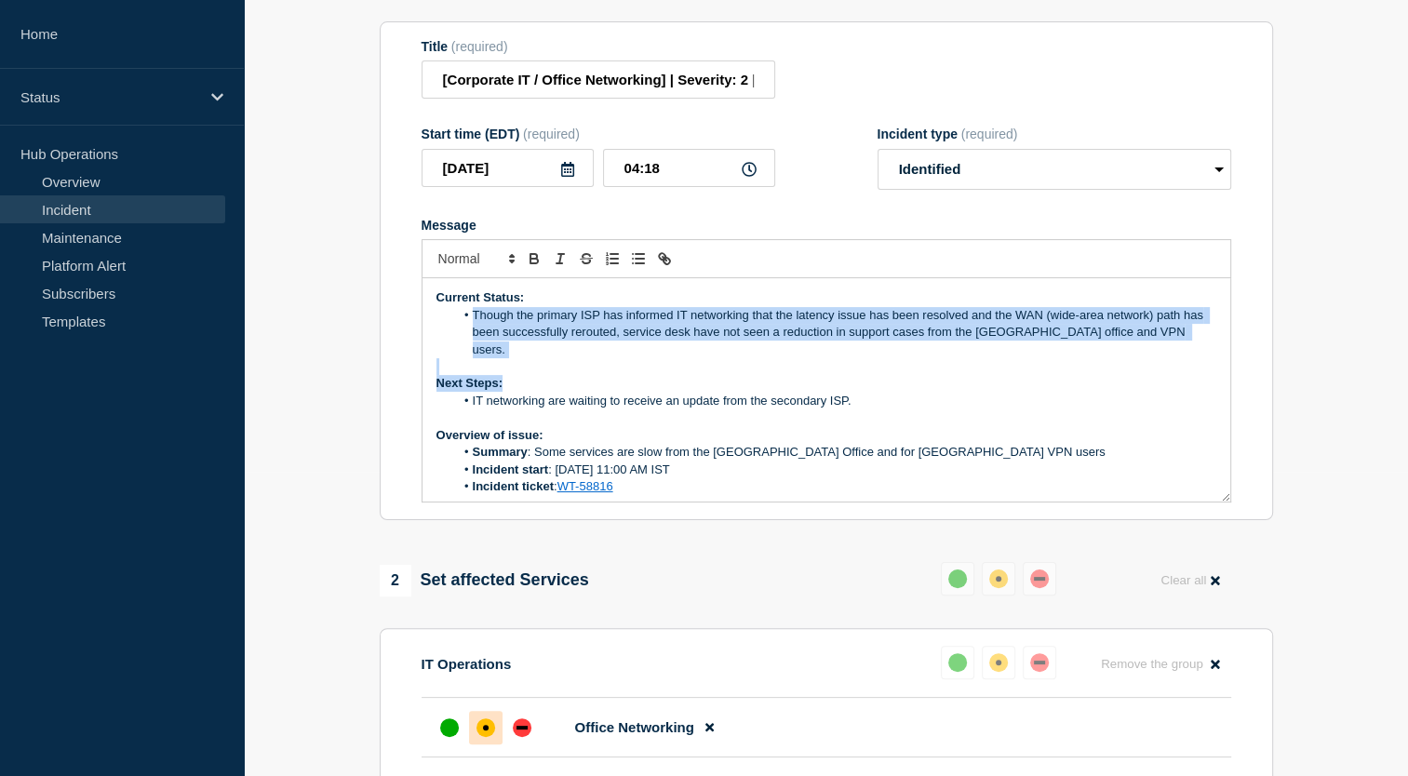
click at [547, 375] on p "Next Steps:" at bounding box center [827, 383] width 780 height 17
drag, startPoint x: 473, startPoint y: 314, endPoint x: 1171, endPoint y: 334, distance: 698.4
click at [1171, 334] on li "Though the primary ISP has informed IT networking that the latency issue has be…" at bounding box center [835, 332] width 762 height 51
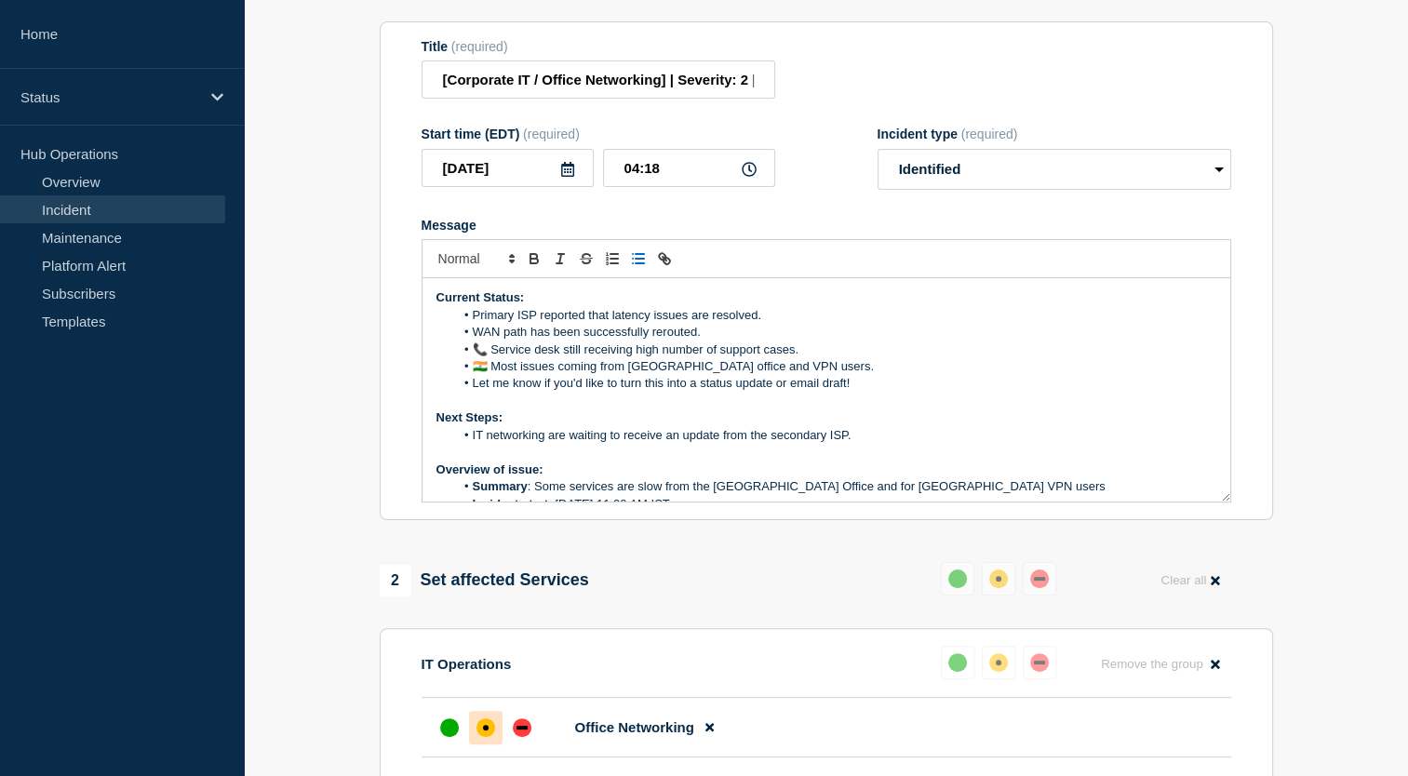
click at [503, 327] on li "WAN path has been successfully rerouted." at bounding box center [835, 332] width 762 height 17
click at [491, 350] on li "📞 Service desk still receiving high number of support cases." at bounding box center [835, 350] width 762 height 17
click at [484, 359] on li "🇮🇳 Most issues are coming from the India office and VPN users." at bounding box center [835, 366] width 762 height 17
click at [853, 375] on li "Let me know if you'd like to turn this into a status update or email draft!" at bounding box center [835, 383] width 762 height 17
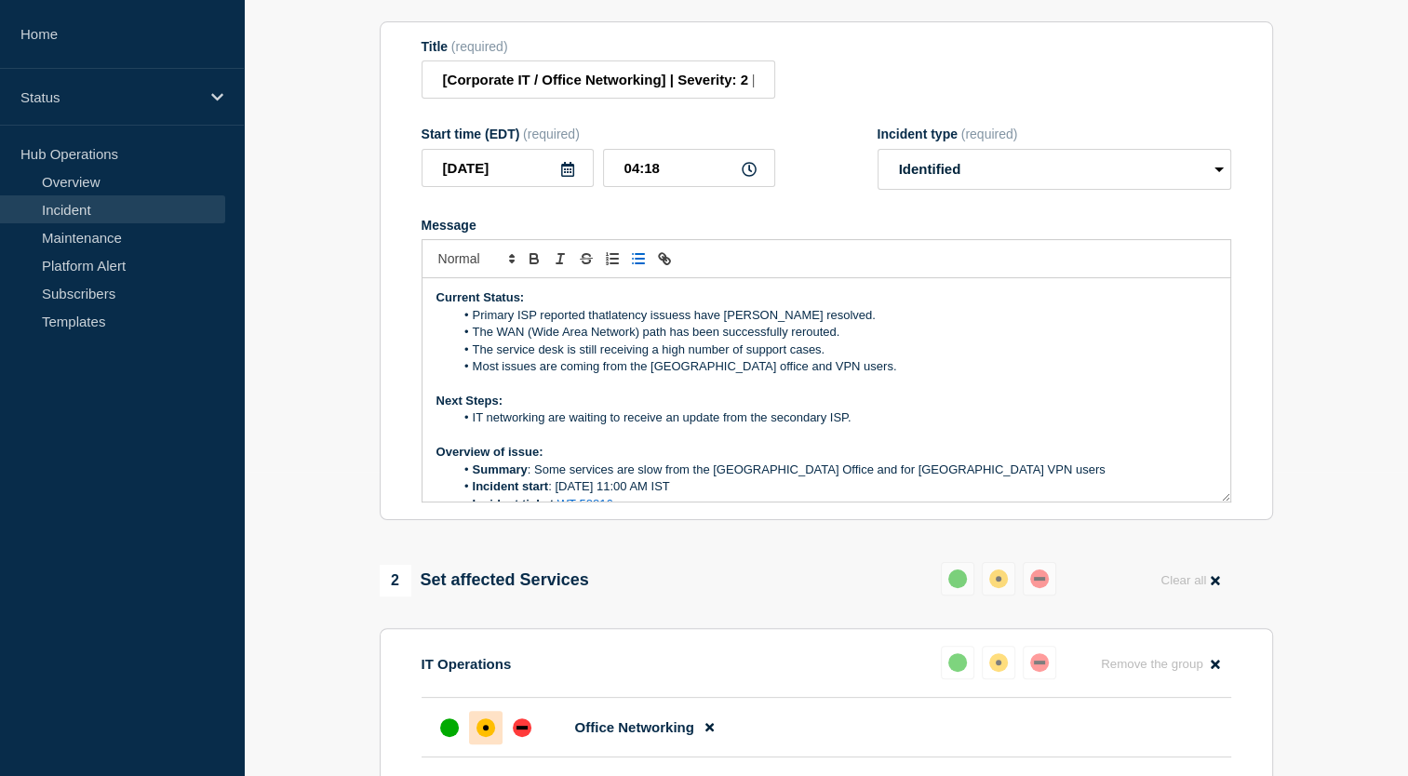
click at [827, 347] on li "The service desk is still receiving a high number of support cases." at bounding box center [835, 350] width 762 height 17
drag, startPoint x: 798, startPoint y: 303, endPoint x: 474, endPoint y: 314, distance: 324.1
click at [474, 314] on li "Primary ISPreportsd that latencyissues have beenn resolved." at bounding box center [835, 315] width 762 height 17
click at [802, 348] on li "The service desk is still receiving a high number of latencies." at bounding box center [835, 350] width 762 height 17
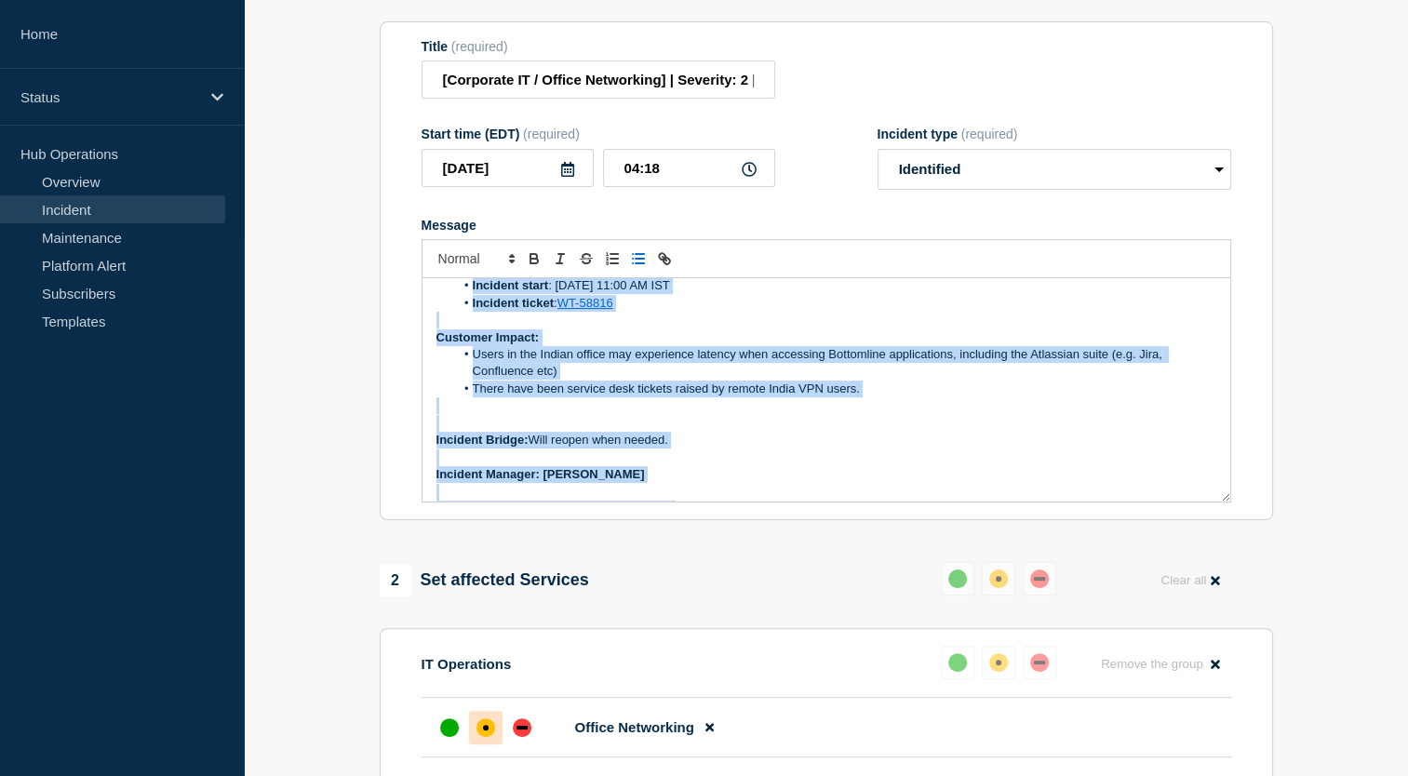
scroll to position [262, 0]
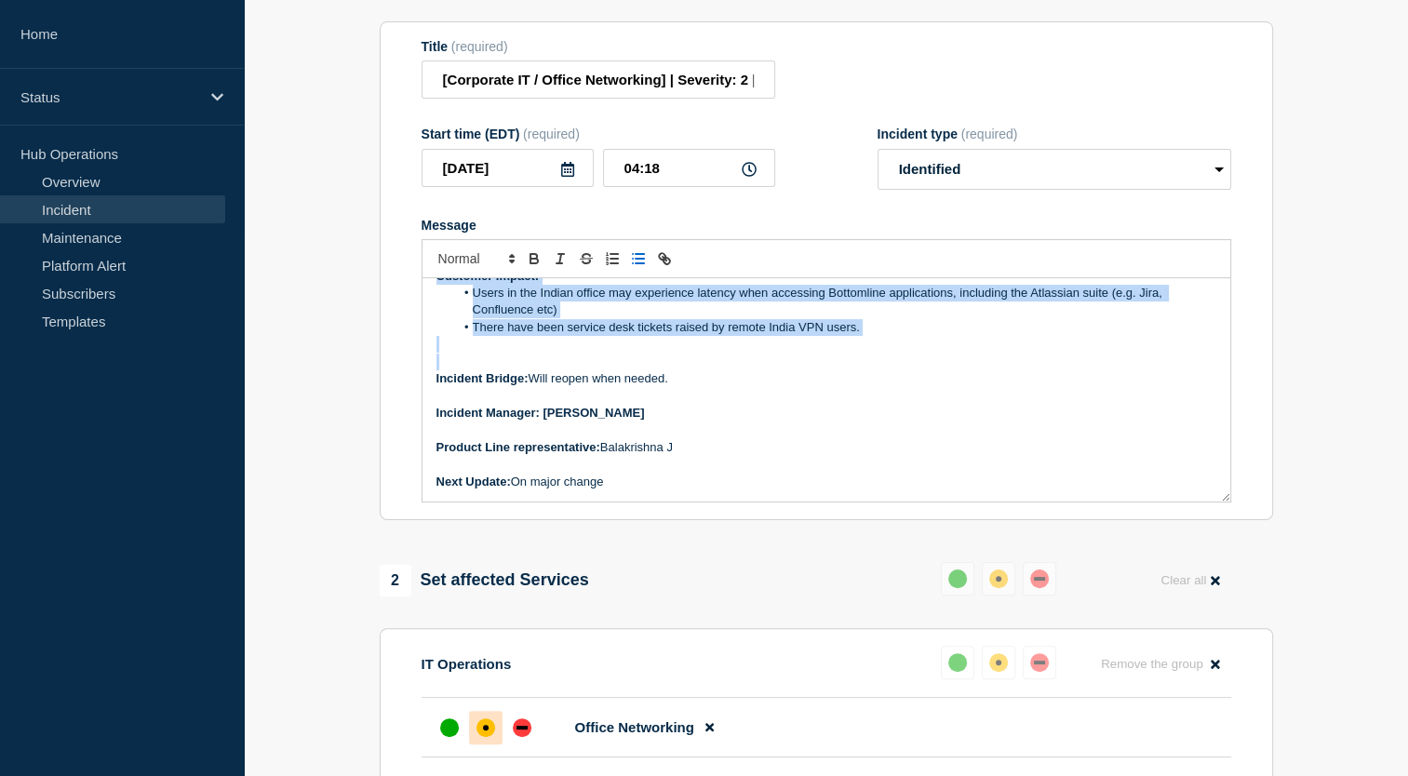
drag, startPoint x: 435, startPoint y: 292, endPoint x: 874, endPoint y: 357, distance: 444.0
click at [874, 357] on div "Current Status: Primary ISP reported that latency issues are resolved.. The WAN…" at bounding box center [827, 389] width 808 height 223
copy div "Current Status: Primary ISP reported that latency issues are resolved.. The WAN…"
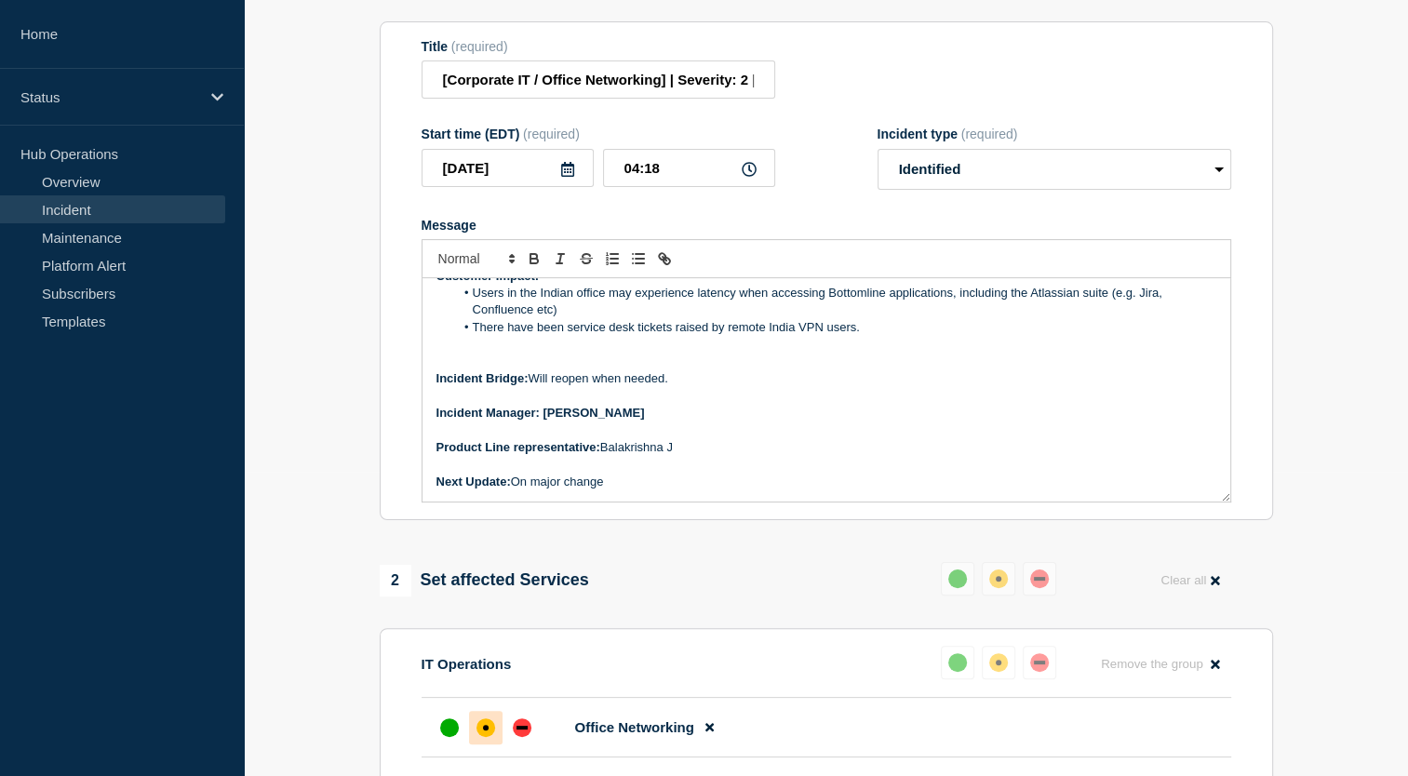
click at [914, 405] on p "Incident Manager: Tusara Dash" at bounding box center [827, 413] width 780 height 17
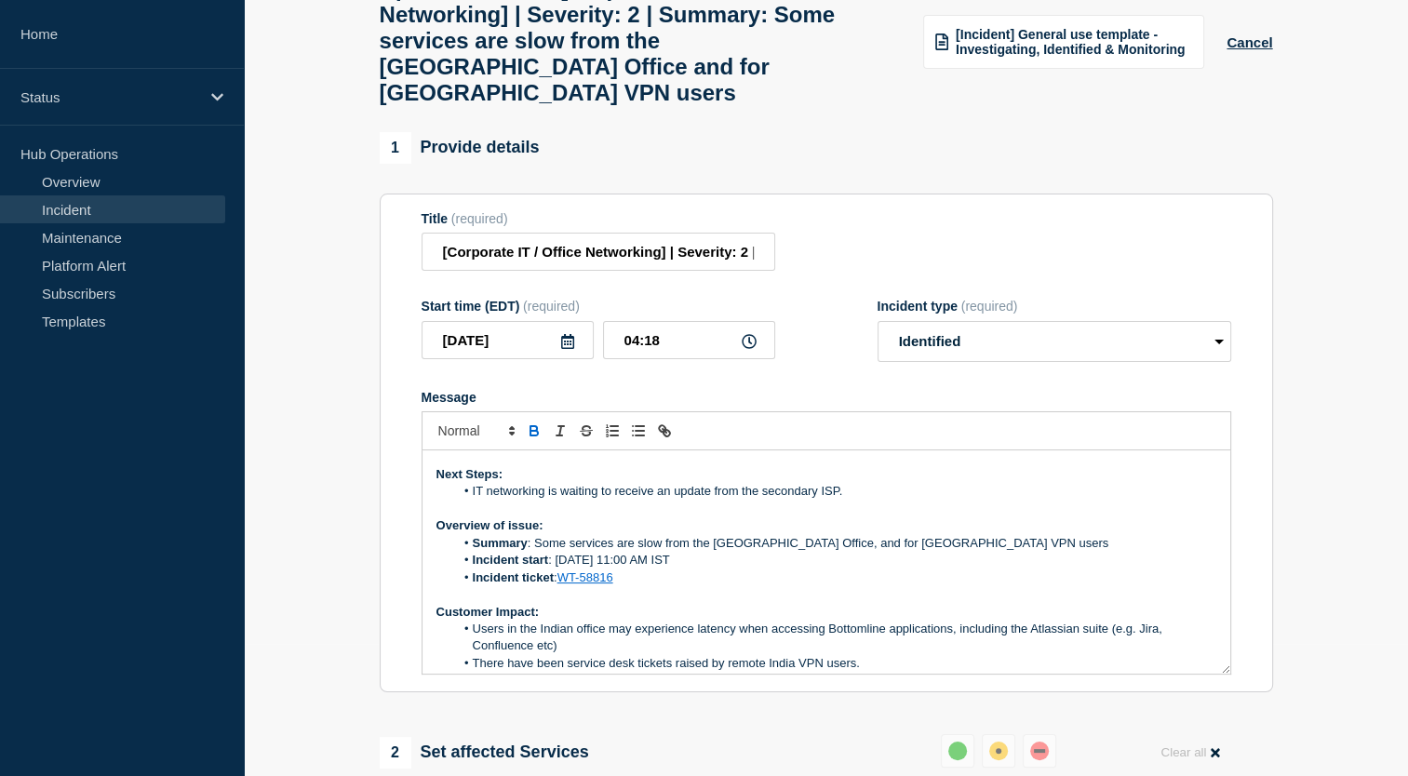
scroll to position [0, 0]
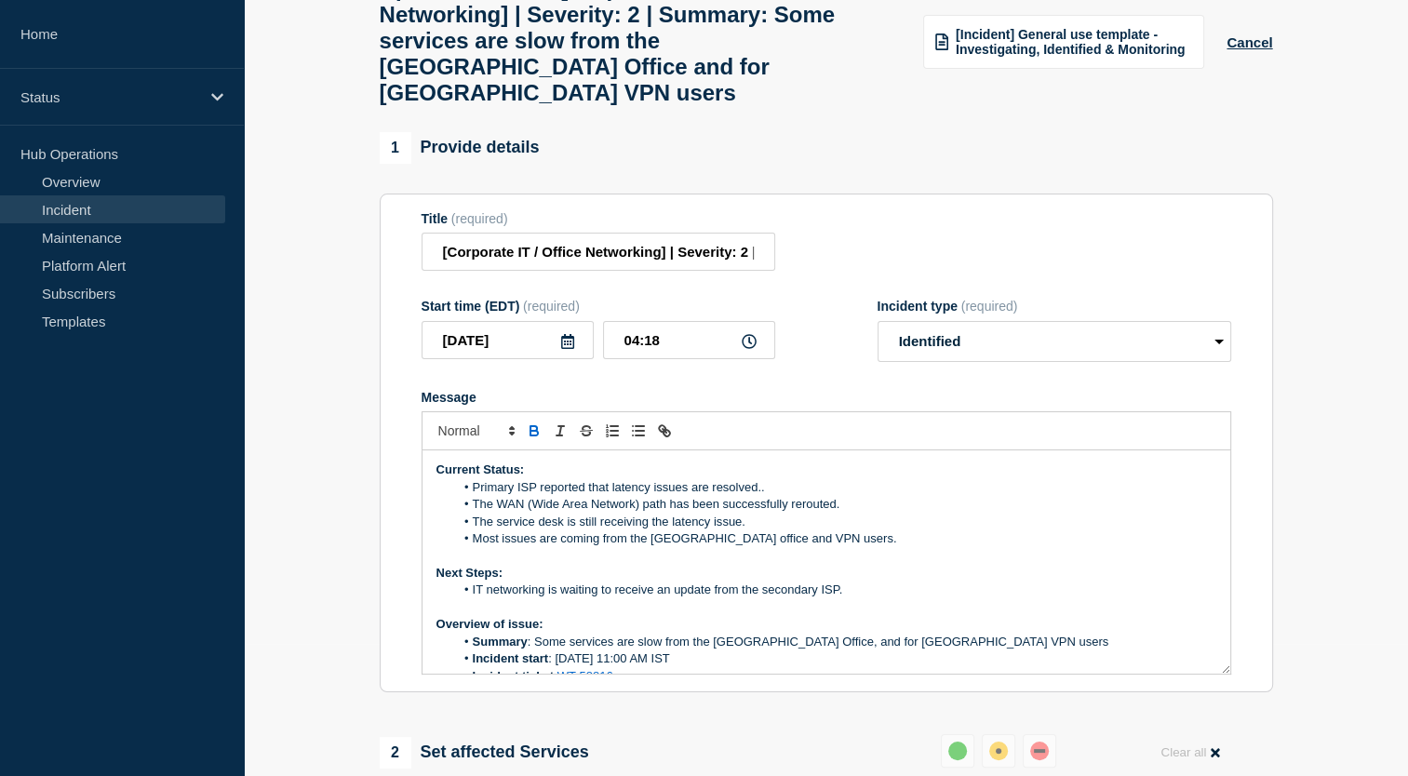
click at [476, 501] on li "The WAN (Wide Area Network) path has been successfully rerouted." at bounding box center [835, 504] width 762 height 17
click at [469, 501] on li "The WAN (Wide Area Network) path has been successfully rerouted." at bounding box center [835, 504] width 762 height 17
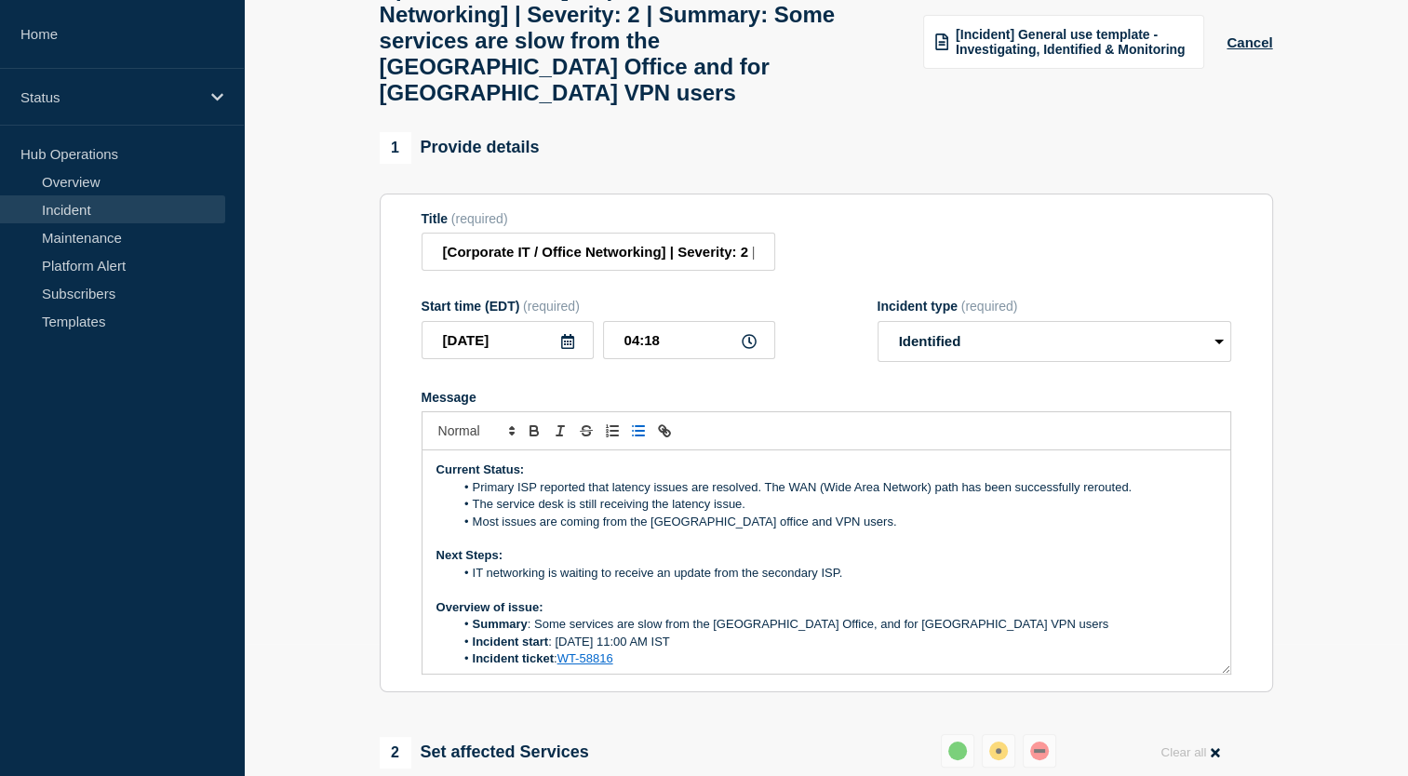
click at [469, 496] on li "The service desk is still receiving the latency issue." at bounding box center [835, 504] width 762 height 17
click at [473, 514] on li "Most issues are coming from the India office and VPN users." at bounding box center [835, 522] width 762 height 17
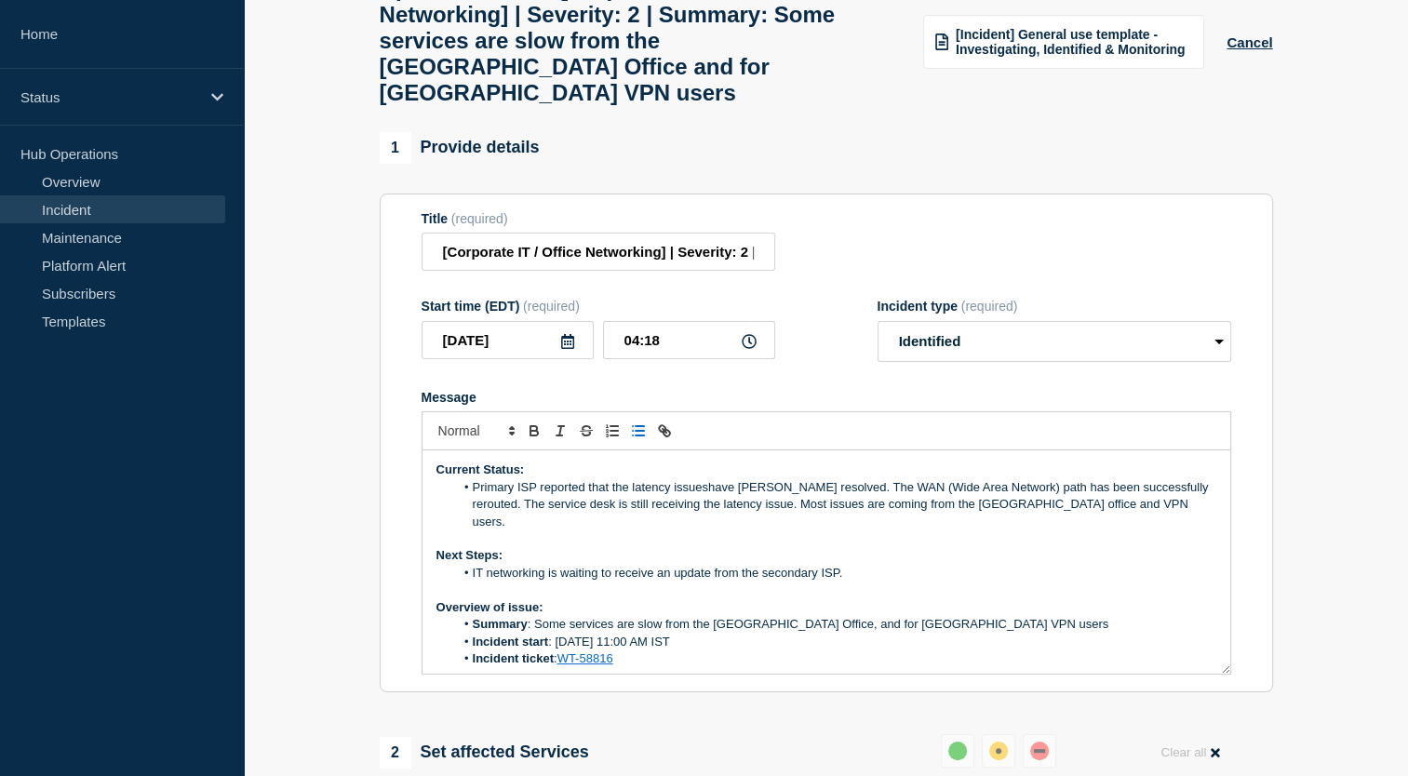
click at [710, 483] on li "Primary ISP reported that the latency issueshave beene resolved. The WAN (Wide …" at bounding box center [835, 504] width 762 height 51
click at [767, 547] on p "Next Steps:" at bounding box center [827, 555] width 780 height 17
click at [708, 479] on li "Primary ISP reported that the latency issues have beene resolved. The WAN (Wide…" at bounding box center [835, 504] width 762 height 51
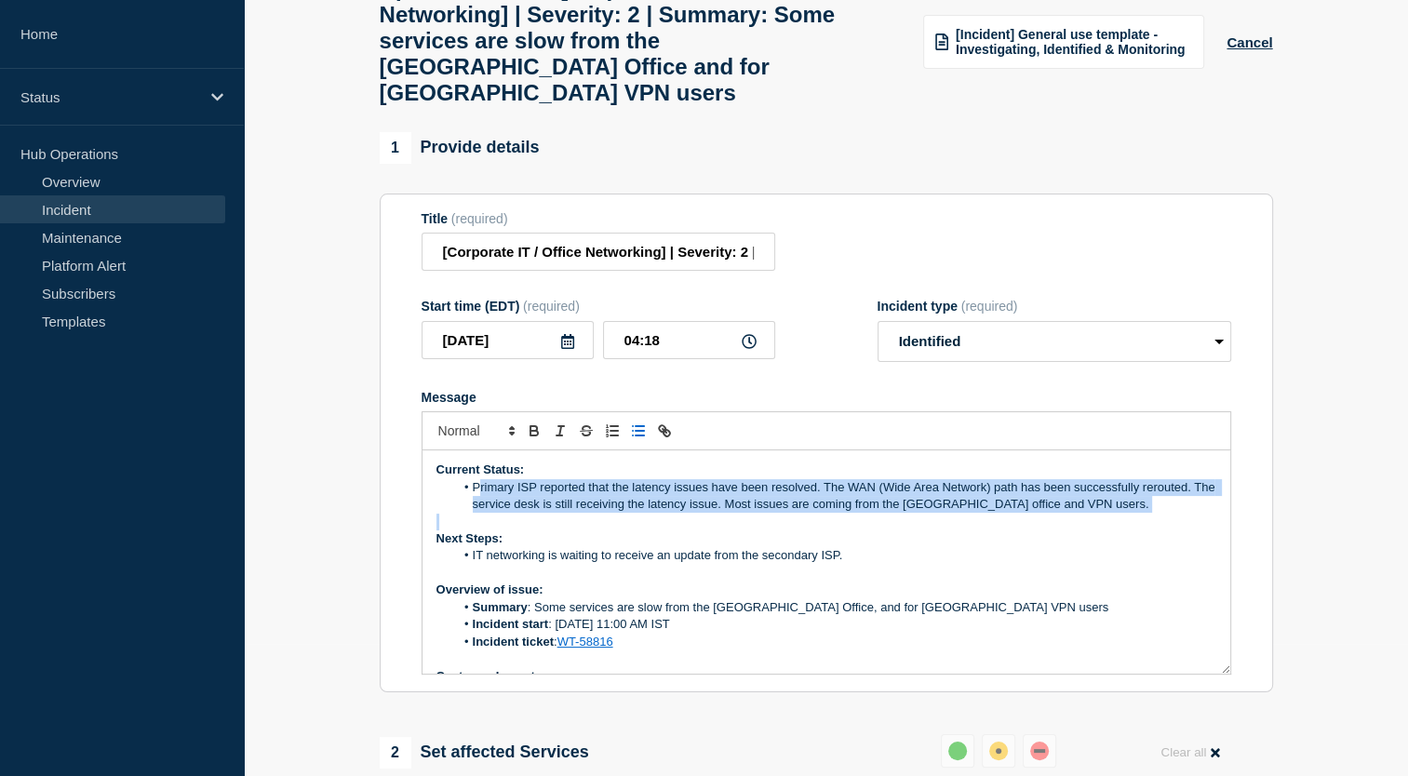
drag, startPoint x: 476, startPoint y: 482, endPoint x: 1062, endPoint y: 510, distance: 587.1
click at [1062, 510] on div "Current Status: Primary ISP reported that the latency issues have been resolved…" at bounding box center [827, 562] width 808 height 223
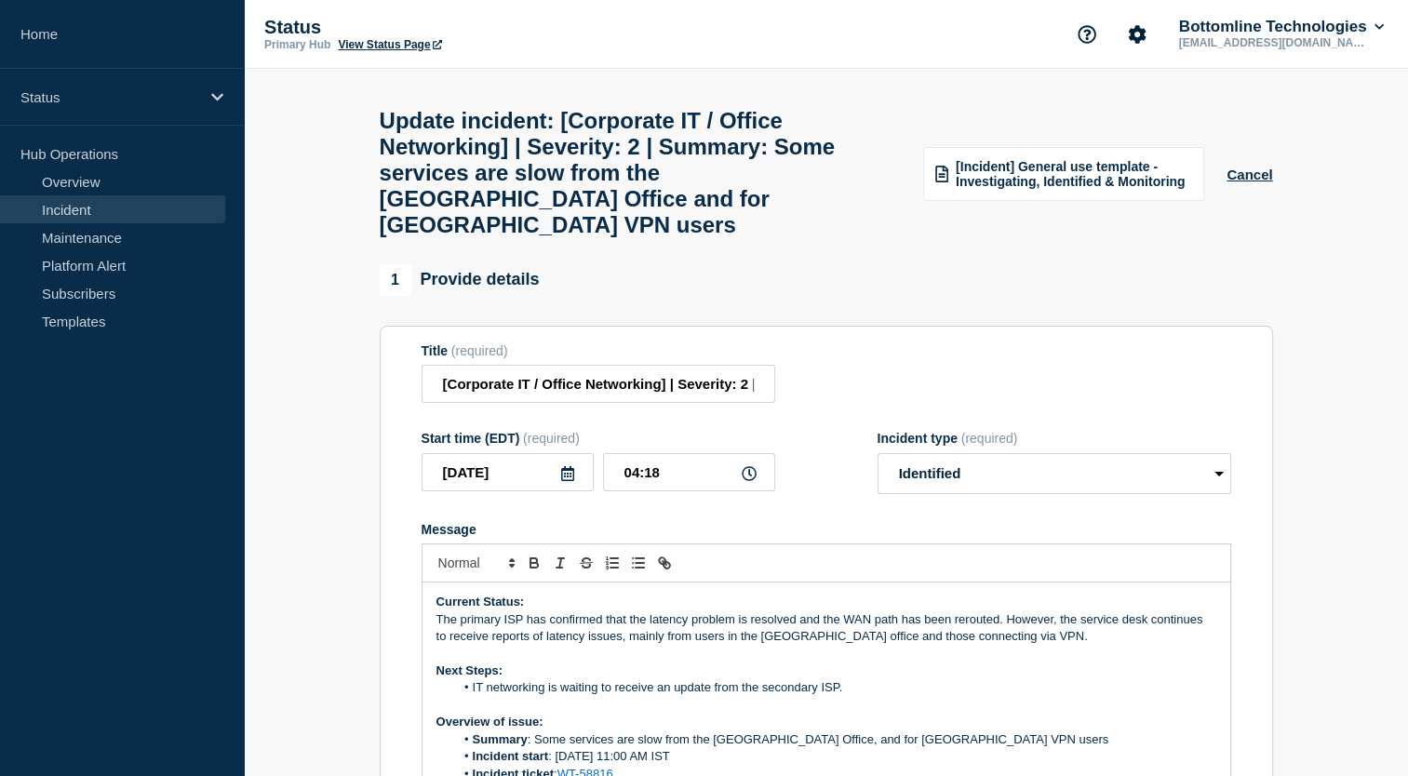
click at [439, 616] on p "The primary ISP has confirmed that the latency problem is resolved and the WAN …" at bounding box center [827, 629] width 780 height 34
click at [640, 563] on line "Toggle bulleted list" at bounding box center [640, 563] width 8 height 0
click at [909, 612] on li "The primary ISP has confirmed that the latency problem is resolved and the WAN …" at bounding box center [835, 629] width 762 height 34
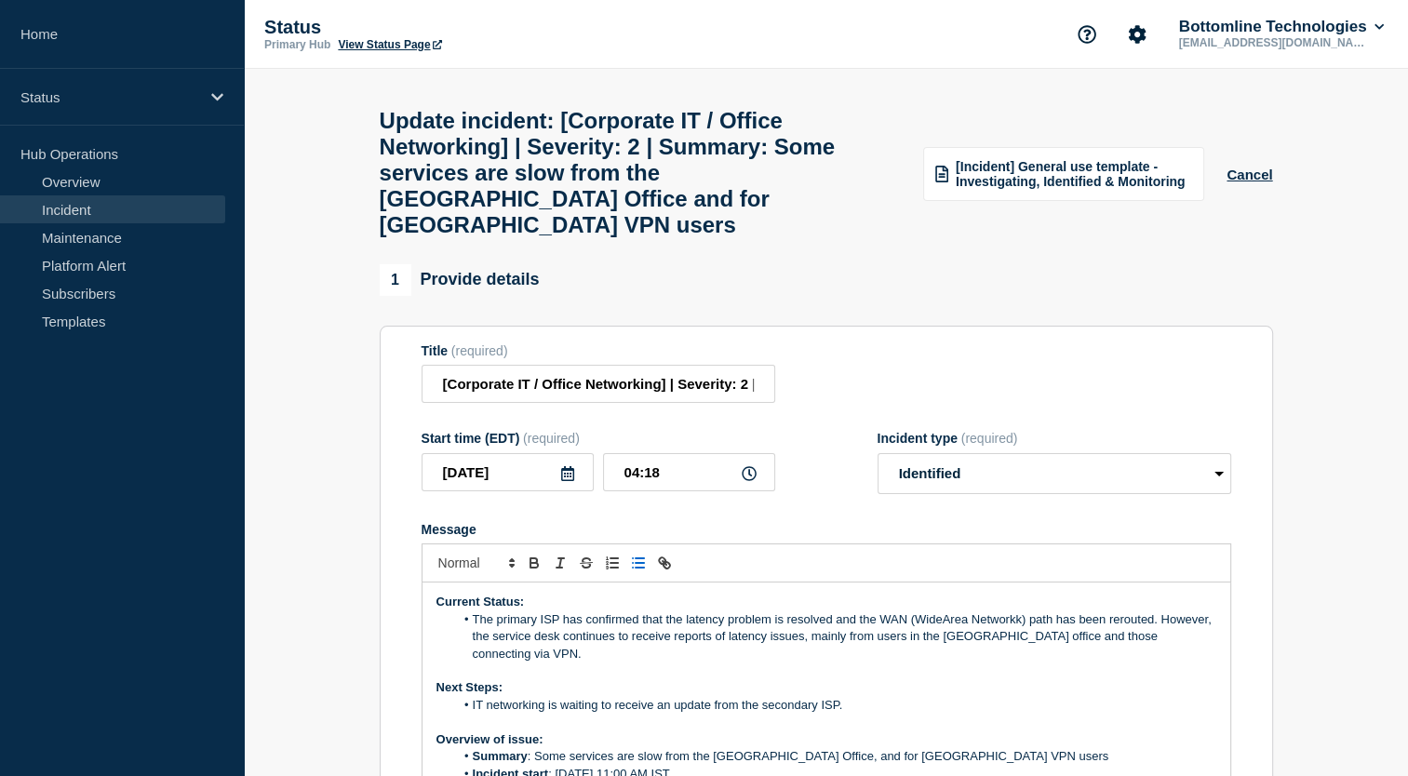
click at [1001, 680] on p "Next Steps:" at bounding box center [827, 688] width 780 height 17
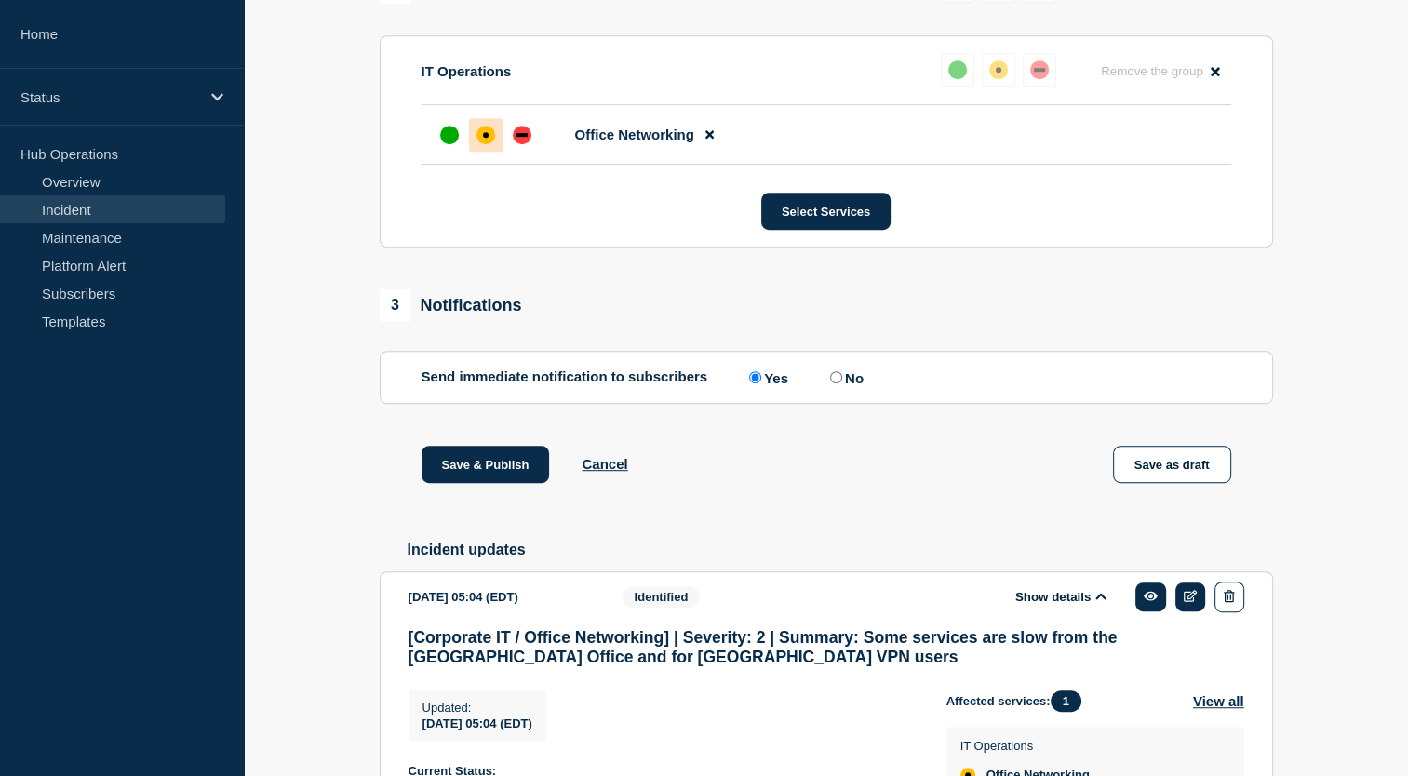
scroll to position [900, 0]
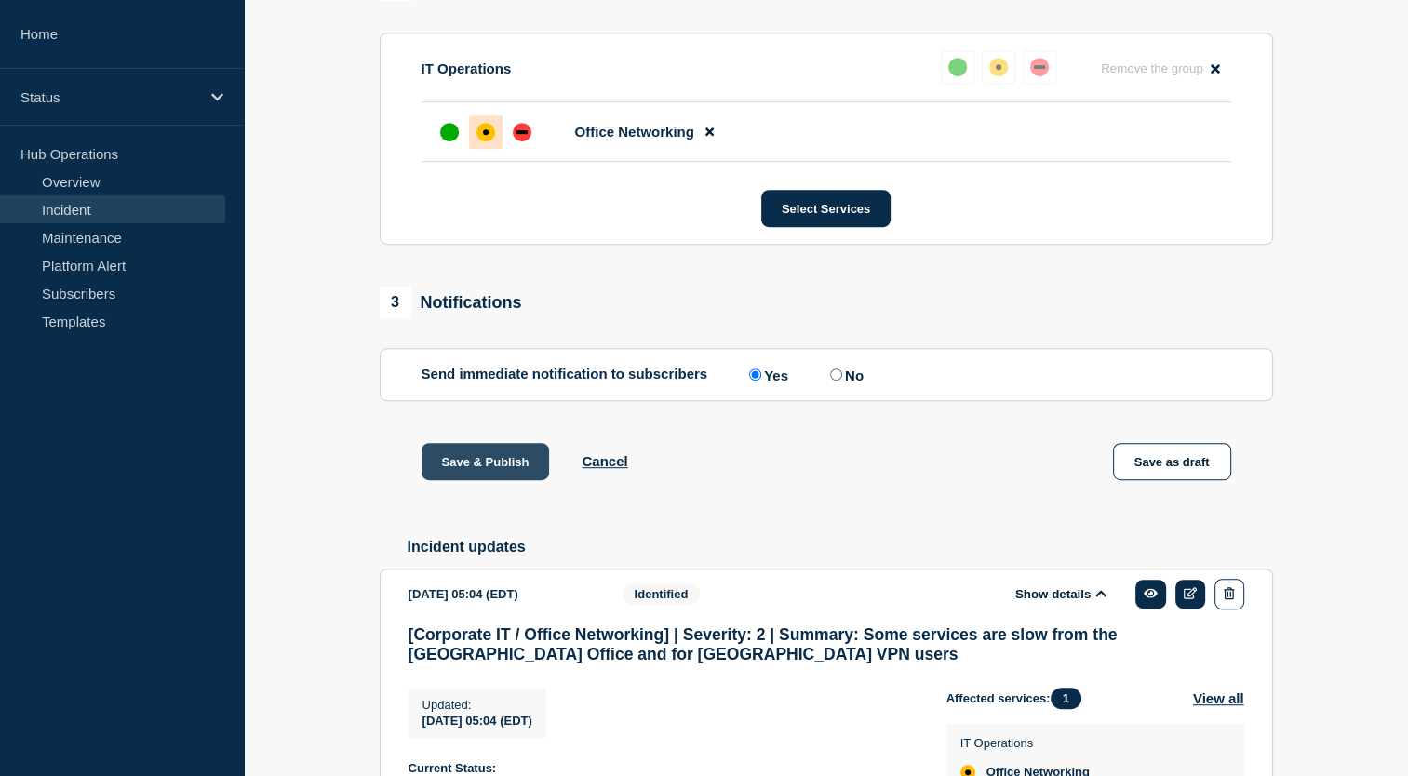
click at [487, 460] on button "Save & Publish" at bounding box center [486, 461] width 128 height 37
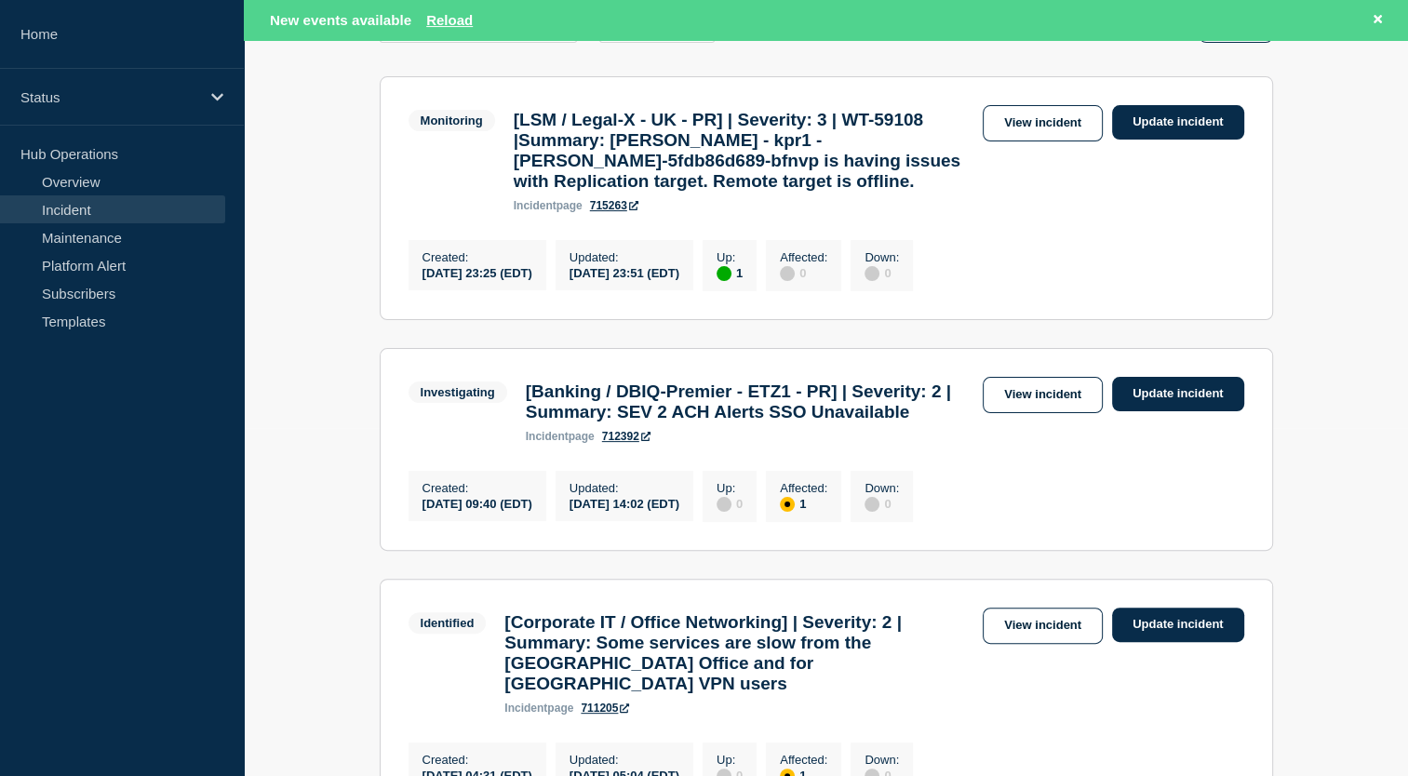
scroll to position [650, 0]
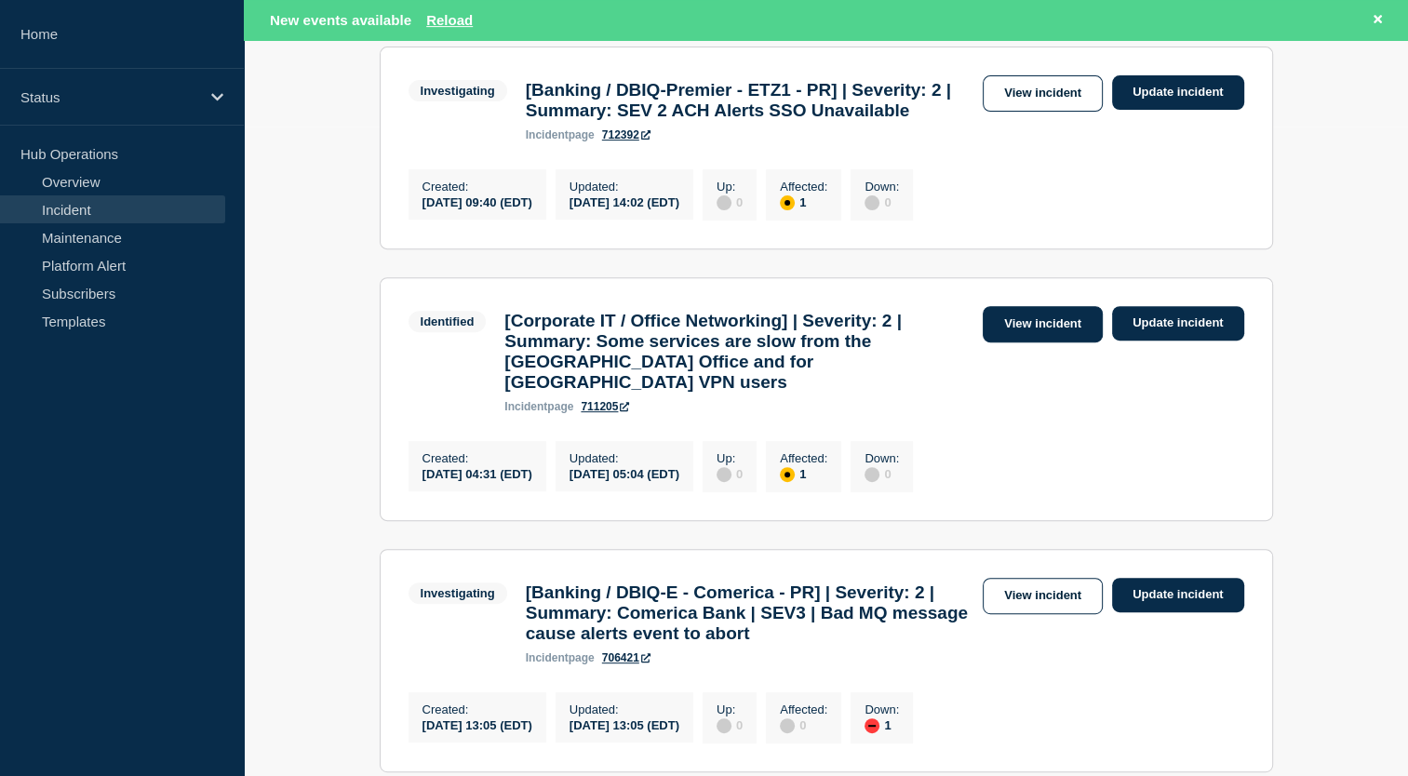
click at [1020, 343] on link "View incident" at bounding box center [1043, 324] width 120 height 36
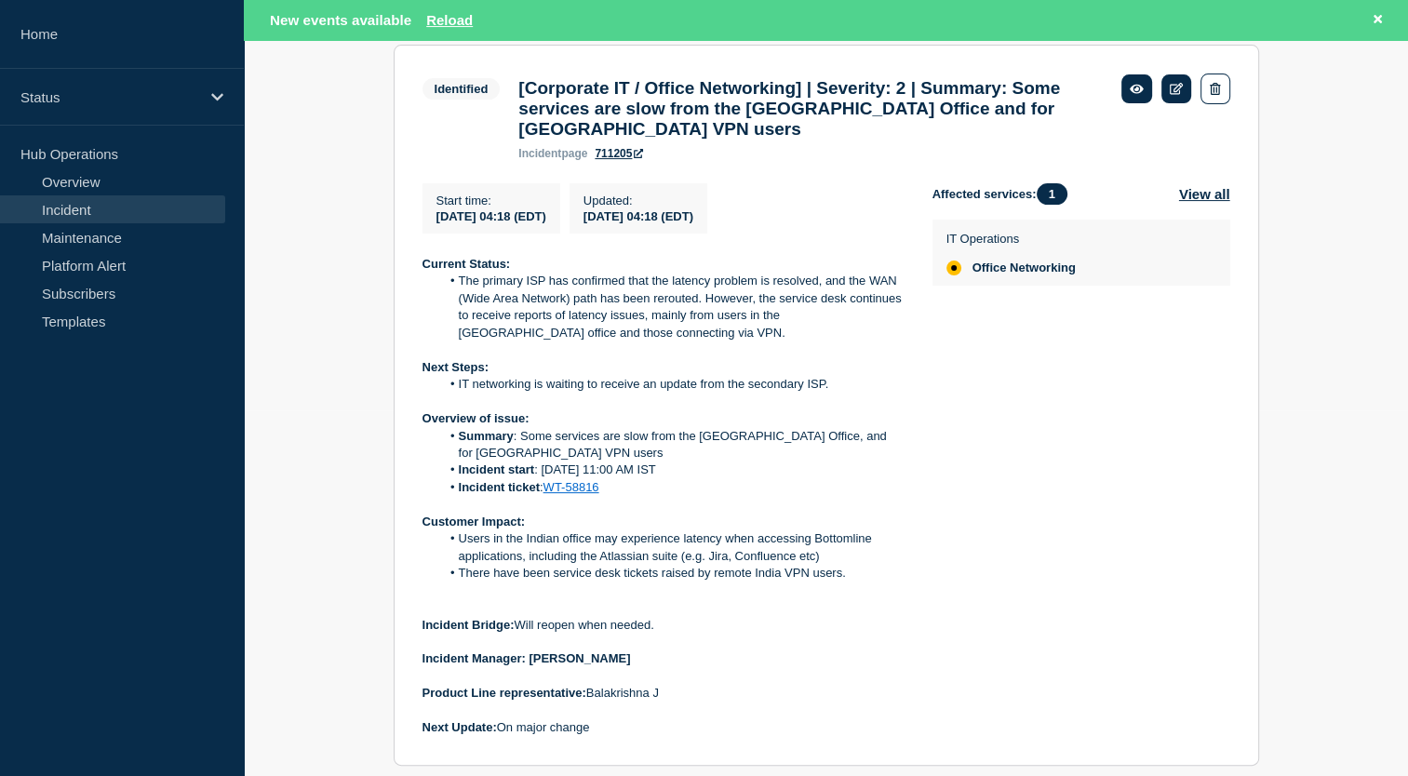
scroll to position [365, 0]
click at [145, 185] on link "Overview" at bounding box center [112, 182] width 225 height 28
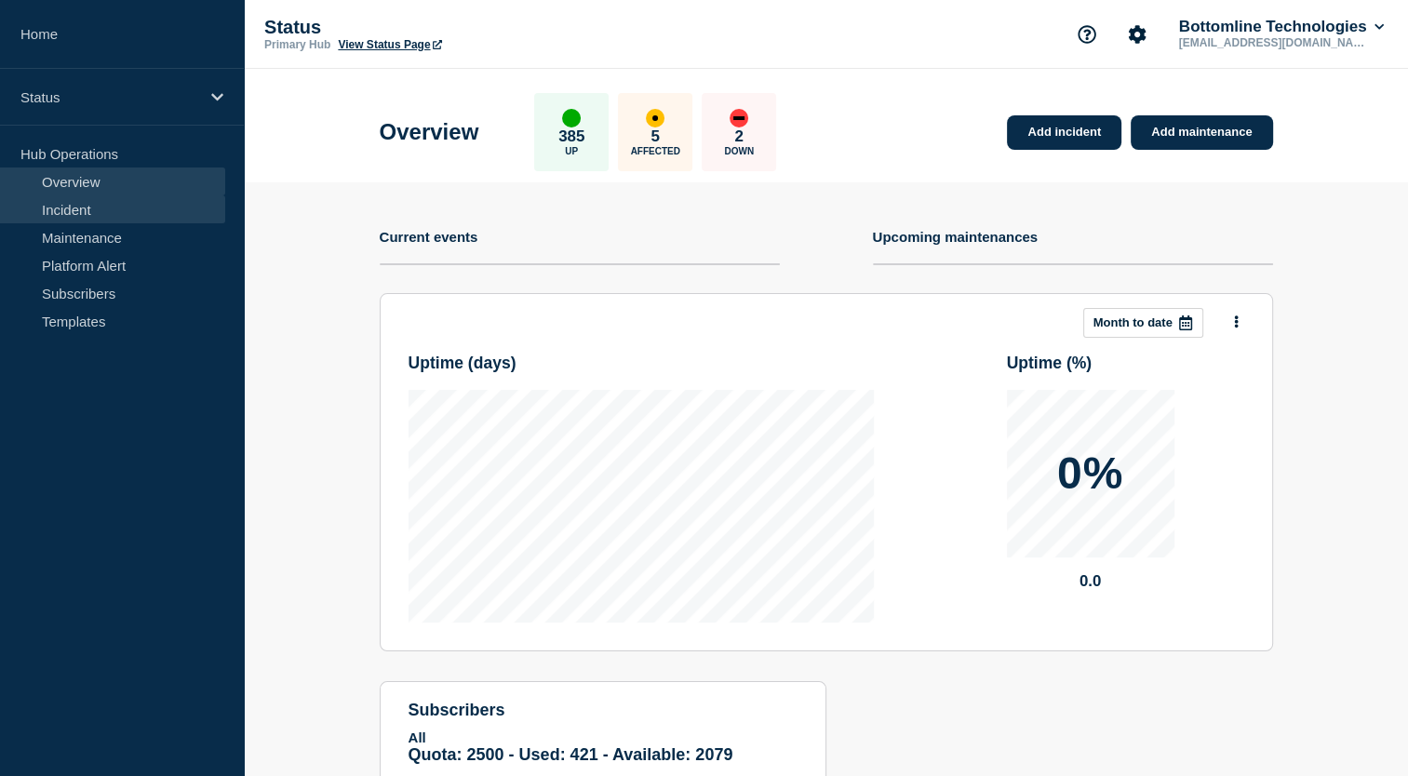
click at [141, 212] on link "Incident" at bounding box center [112, 209] width 225 height 28
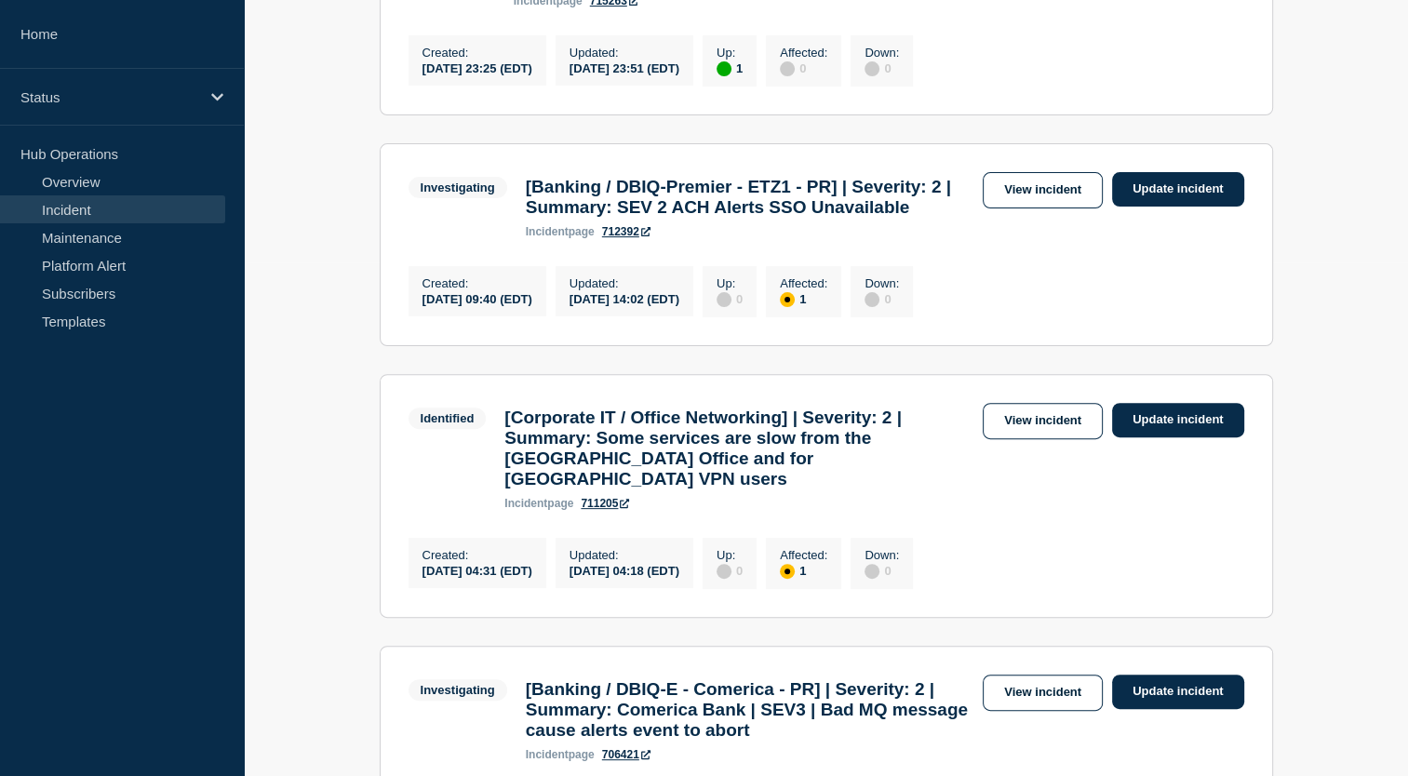
scroll to position [517, 0]
